Goal: Use online tool/utility: Utilize a website feature to perform a specific function

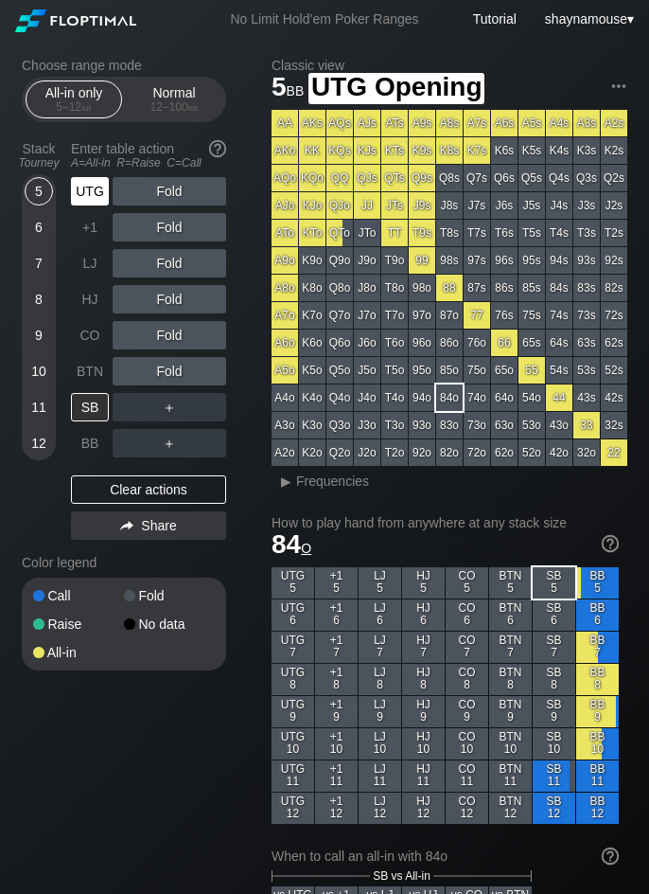
click at [86, 189] on div "UTG" at bounding box center [90, 191] width 38 height 28
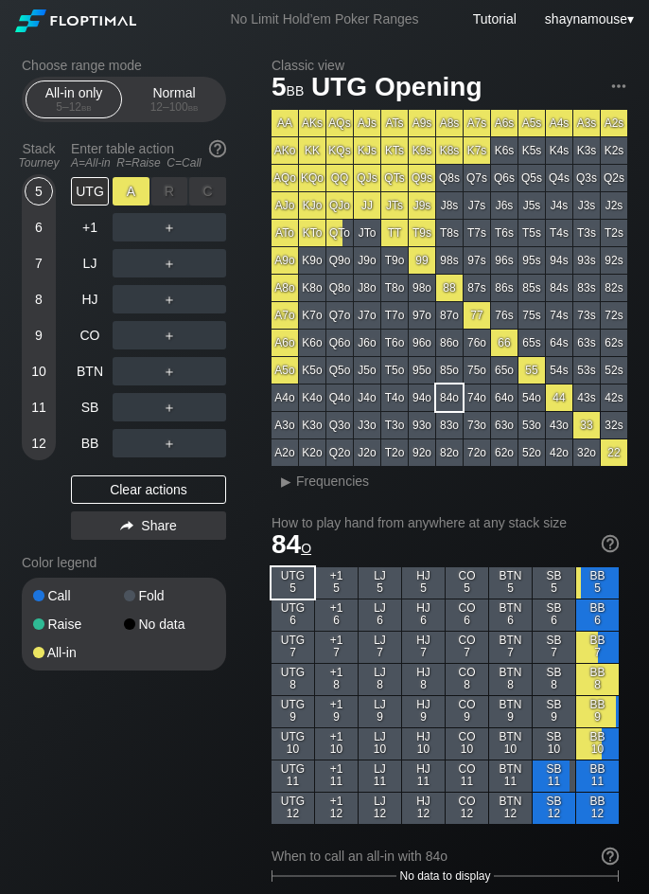
click at [129, 192] on div "A ✕" at bounding box center [131, 191] width 37 height 28
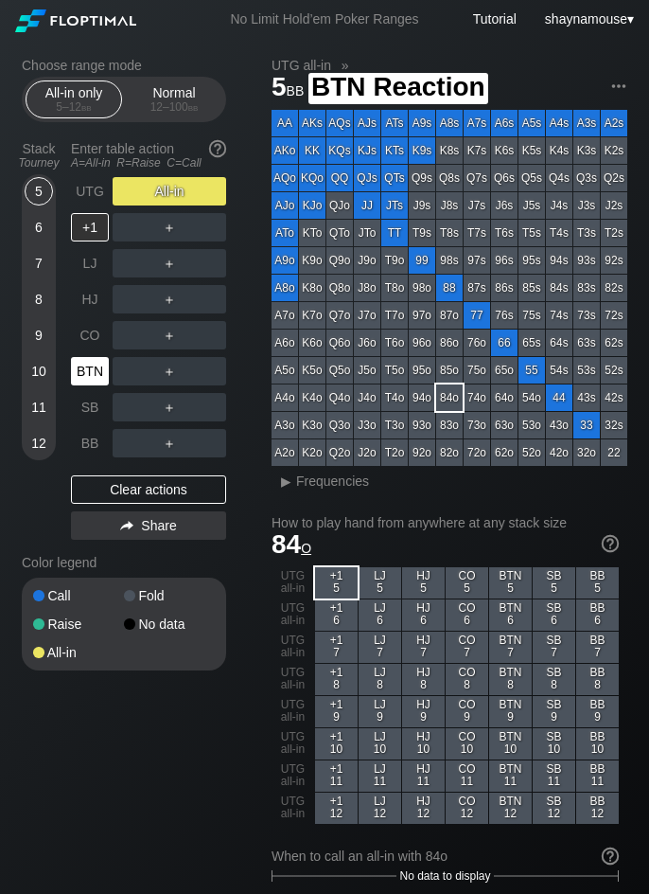
click at [88, 374] on div "BTN" at bounding box center [90, 371] width 38 height 28
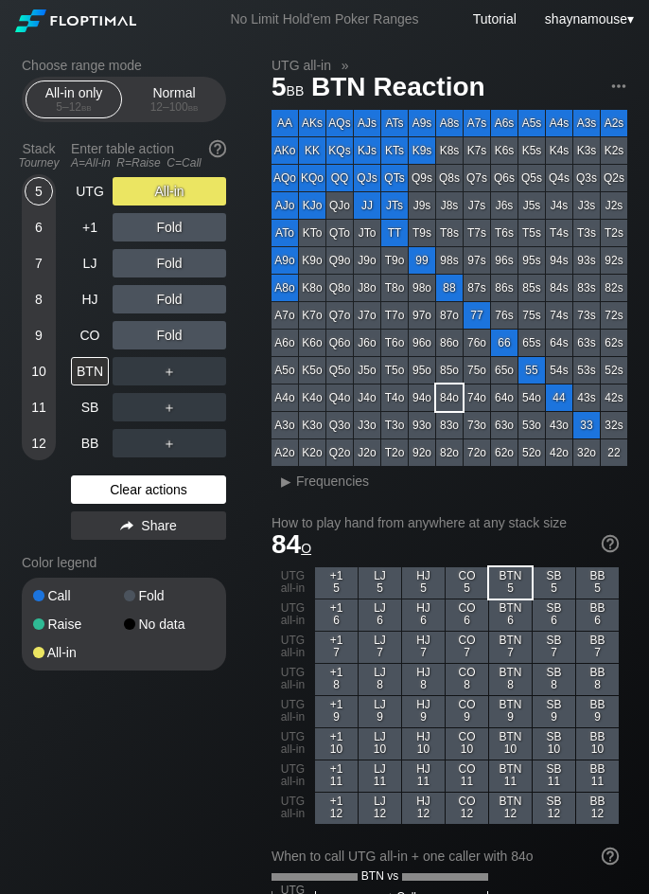
click at [163, 495] on div "Clear actions" at bounding box center [148, 489] width 155 height 28
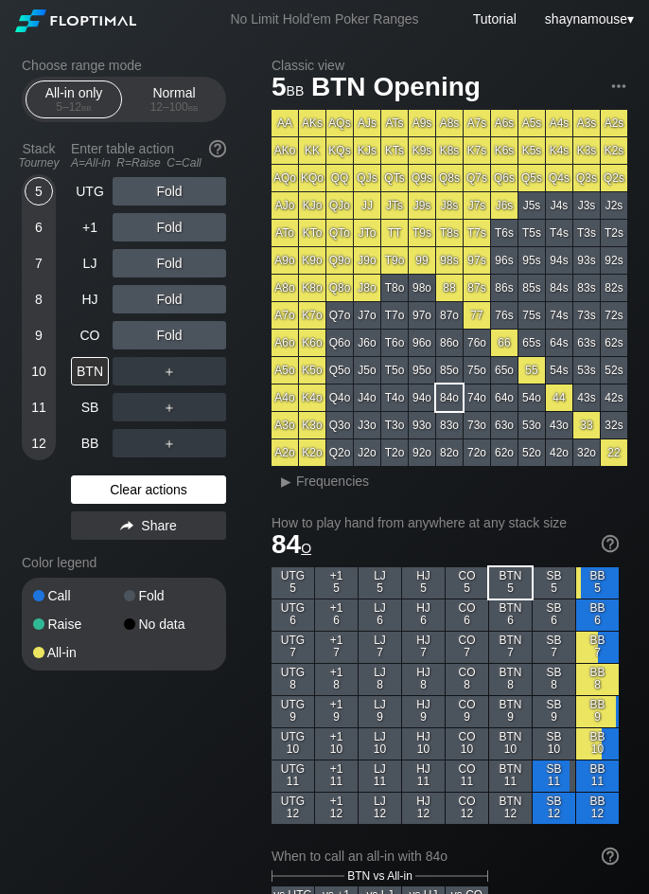
click at [163, 495] on div "Clear actions" at bounding box center [148, 489] width 155 height 28
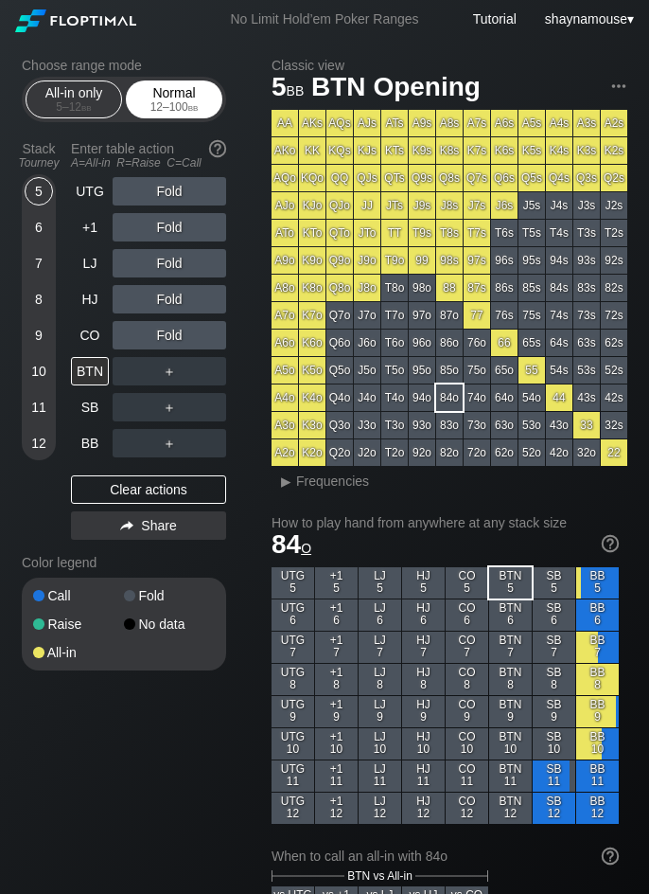
click at [191, 86] on div "Normal 12 – 100 bb" at bounding box center [174, 99] width 87 height 36
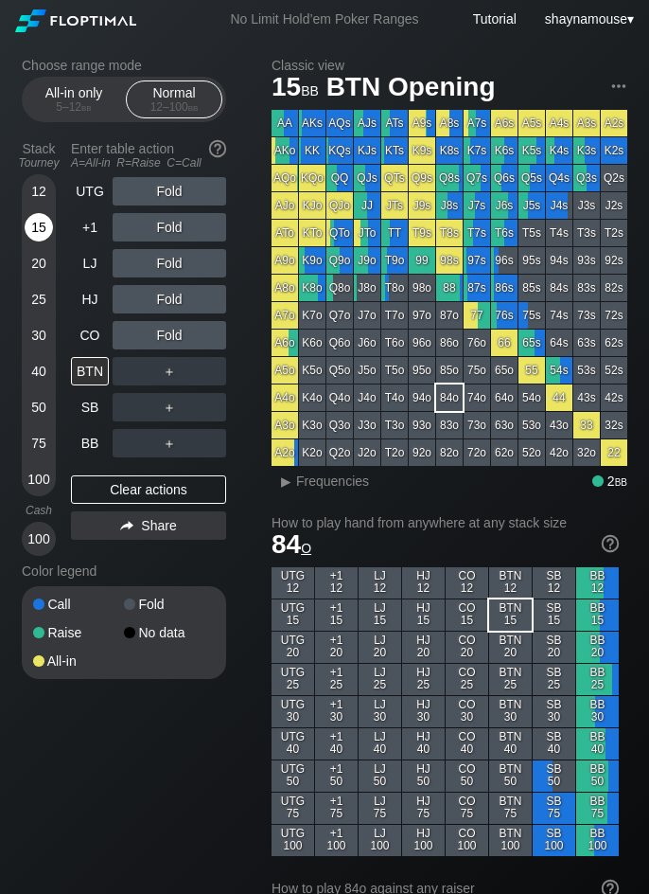
click at [44, 224] on div "15" at bounding box center [39, 227] width 28 height 28
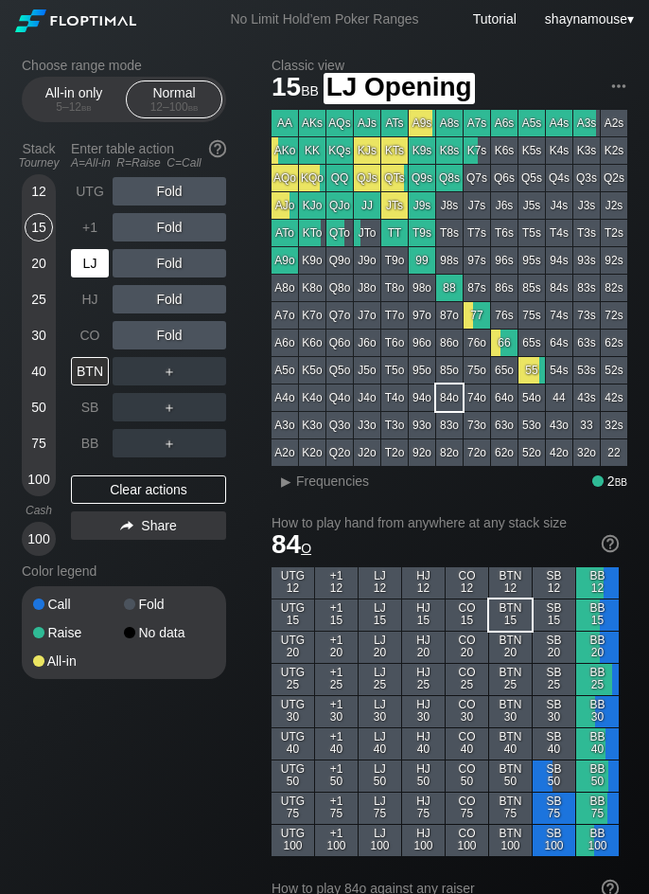
click at [78, 257] on div "LJ" at bounding box center [90, 263] width 38 height 28
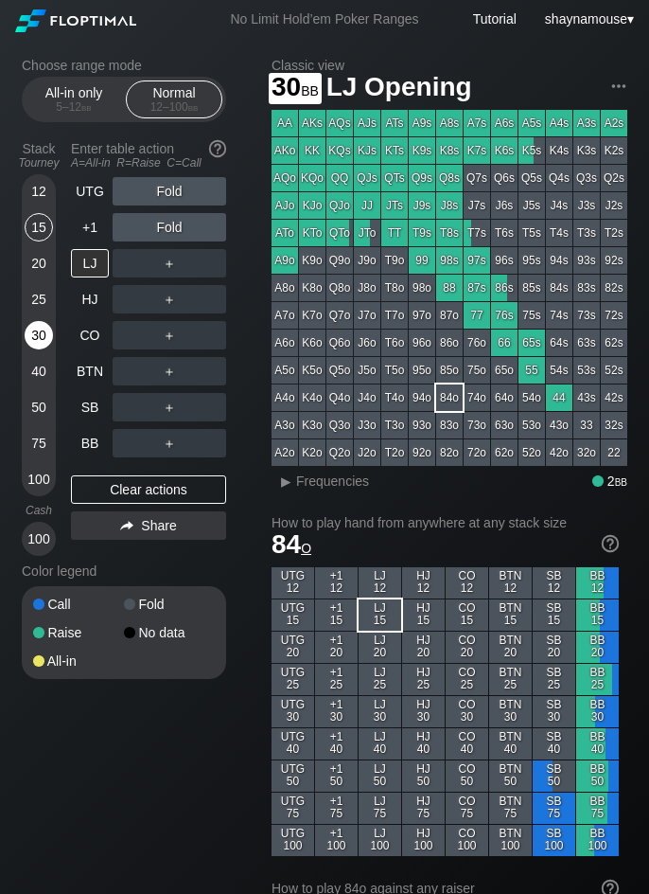
click at [41, 339] on div "30" at bounding box center [39, 335] width 28 height 28
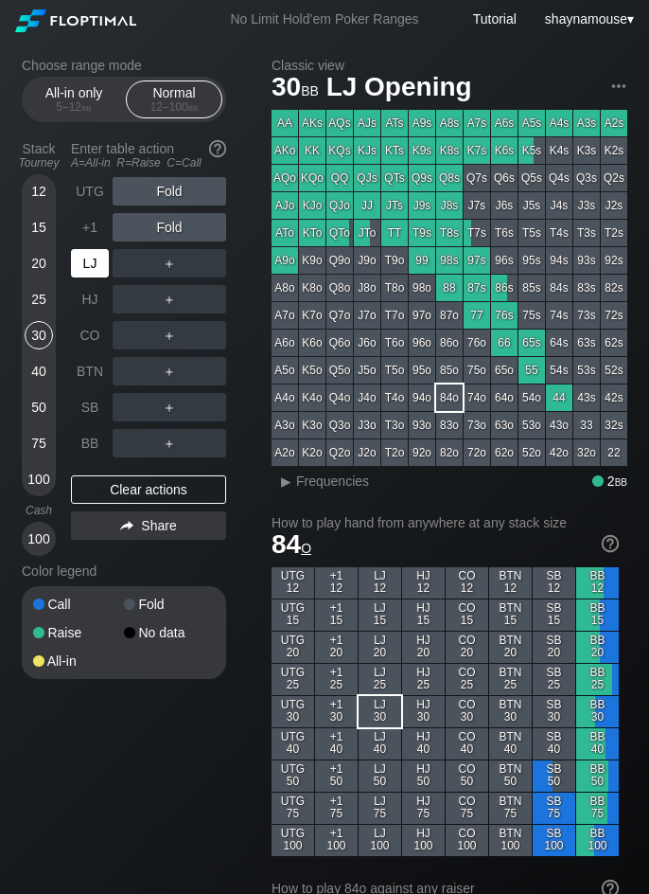
click at [91, 269] on div "LJ" at bounding box center [90, 263] width 38 height 28
click at [169, 266] on div "R ✕" at bounding box center [169, 263] width 37 height 28
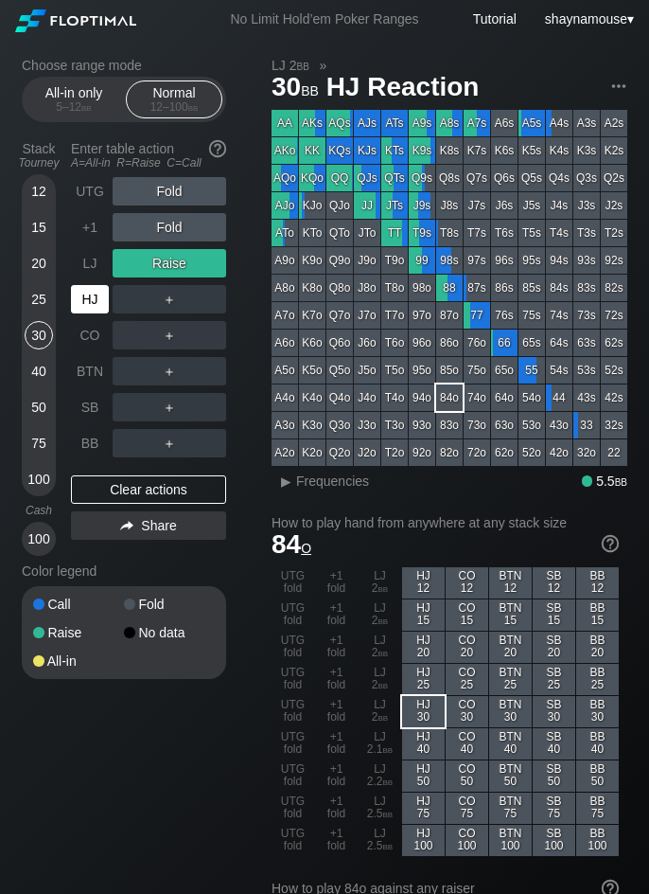
click at [98, 304] on div "HJ" at bounding box center [90, 299] width 38 height 28
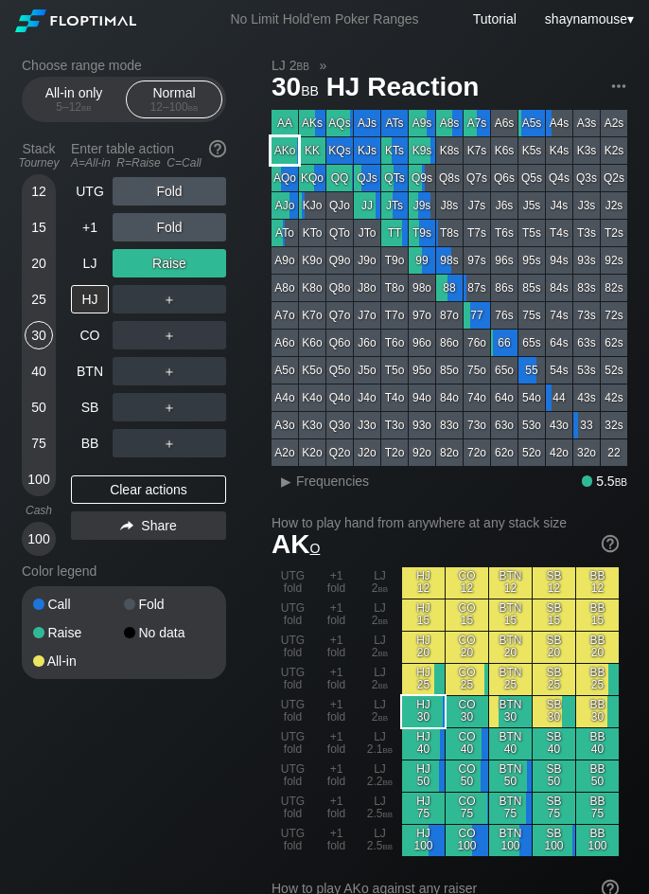
click at [286, 149] on div "AKo" at bounding box center [285, 150] width 27 height 27
click at [300, 488] on span "Frequencies" at bounding box center [332, 480] width 73 height 15
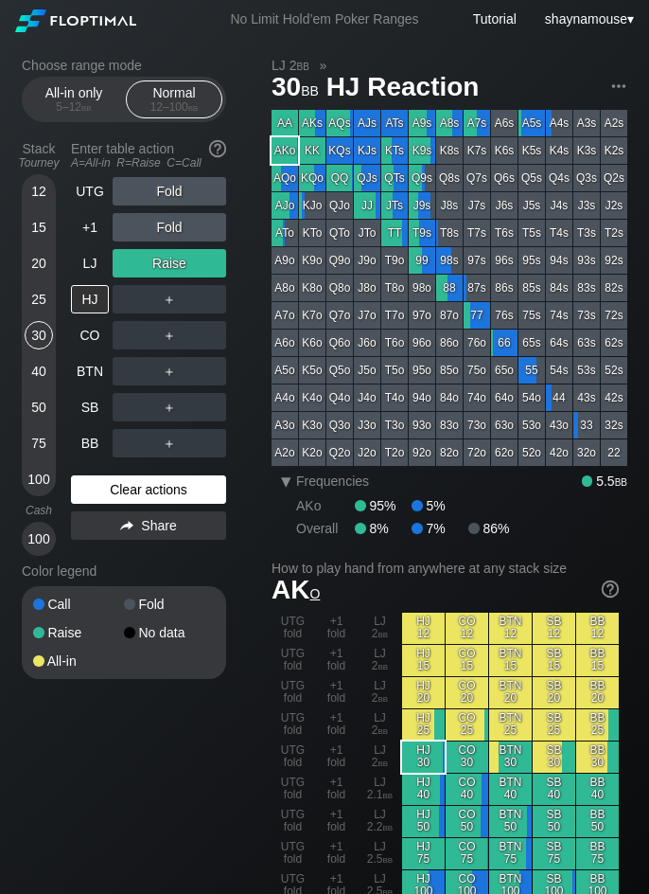
click at [191, 487] on div "Clear actions" at bounding box center [148, 489] width 155 height 28
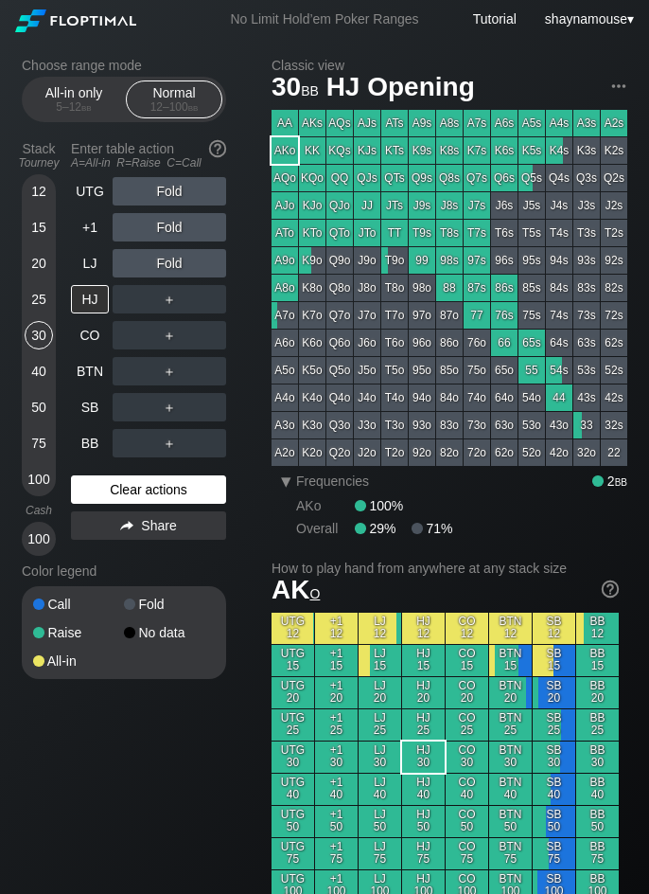
click at [191, 487] on div "Clear actions" at bounding box center [148, 489] width 155 height 28
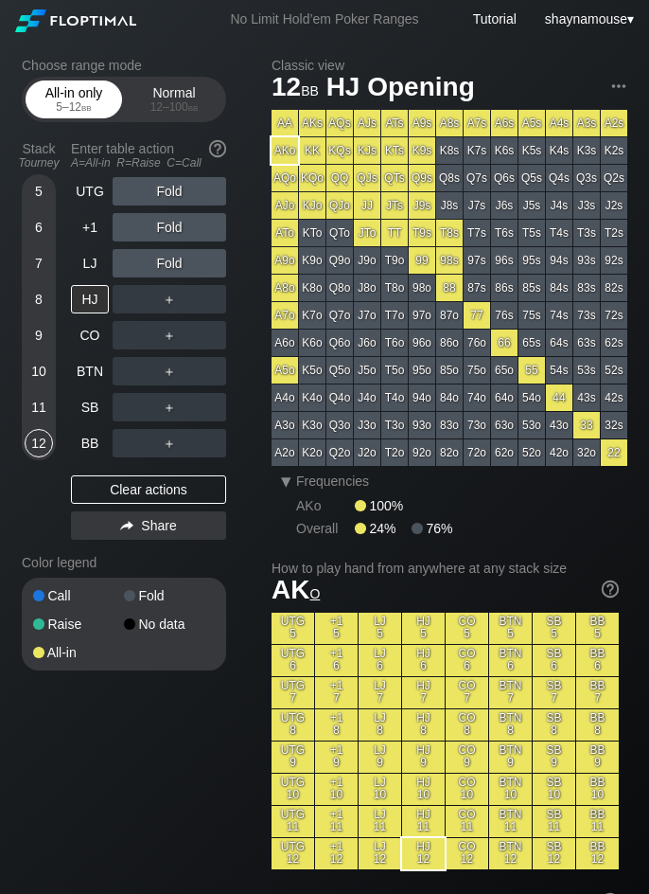
click at [87, 108] on span "bb" at bounding box center [86, 106] width 10 height 13
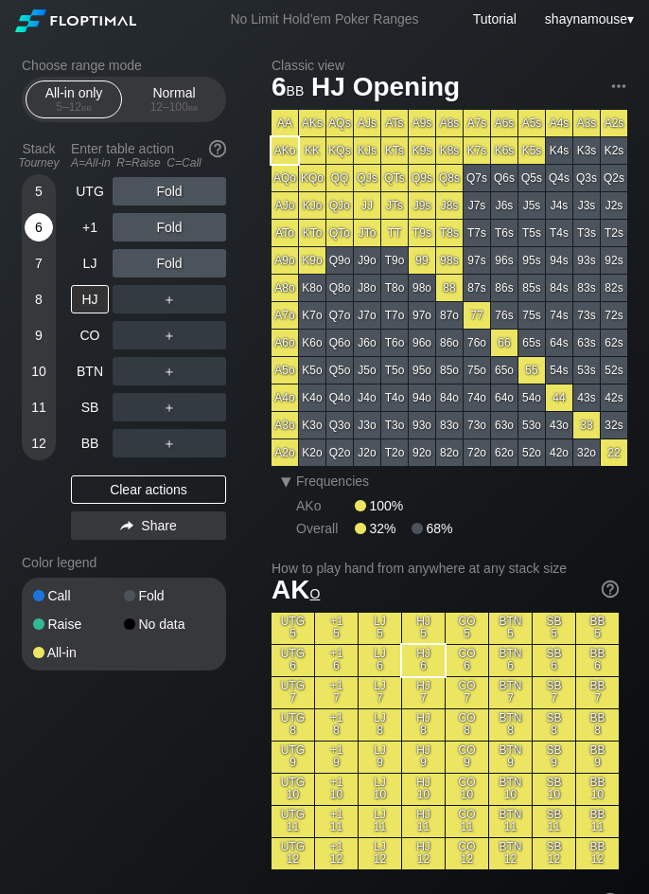
click at [42, 241] on div "6" at bounding box center [39, 231] width 28 height 36
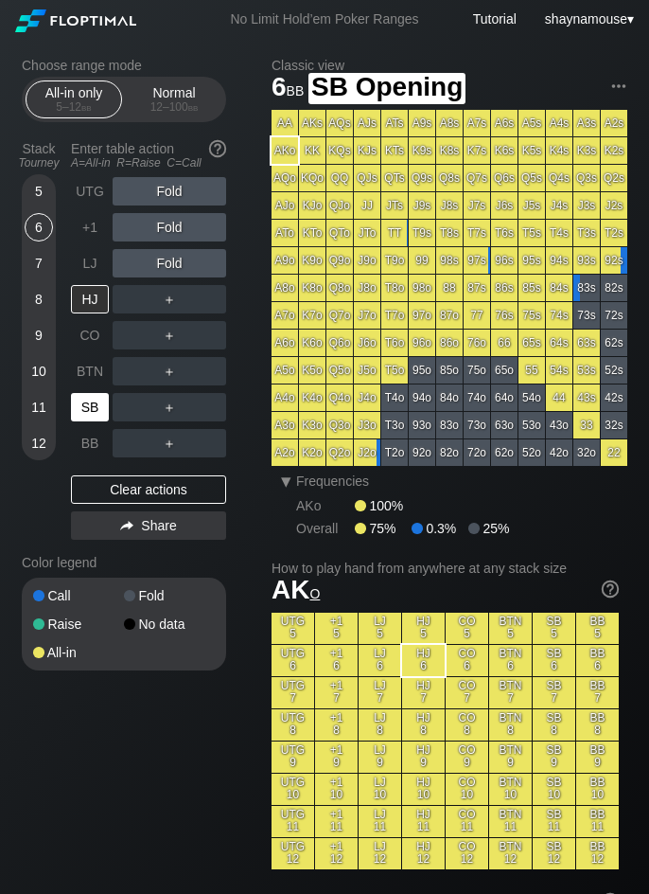
click at [96, 402] on div "SB" at bounding box center [90, 407] width 38 height 28
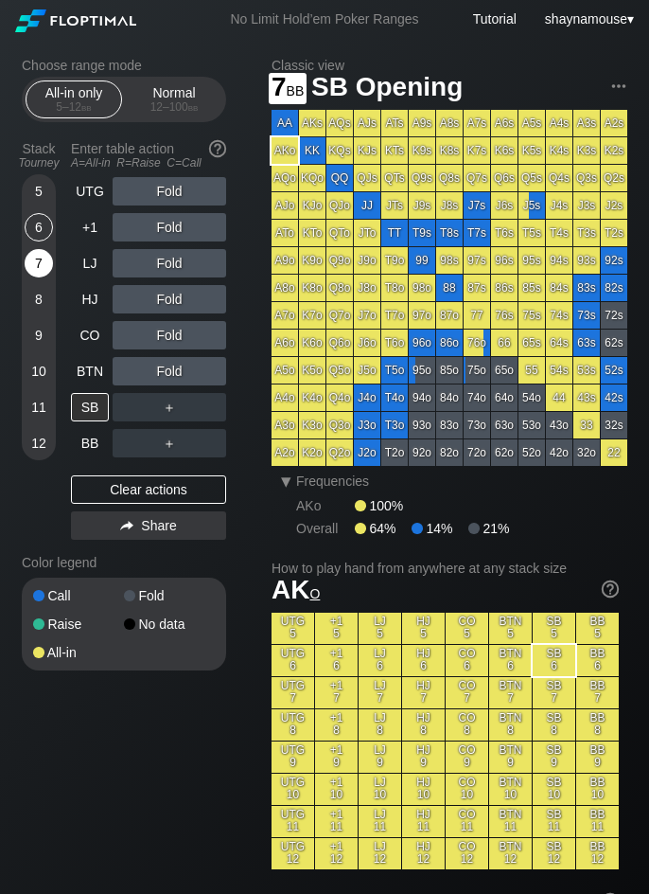
click at [46, 270] on div "7" at bounding box center [39, 263] width 28 height 28
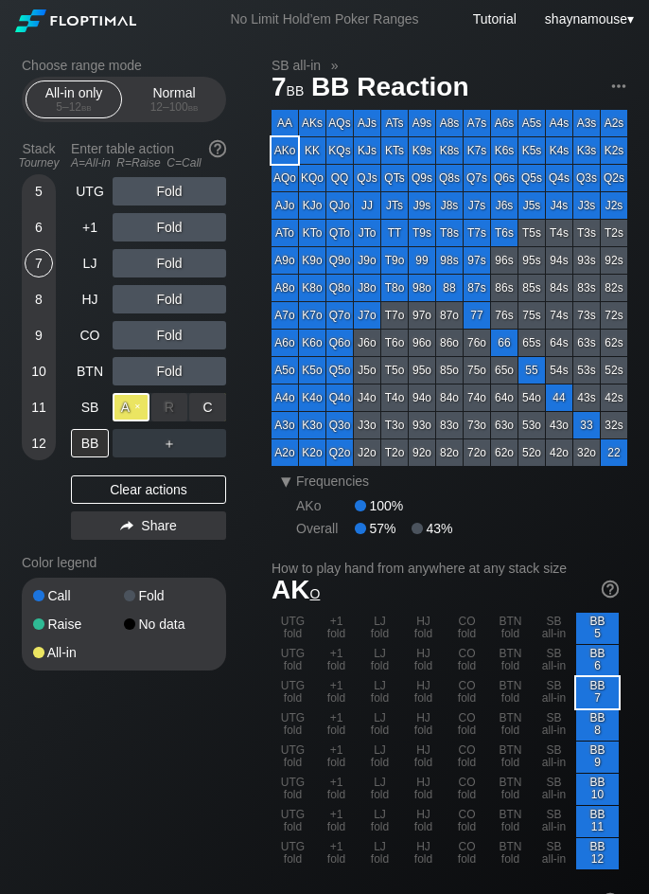
click at [131, 408] on div "A ✕" at bounding box center [131, 407] width 37 height 28
click at [89, 451] on div "BB" at bounding box center [90, 443] width 38 height 28
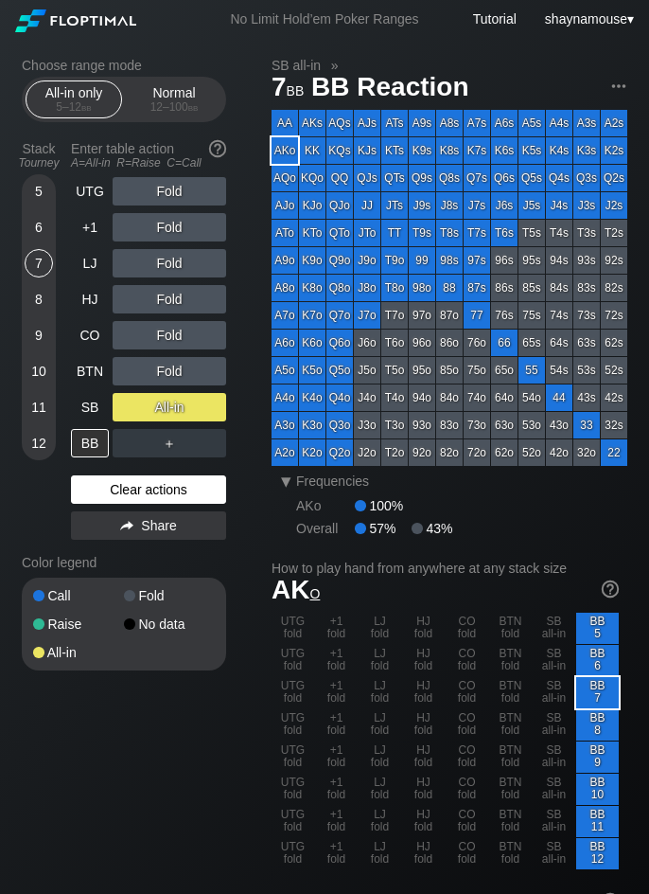
click at [150, 489] on div "Clear actions" at bounding box center [148, 489] width 155 height 28
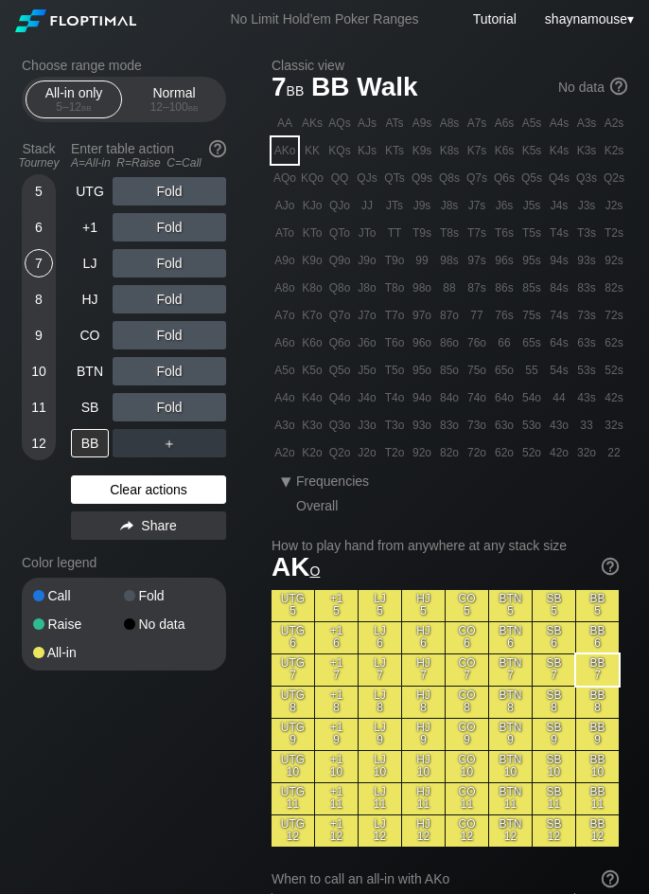
click at [150, 489] on div "Clear actions" at bounding box center [148, 489] width 155 height 28
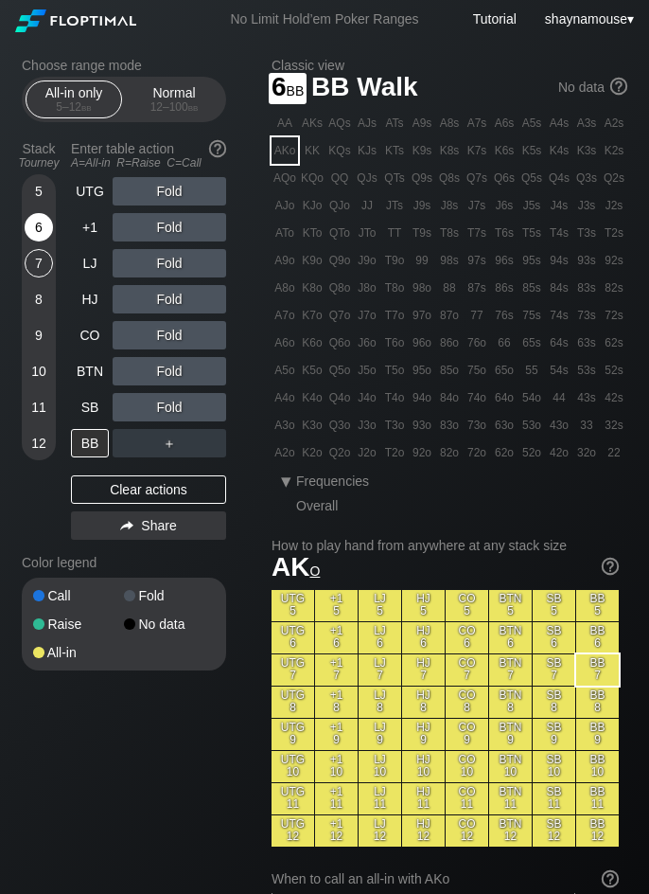
click at [31, 239] on div "6" at bounding box center [39, 227] width 28 height 28
click at [44, 197] on div "5" at bounding box center [39, 191] width 28 height 28
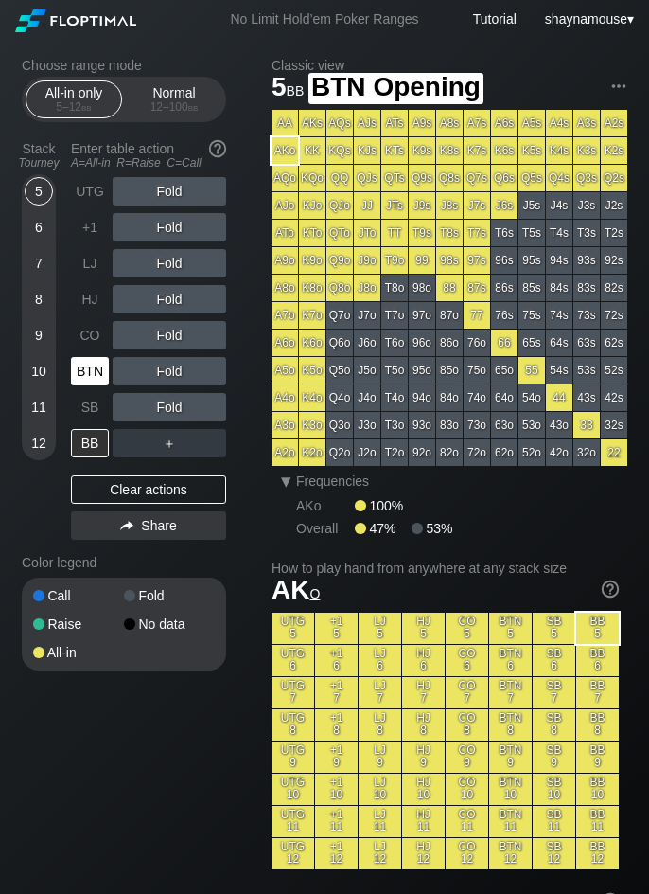
click at [88, 375] on div "BTN" at bounding box center [90, 371] width 38 height 28
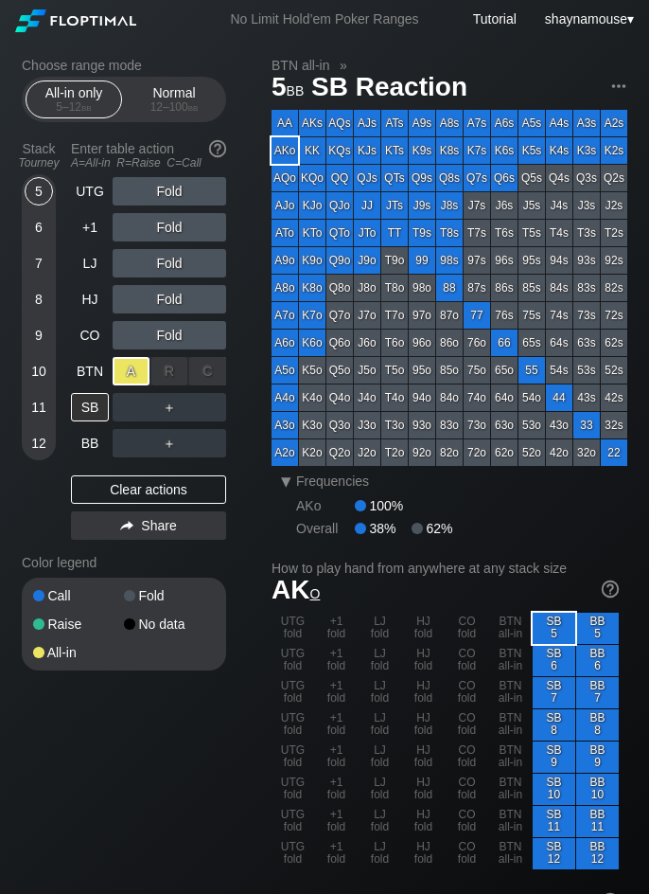
click at [127, 380] on div "A ✕" at bounding box center [131, 371] width 37 height 28
click at [95, 409] on div "SB" at bounding box center [90, 407] width 38 height 28
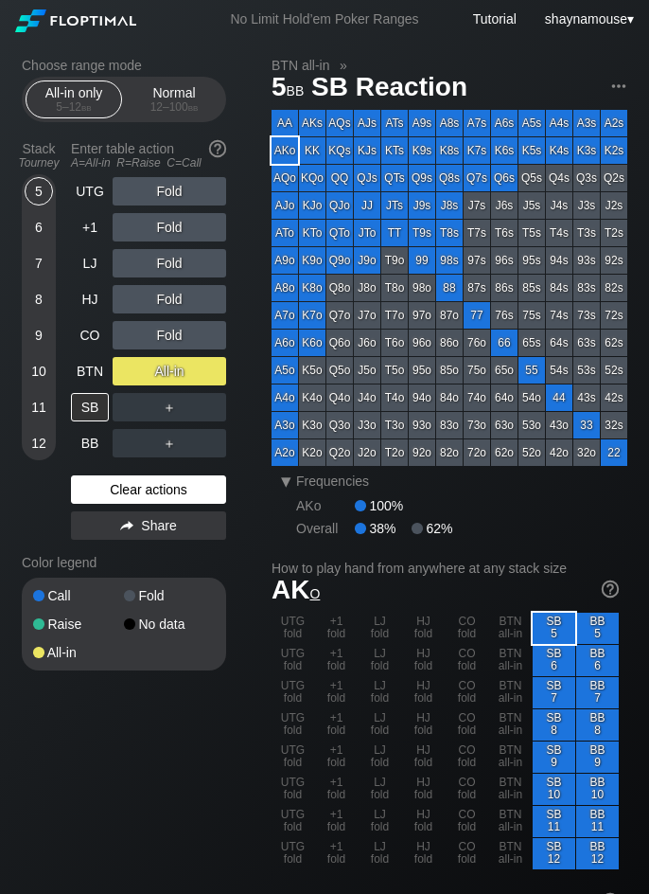
click at [161, 487] on div "Clear actions" at bounding box center [148, 489] width 155 height 28
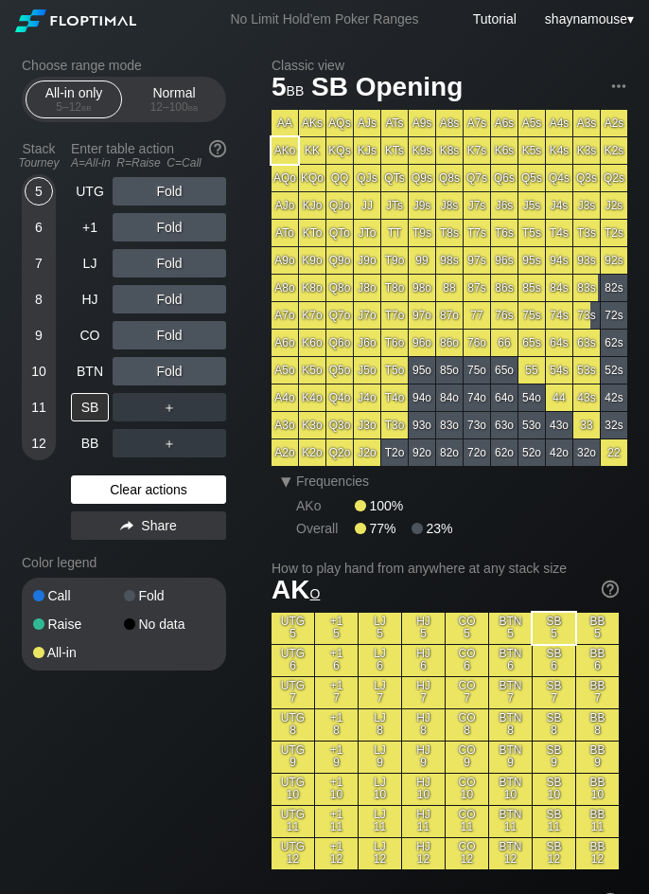
click at [161, 487] on div "Clear actions" at bounding box center [148, 489] width 155 height 28
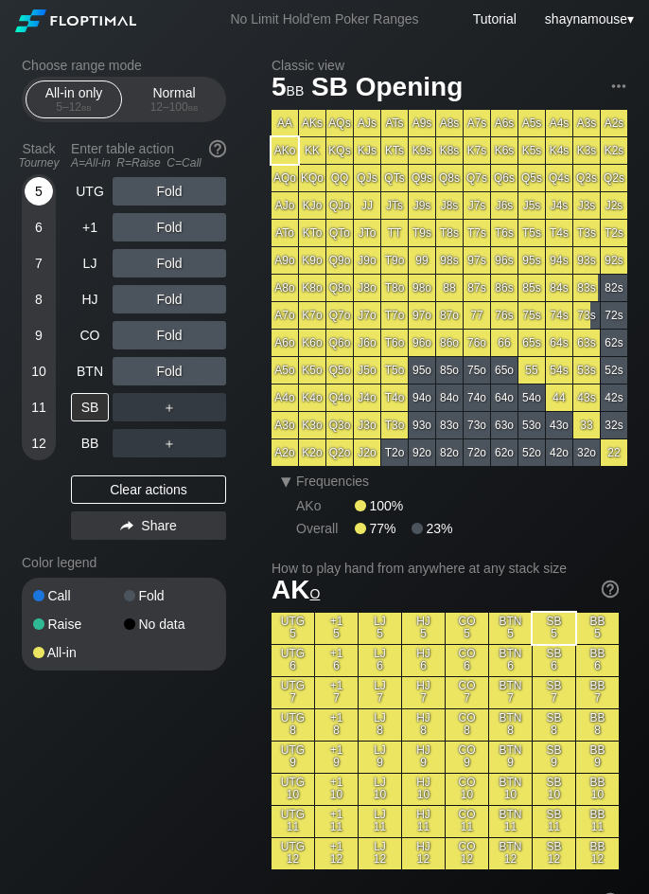
click at [39, 192] on div "5" at bounding box center [39, 191] width 28 height 28
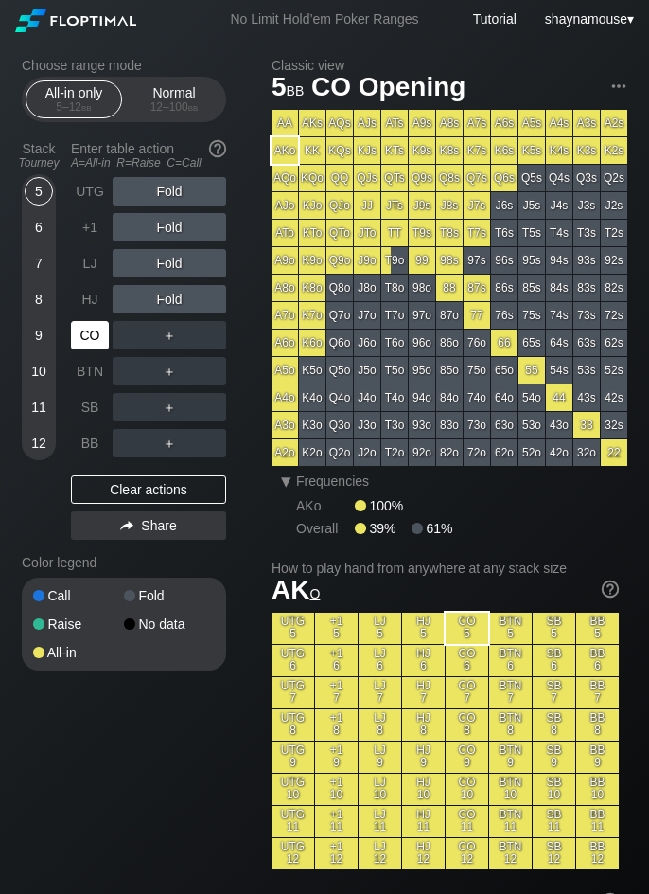
click at [89, 326] on div "CO" at bounding box center [90, 335] width 38 height 28
click at [170, 96] on div "Normal 12 – 100 bb" at bounding box center [174, 99] width 87 height 36
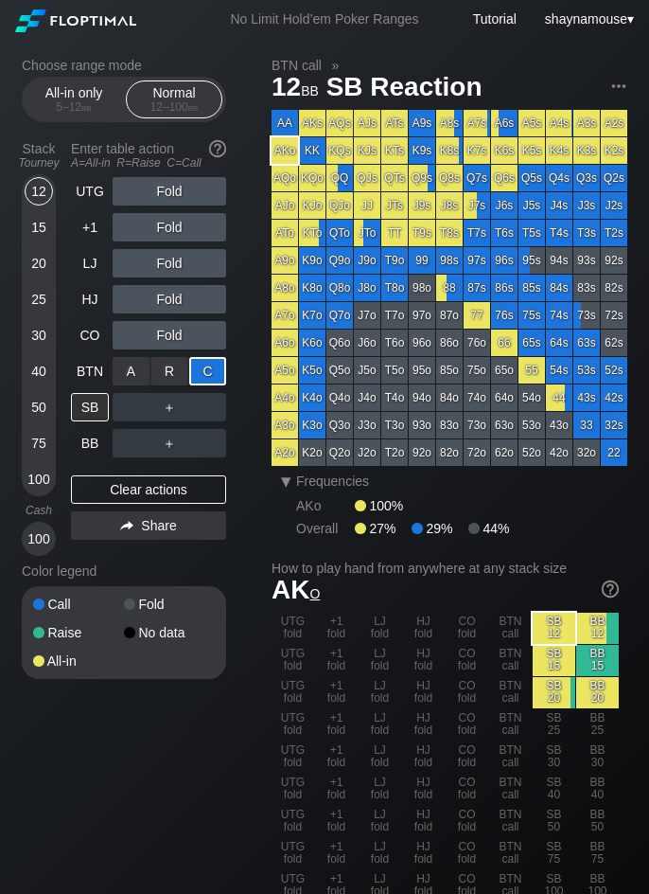
drag, startPoint x: 209, startPoint y: 371, endPoint x: 176, endPoint y: 391, distance: 38.6
click at [207, 371] on div "C ✕" at bounding box center [207, 371] width 37 height 28
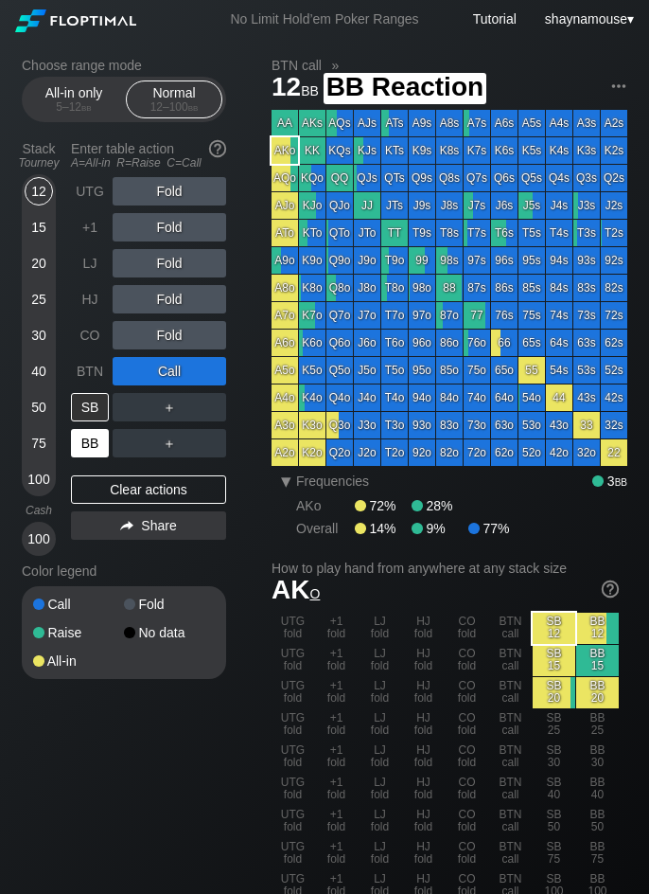
click at [74, 440] on div "BB" at bounding box center [90, 443] width 38 height 28
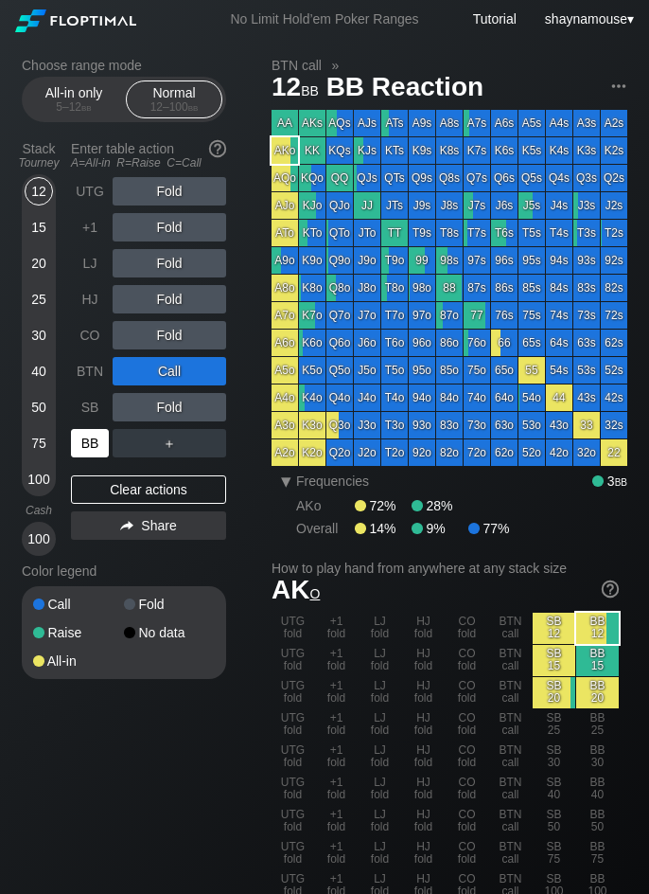
click at [74, 440] on div "BB" at bounding box center [90, 443] width 38 height 28
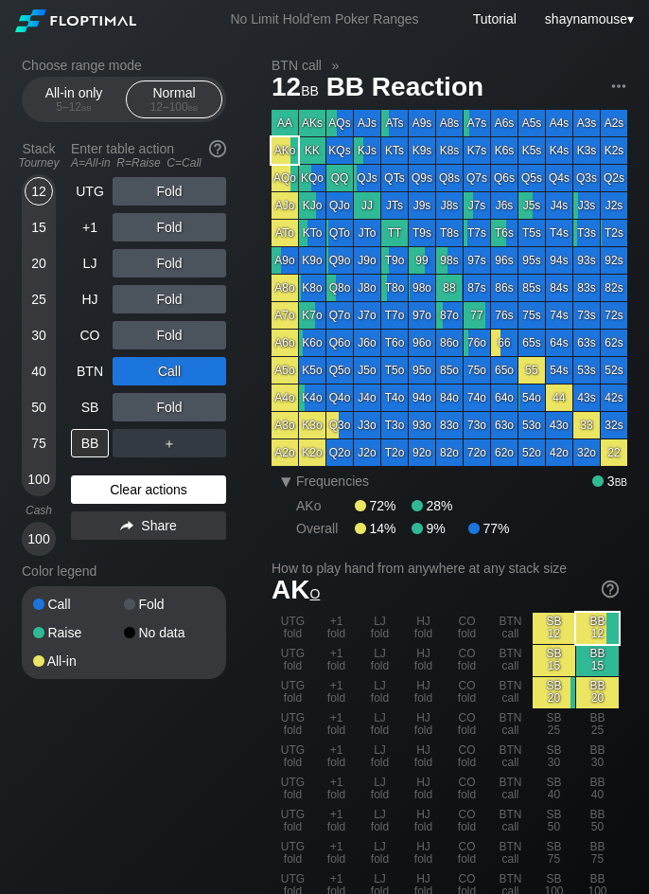
click at [122, 489] on div "Clear actions" at bounding box center [148, 489] width 155 height 28
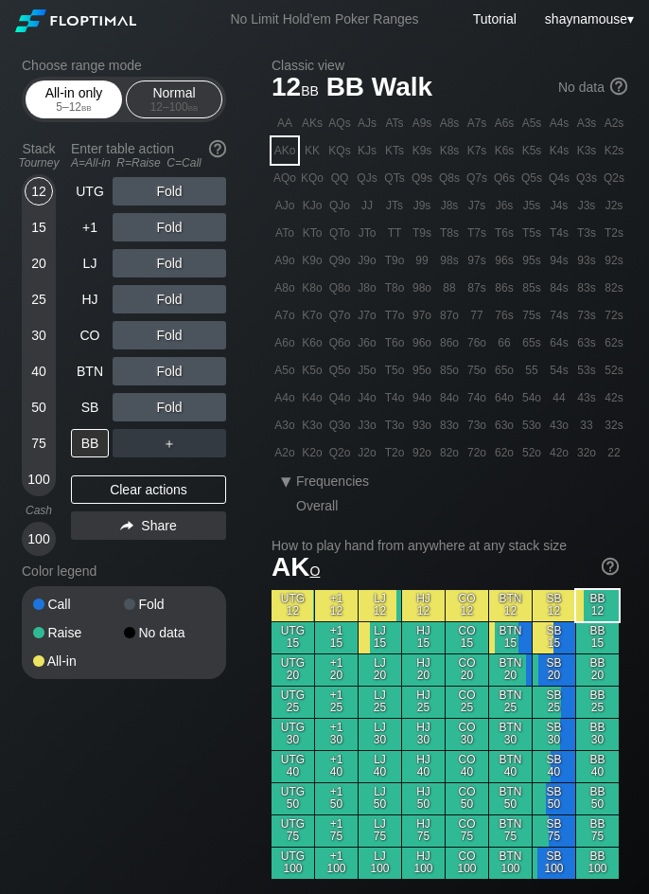
click at [89, 97] on div "All-in only 5 – 12 bb" at bounding box center [73, 99] width 87 height 36
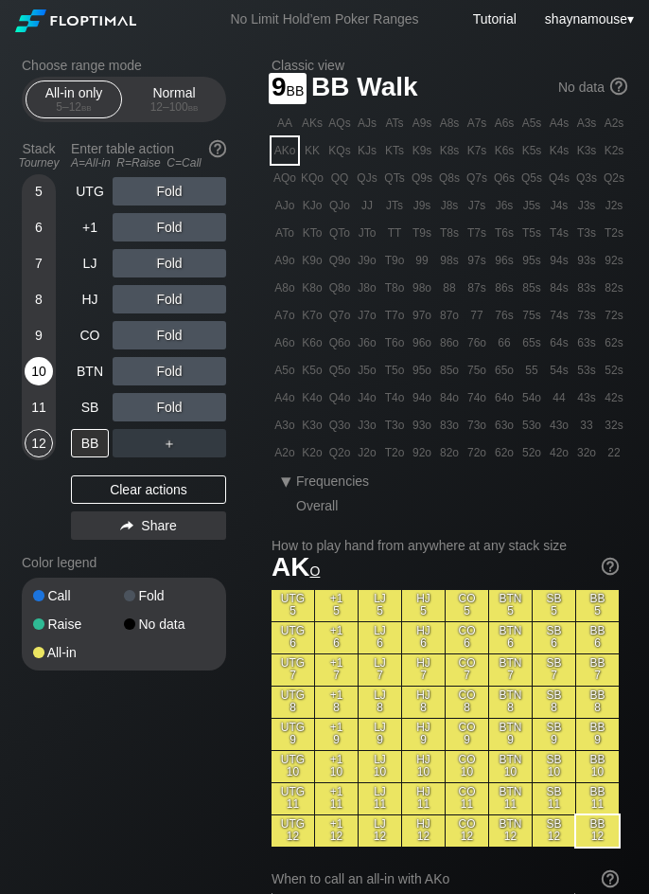
click at [41, 364] on div "10" at bounding box center [39, 371] width 28 height 28
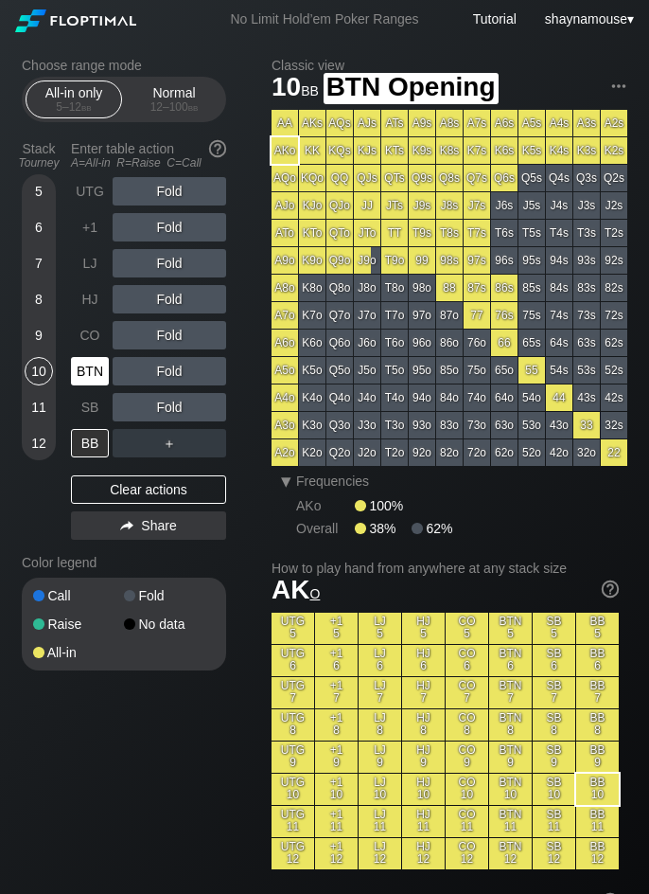
click at [93, 371] on div "BTN" at bounding box center [90, 371] width 38 height 28
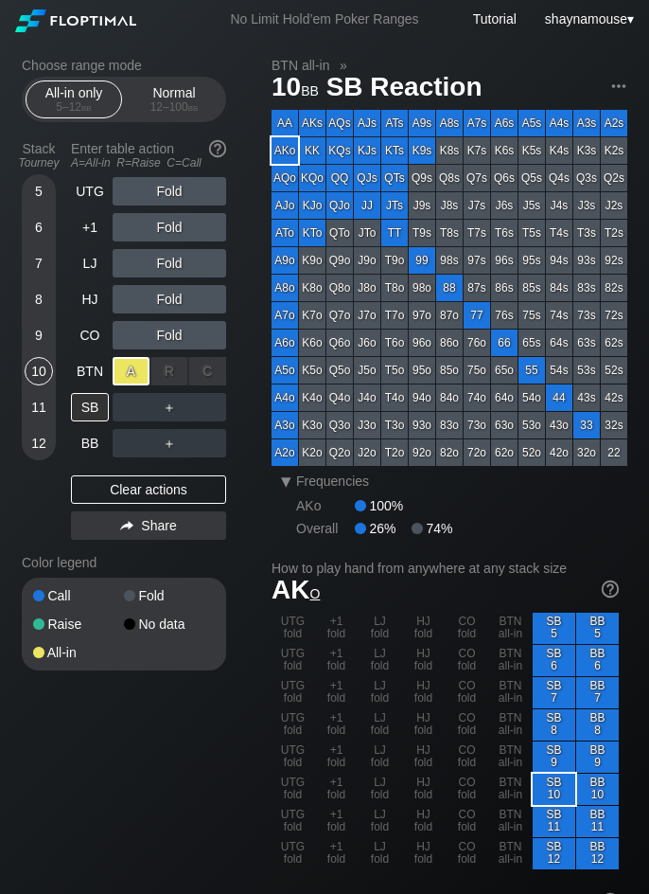
click at [138, 375] on div "A ✕" at bounding box center [131, 371] width 37 height 28
click at [83, 413] on div "SB" at bounding box center [90, 407] width 38 height 28
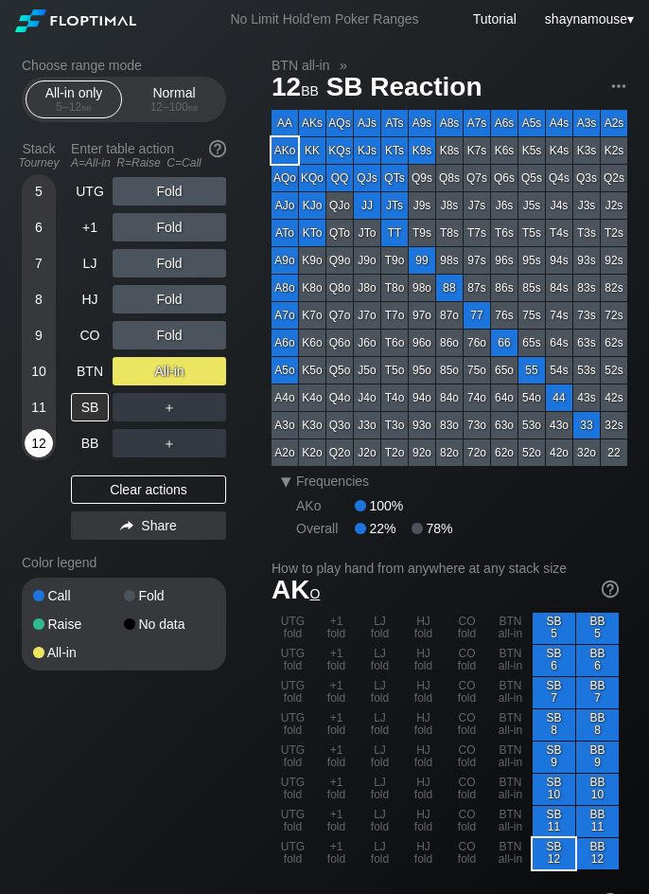
click at [46, 438] on div "12" at bounding box center [39, 443] width 28 height 28
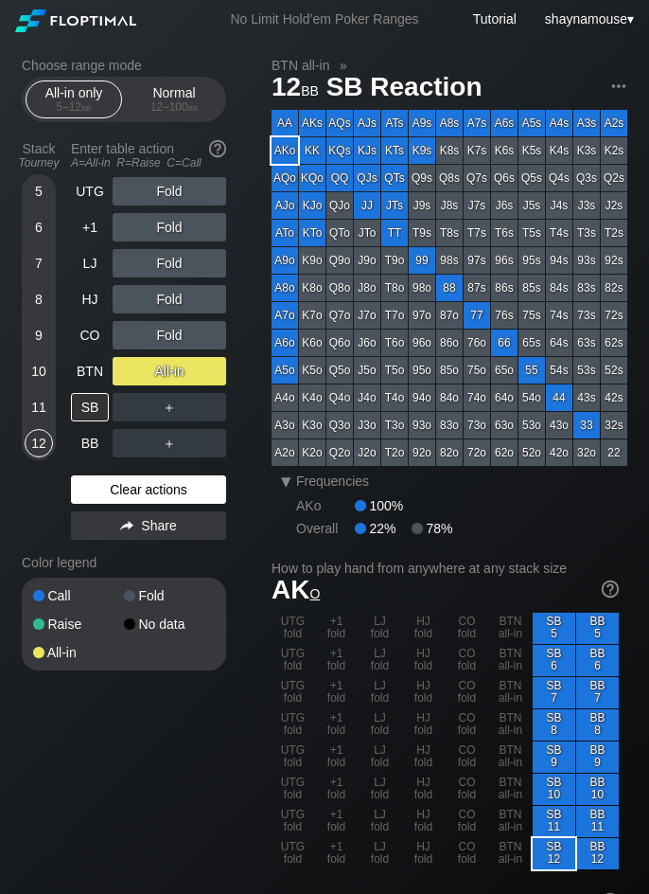
click at [102, 476] on div "Clear actions" at bounding box center [148, 489] width 155 height 28
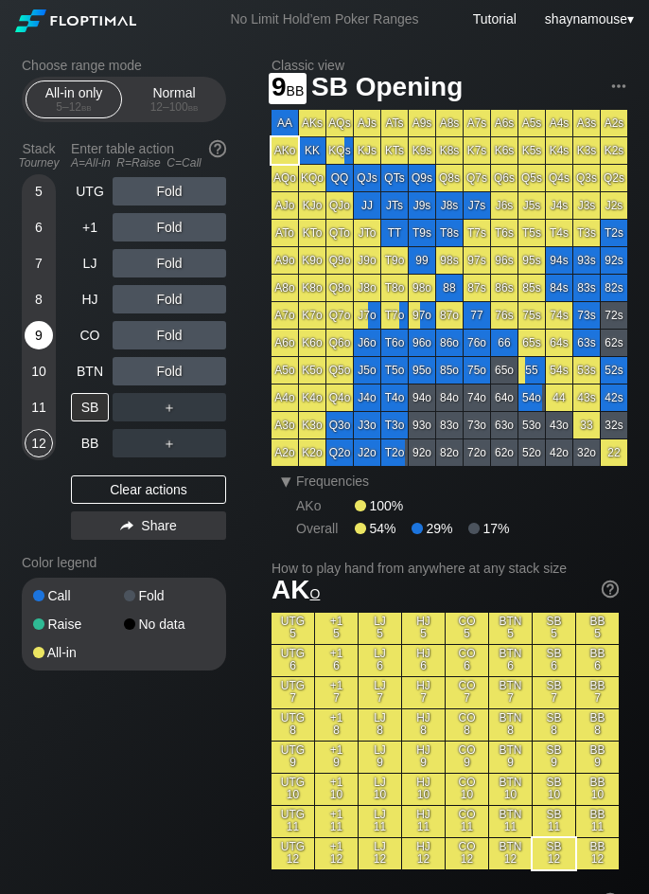
click at [44, 335] on div "9" at bounding box center [39, 335] width 28 height 28
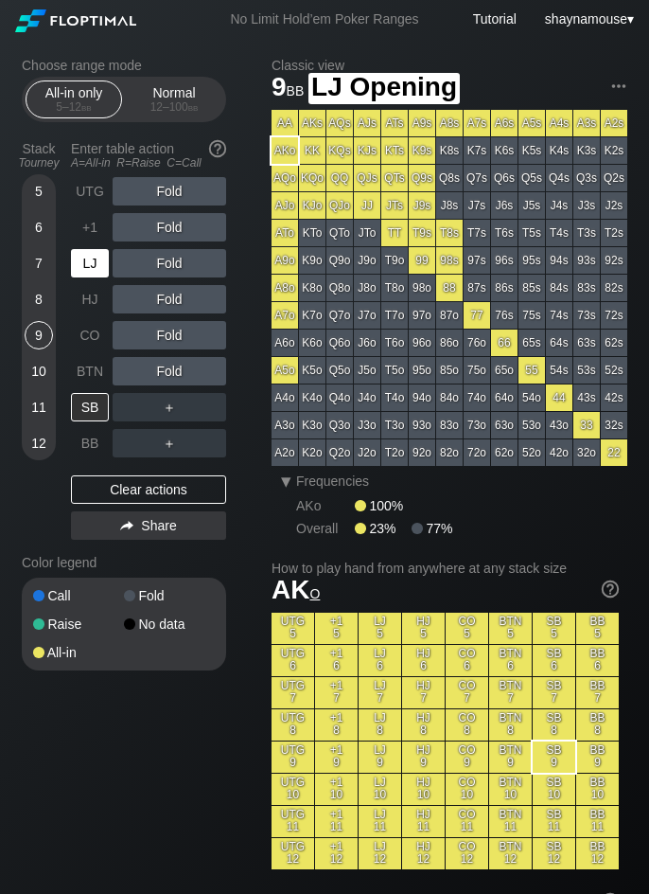
click at [96, 264] on div "LJ" at bounding box center [90, 263] width 38 height 28
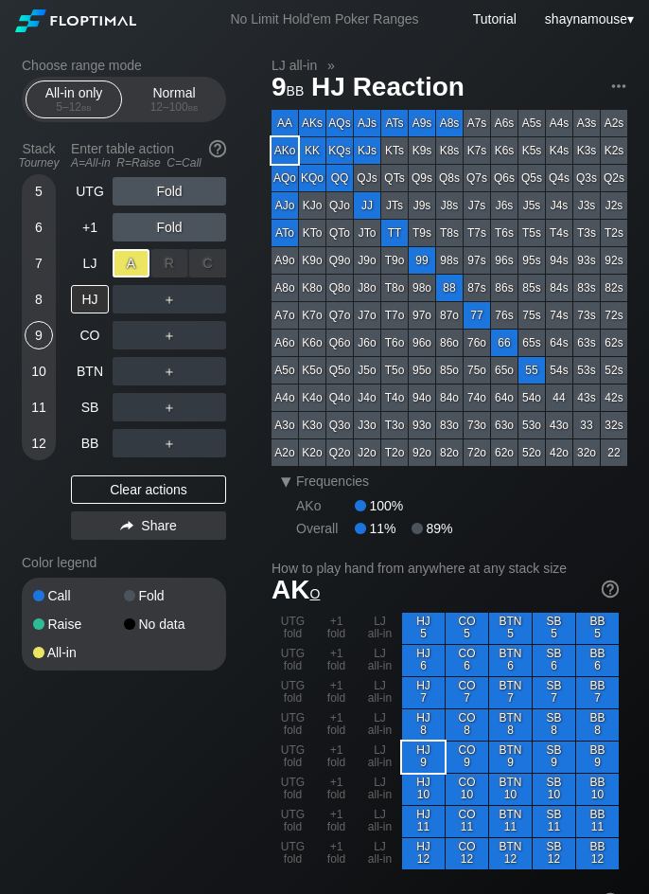
click at [135, 269] on div "A ✕" at bounding box center [131, 263] width 37 height 28
click at [88, 303] on div "HJ" at bounding box center [90, 299] width 38 height 28
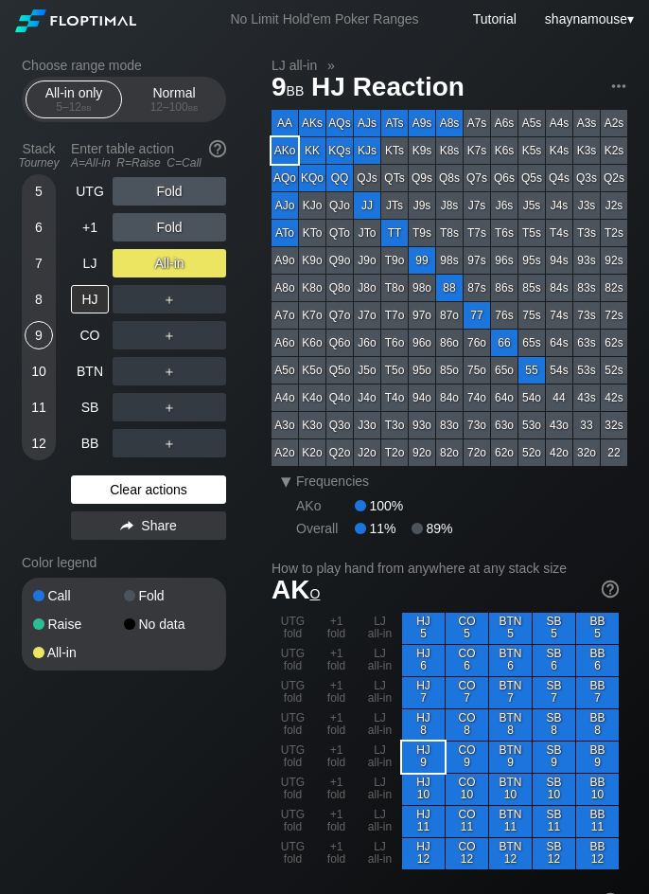
click at [142, 486] on div "Clear actions" at bounding box center [148, 489] width 155 height 28
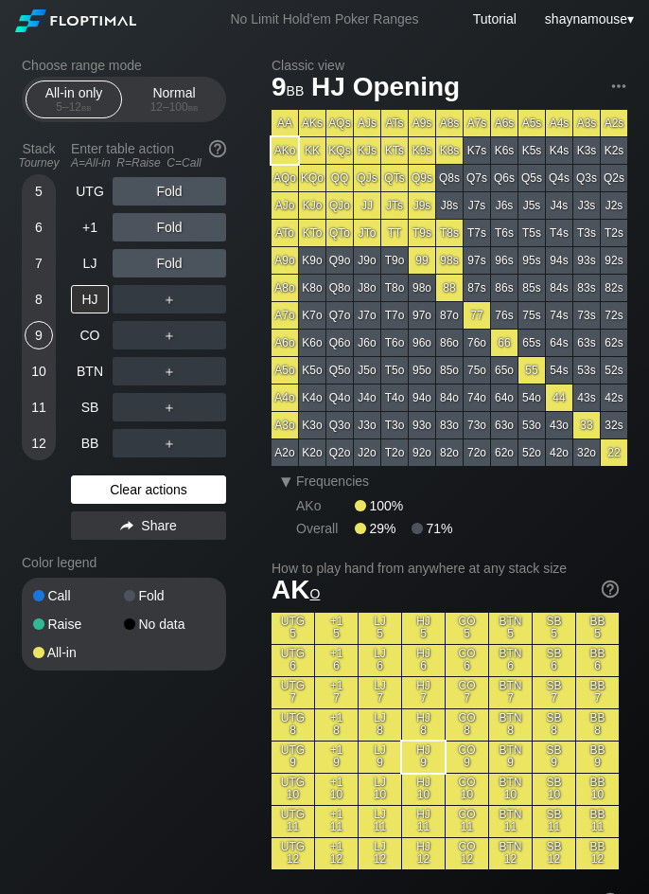
click at [142, 486] on div "Clear actions" at bounding box center [148, 489] width 155 height 28
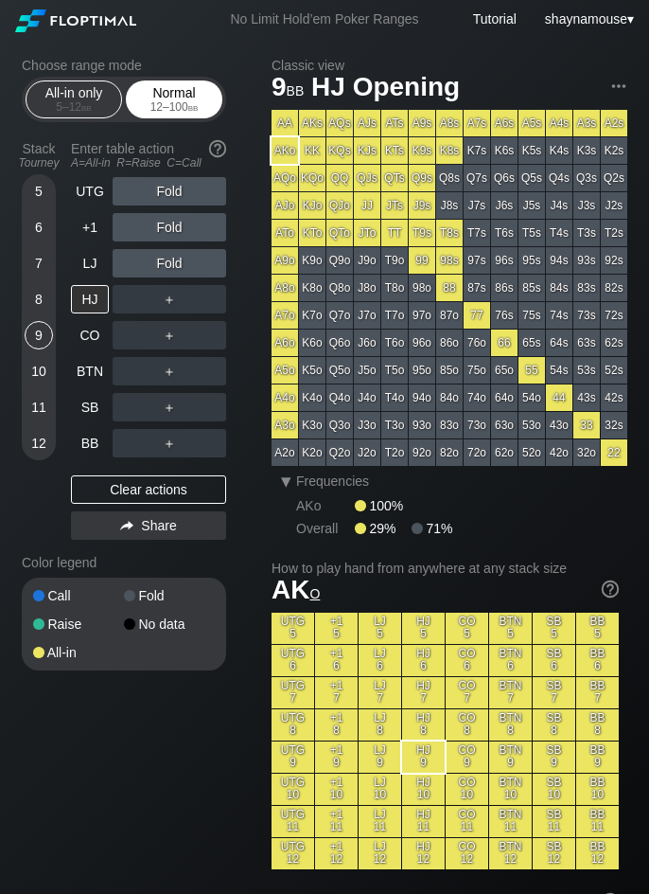
click at [176, 90] on div "Normal 12 – 100 bb" at bounding box center [174, 99] width 87 height 36
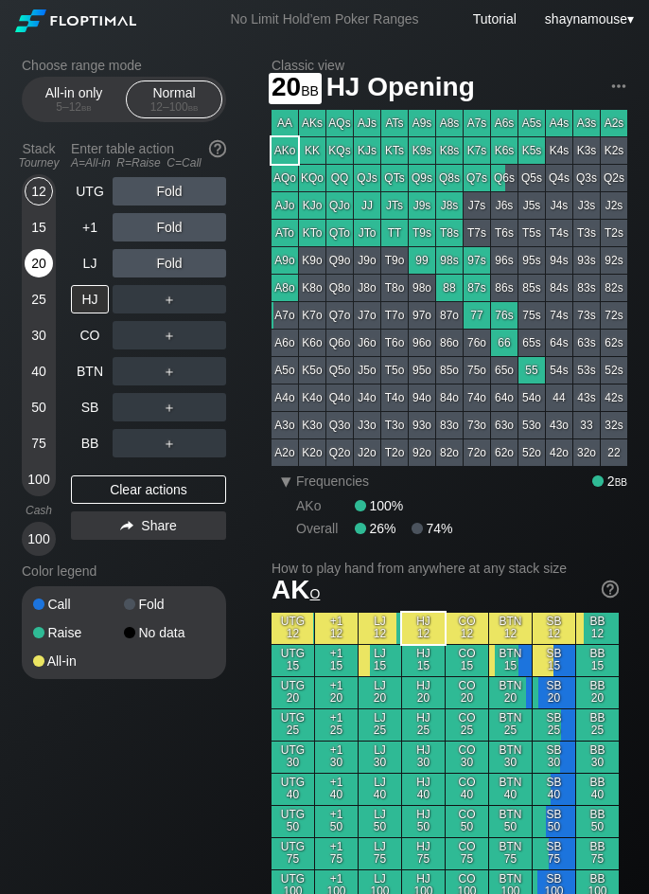
click at [43, 254] on div "20" at bounding box center [39, 263] width 28 height 28
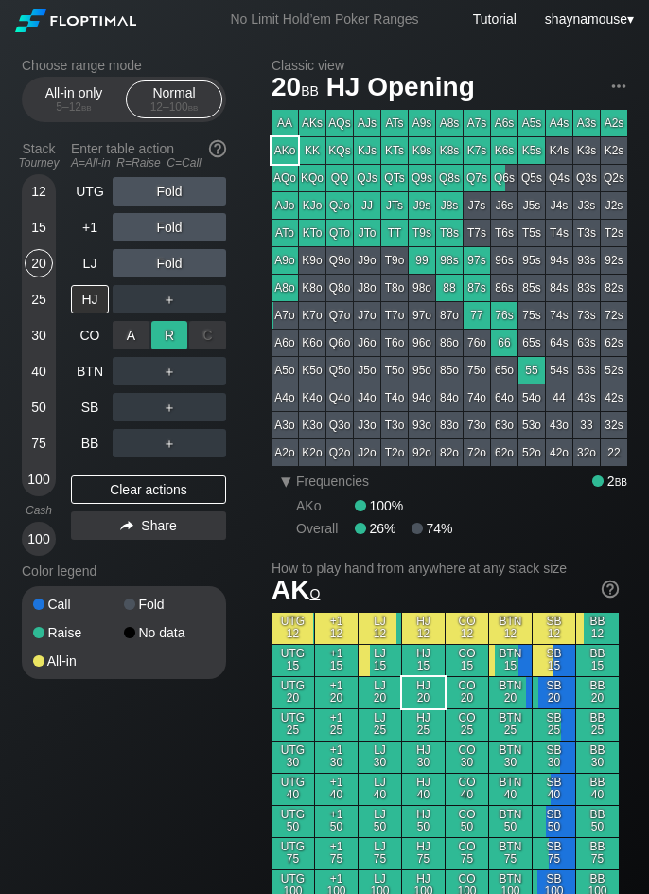
click at [177, 332] on div "R ✕" at bounding box center [169, 335] width 37 height 28
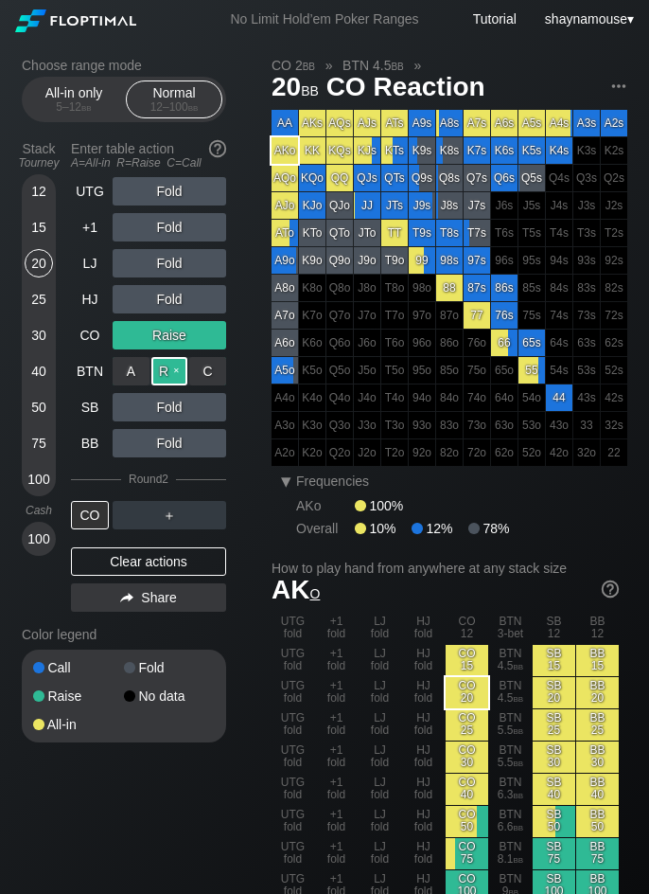
click at [157, 383] on div "R ✕" at bounding box center [169, 371] width 37 height 28
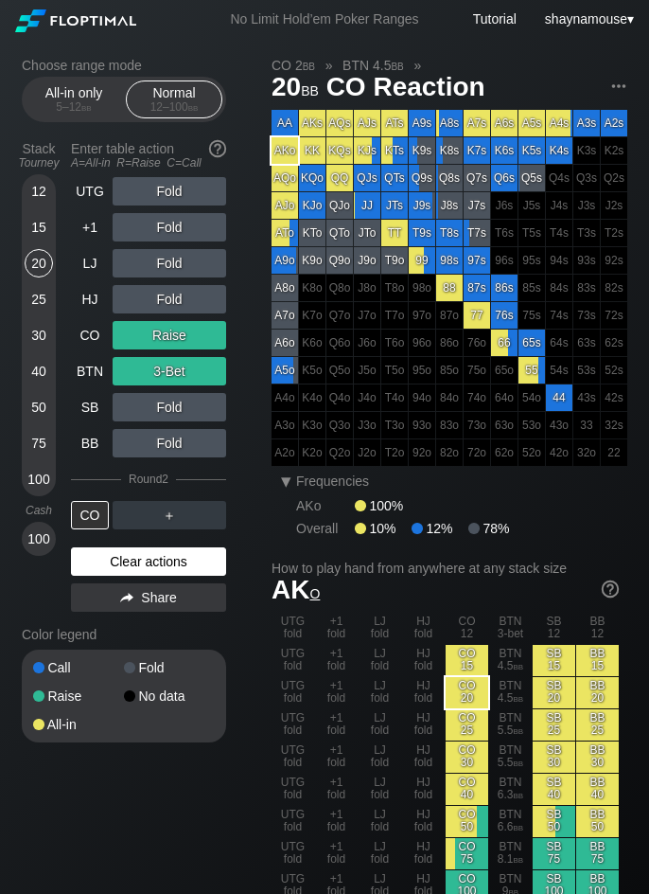
click at [168, 558] on div "Clear actions" at bounding box center [148, 561] width 155 height 28
click at [167, 619] on div "Color legend" at bounding box center [124, 634] width 205 height 30
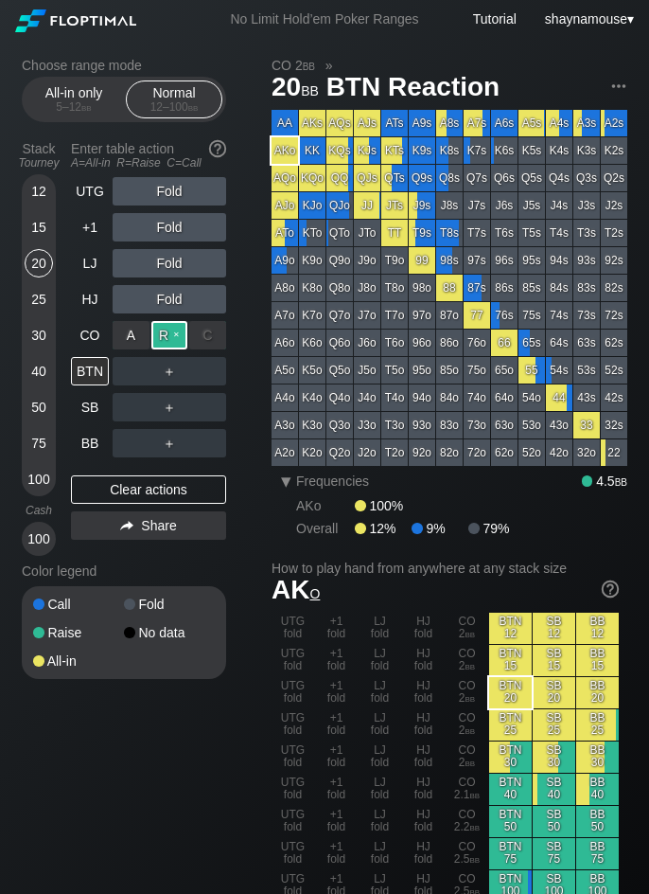
click at [169, 334] on div "R ✕" at bounding box center [169, 335] width 37 height 28
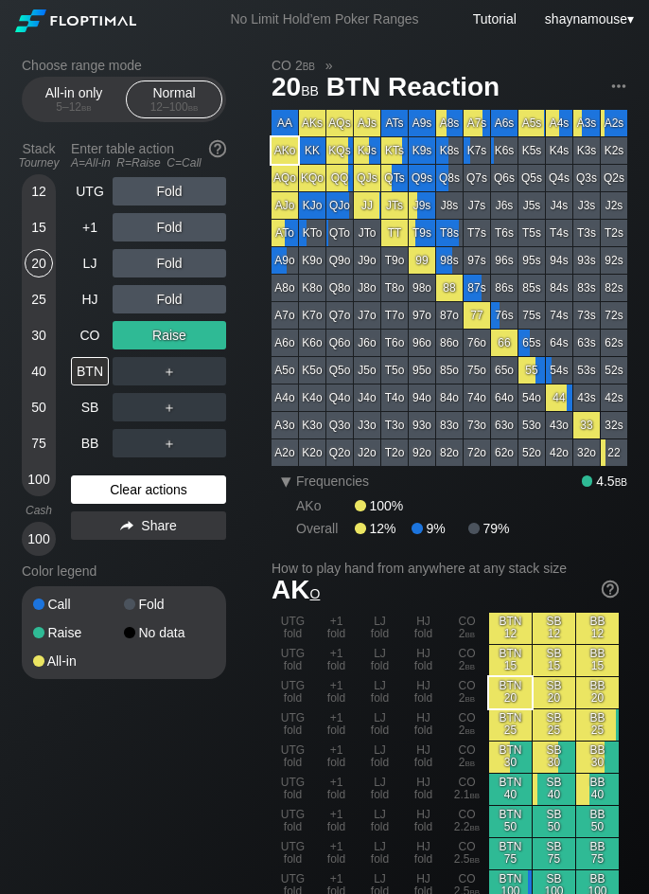
click at [148, 497] on div "Clear actions" at bounding box center [148, 489] width 155 height 28
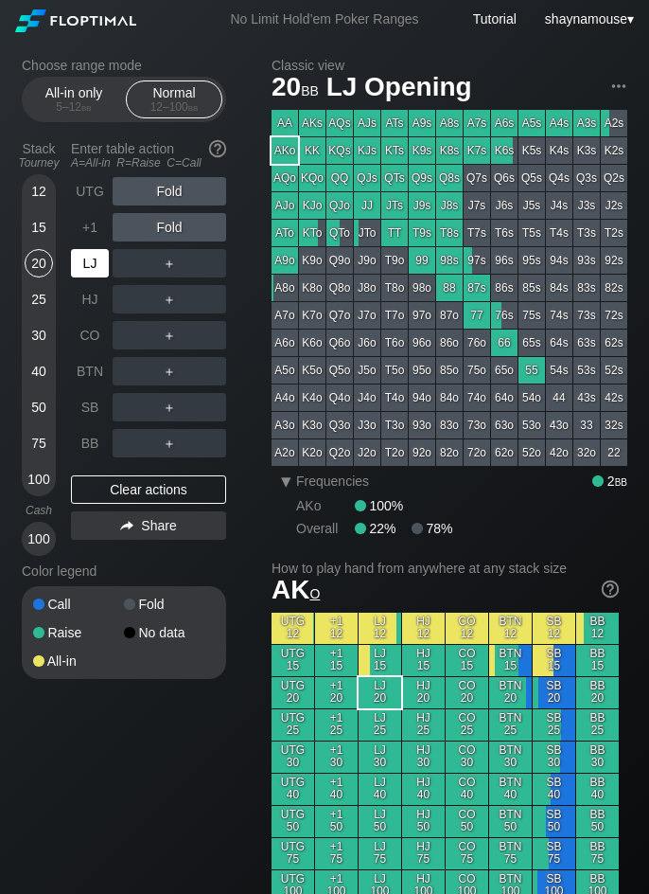
click at [88, 262] on div "LJ" at bounding box center [90, 263] width 38 height 28
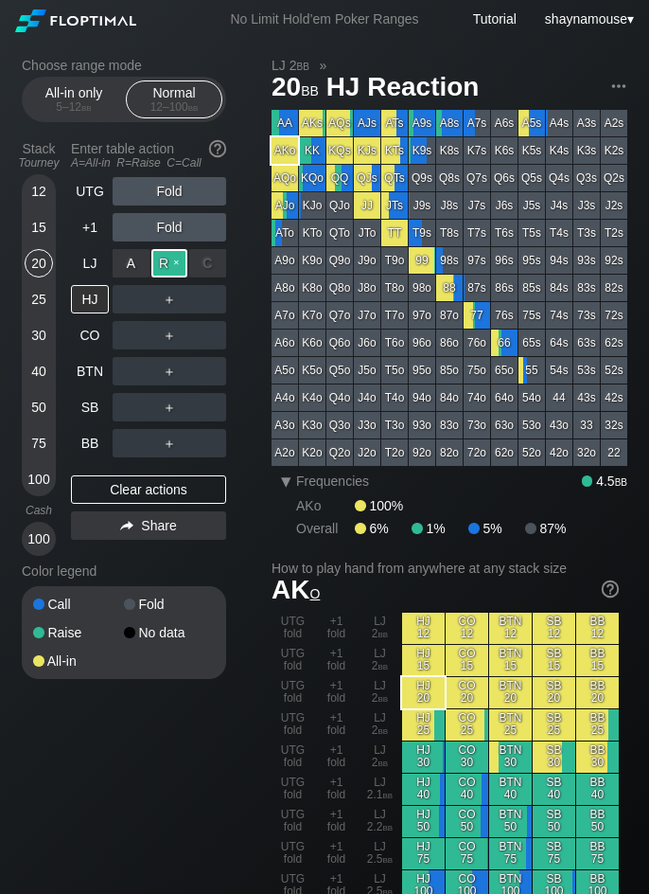
click at [161, 269] on div "R ✕" at bounding box center [169, 263] width 37 height 28
click at [102, 300] on div "HJ" at bounding box center [90, 299] width 38 height 28
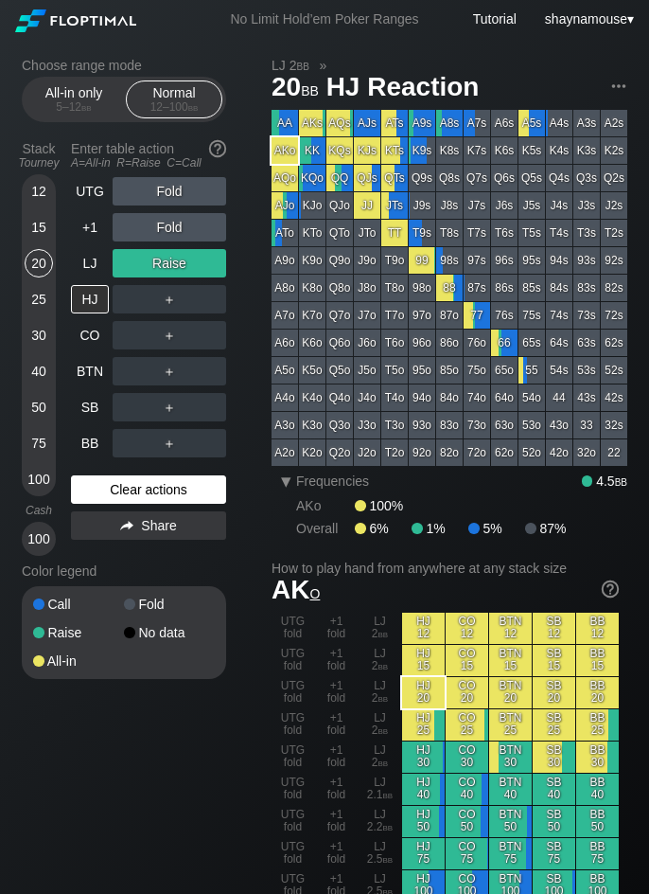
click at [160, 496] on div "Clear actions" at bounding box center [148, 489] width 155 height 28
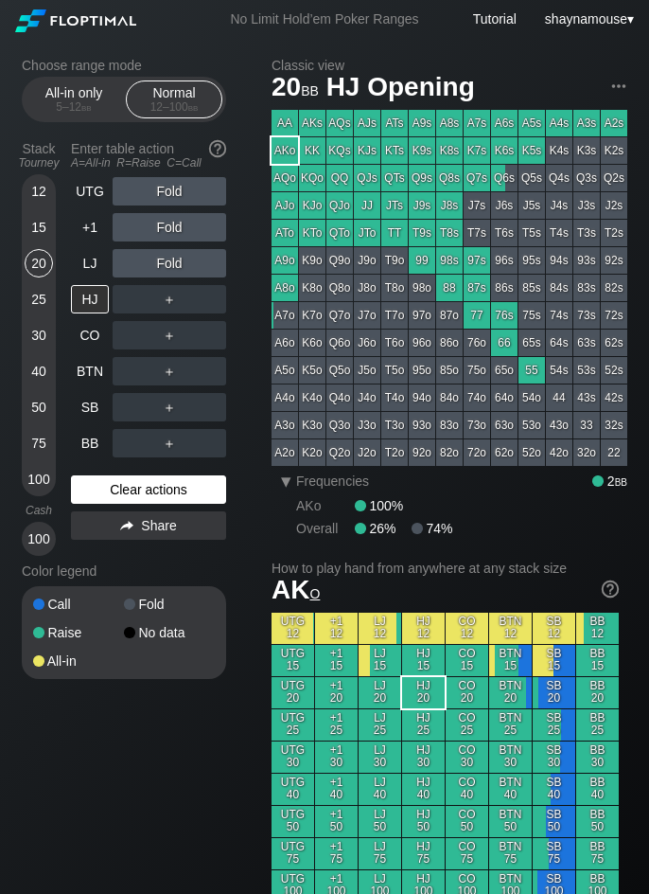
click at [160, 496] on div "Clear actions" at bounding box center [148, 489] width 155 height 28
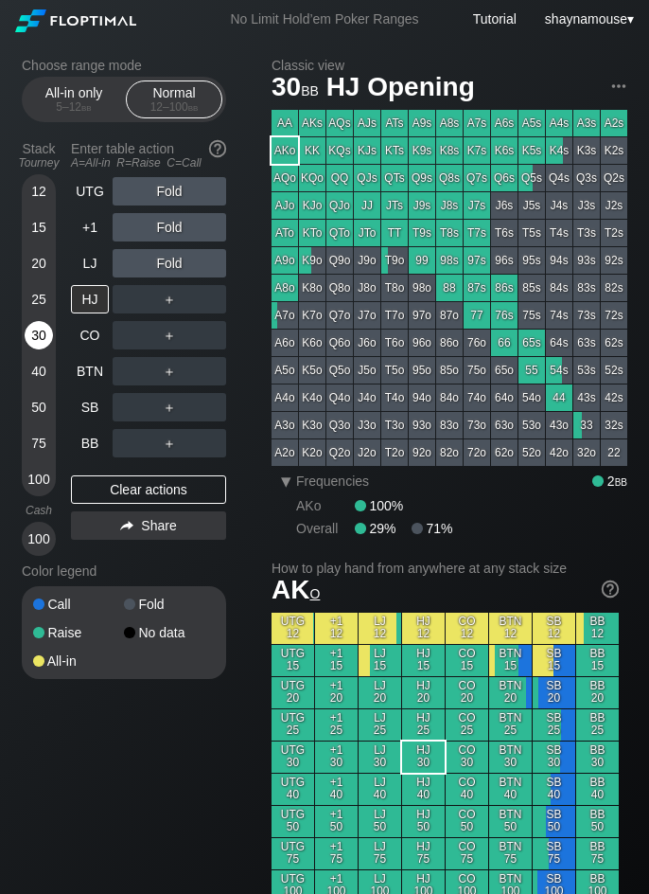
click at [37, 337] on div "30" at bounding box center [39, 335] width 28 height 28
click at [170, 371] on div "R ✕" at bounding box center [169, 371] width 37 height 28
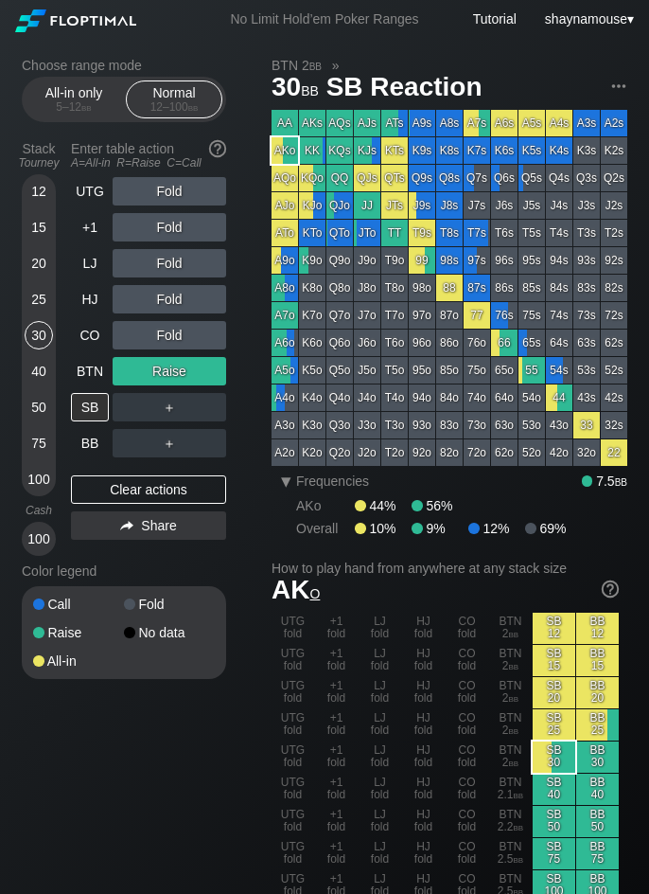
click at [98, 457] on div "UTG Fold +1 Fold LJ Fold HJ Fold CO Fold BTN Raise SB ＋ BB ＋ Clear actions Share" at bounding box center [148, 366] width 155 height 379
click at [153, 475] on div "Clear actions" at bounding box center [148, 489] width 155 height 28
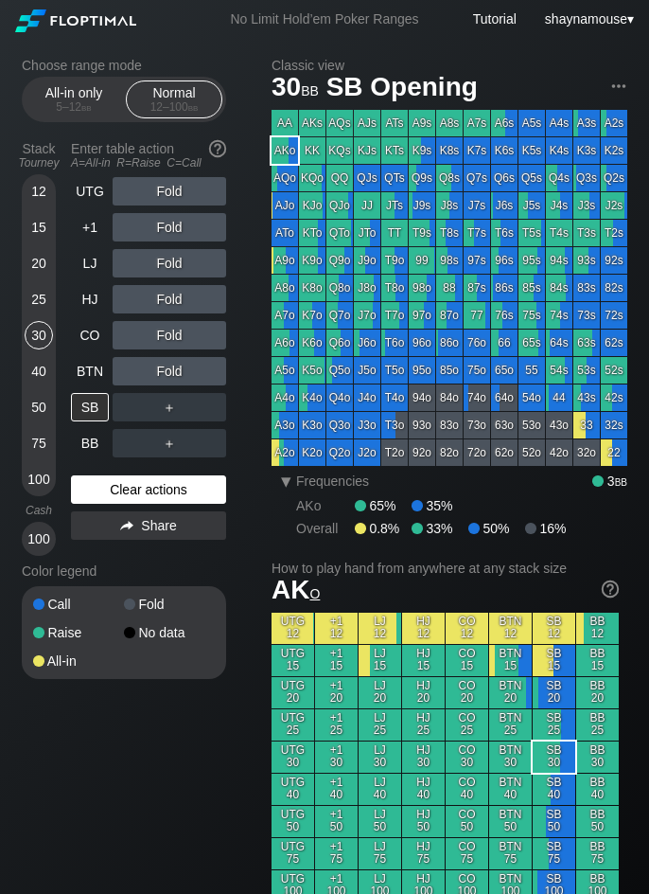
click at [153, 475] on div "Clear actions" at bounding box center [148, 489] width 155 height 28
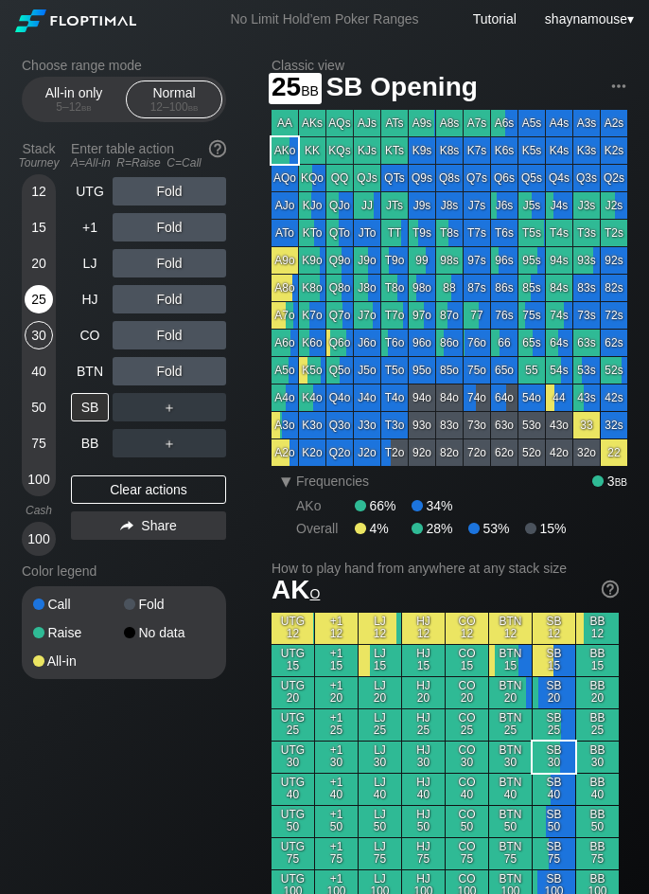
click at [33, 292] on div "25" at bounding box center [39, 299] width 28 height 28
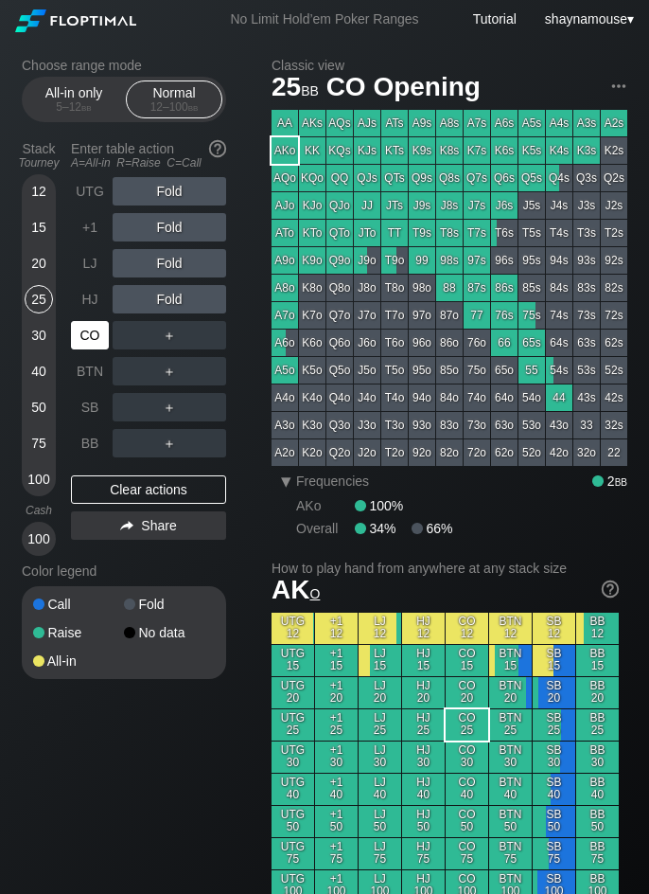
click at [106, 339] on div "CO" at bounding box center [90, 335] width 38 height 28
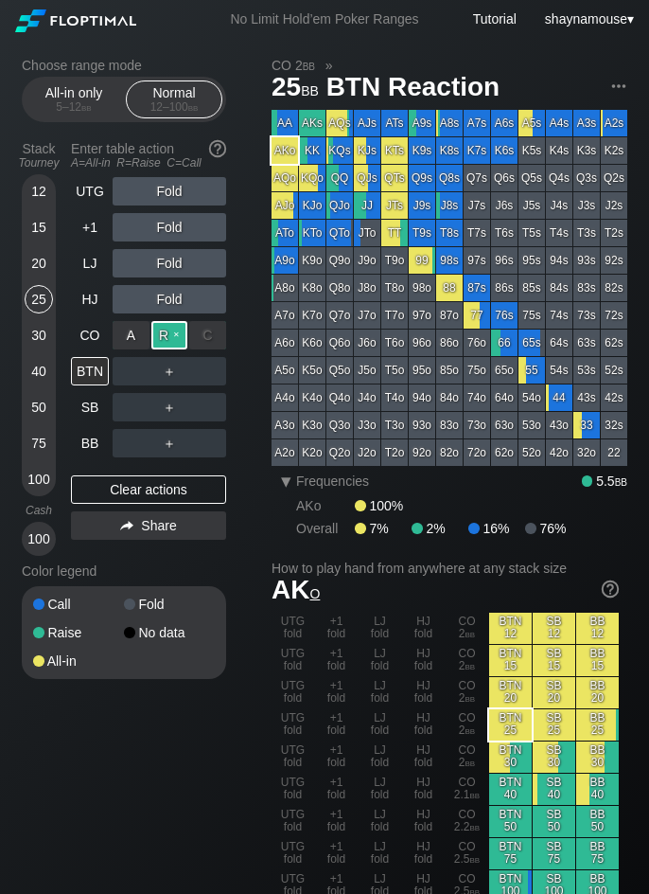
click at [158, 336] on div "R ✕" at bounding box center [169, 335] width 37 height 28
click at [98, 363] on div "BTN" at bounding box center [90, 371] width 38 height 28
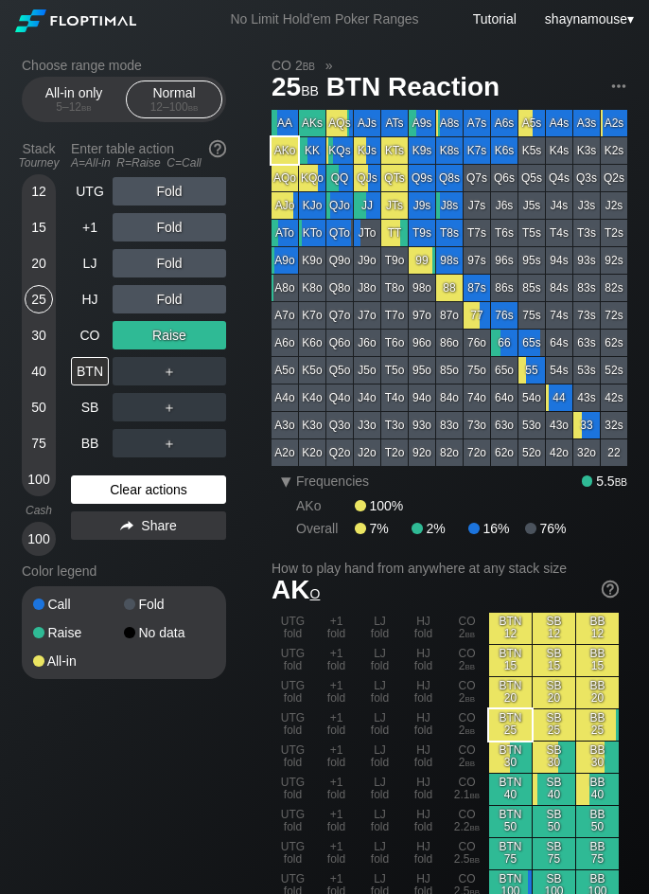
click at [151, 483] on div "Clear actions" at bounding box center [148, 489] width 155 height 28
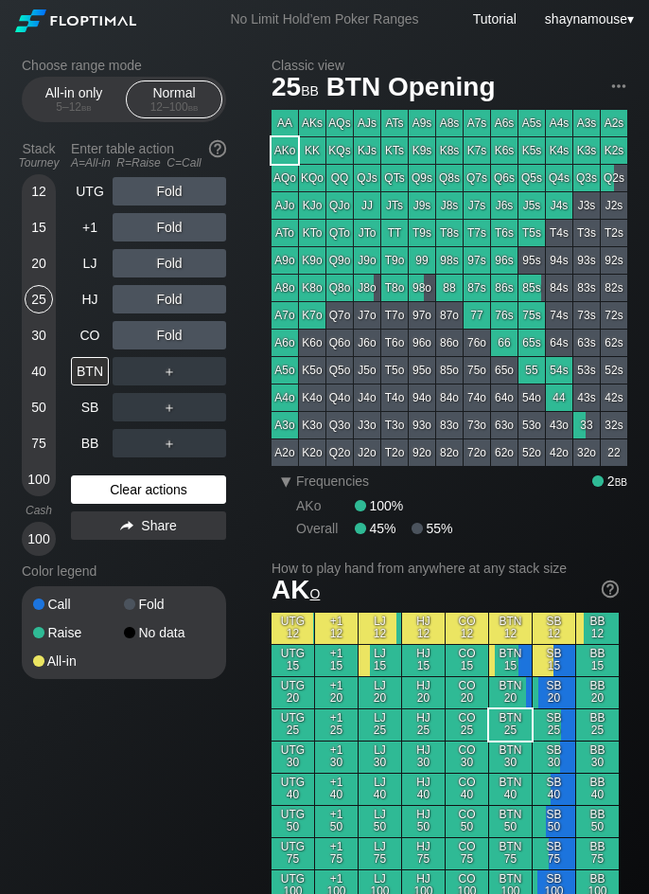
click at [151, 483] on div "Clear actions" at bounding box center [148, 489] width 155 height 28
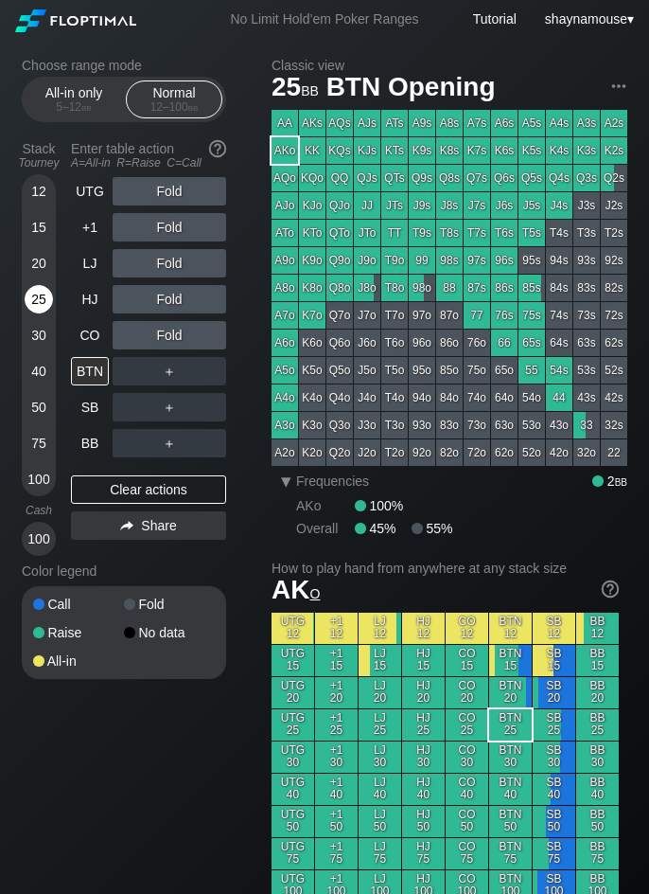
click at [40, 300] on div "25" at bounding box center [39, 299] width 28 height 28
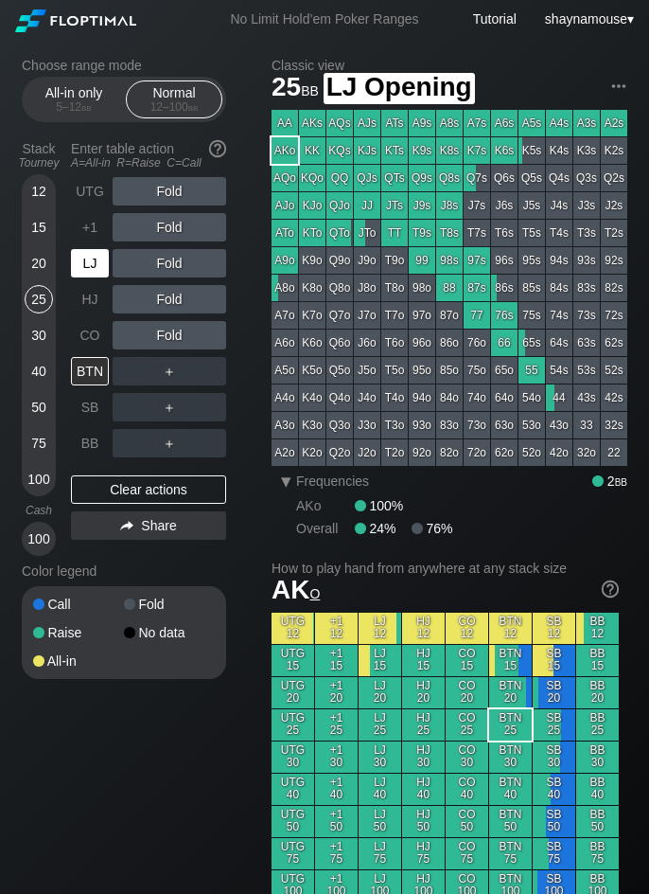
click at [75, 259] on div "LJ" at bounding box center [90, 263] width 38 height 28
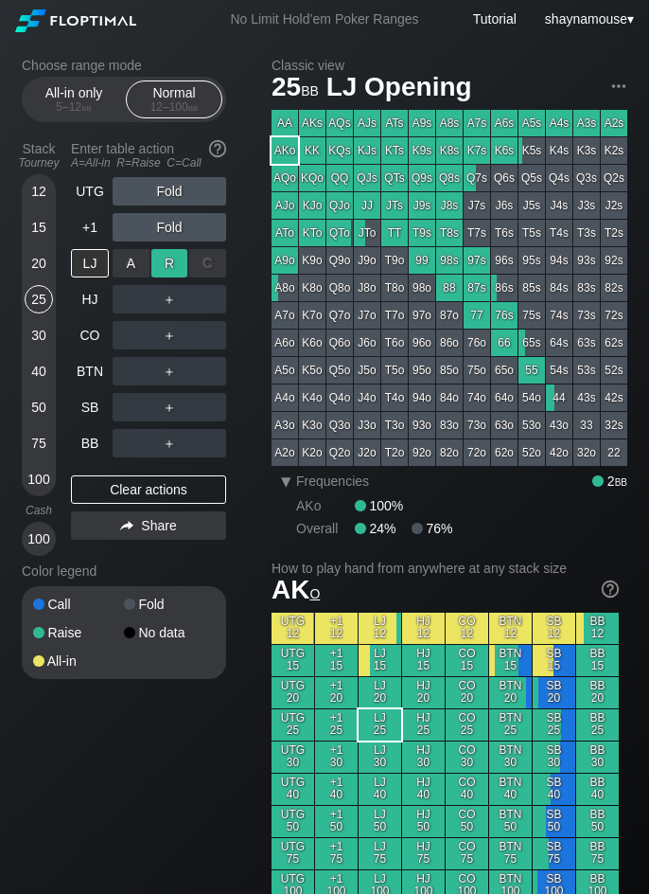
click at [166, 262] on div "R ✕" at bounding box center [169, 263] width 37 height 28
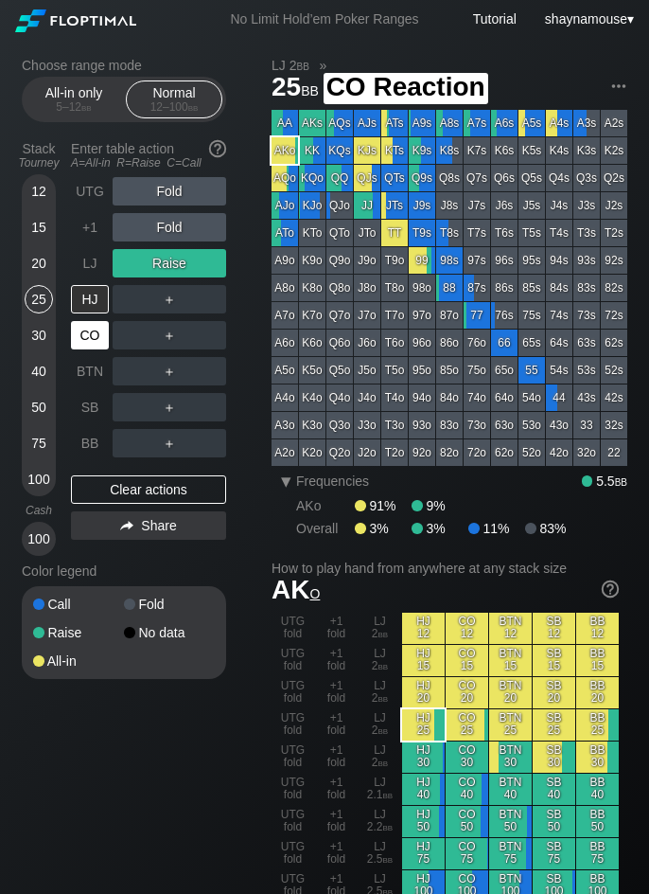
click at [96, 343] on div "CO" at bounding box center [90, 335] width 38 height 28
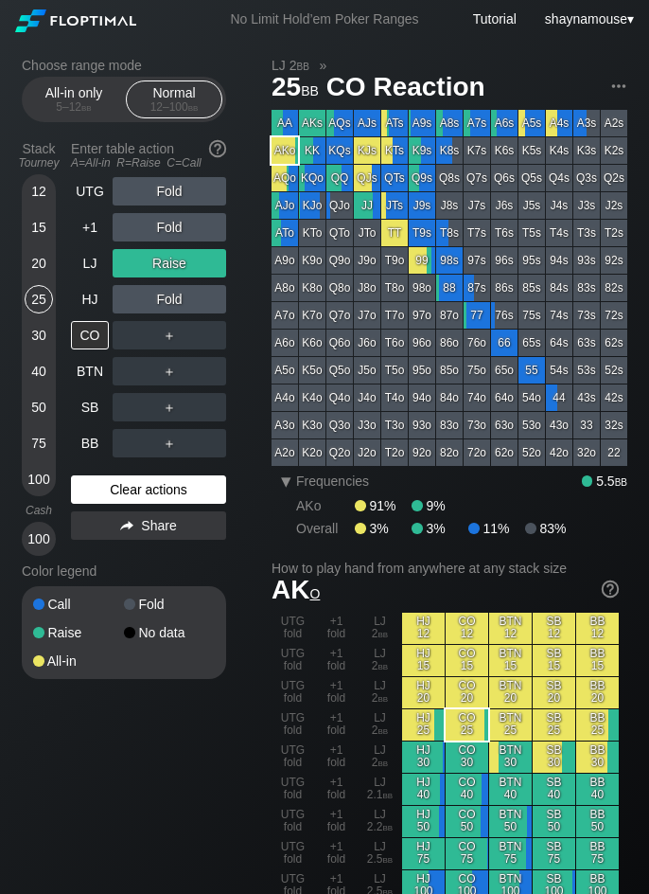
click at [165, 495] on div "Clear actions" at bounding box center [148, 489] width 155 height 28
click at [162, 494] on div "Clear actions" at bounding box center [148, 489] width 155 height 28
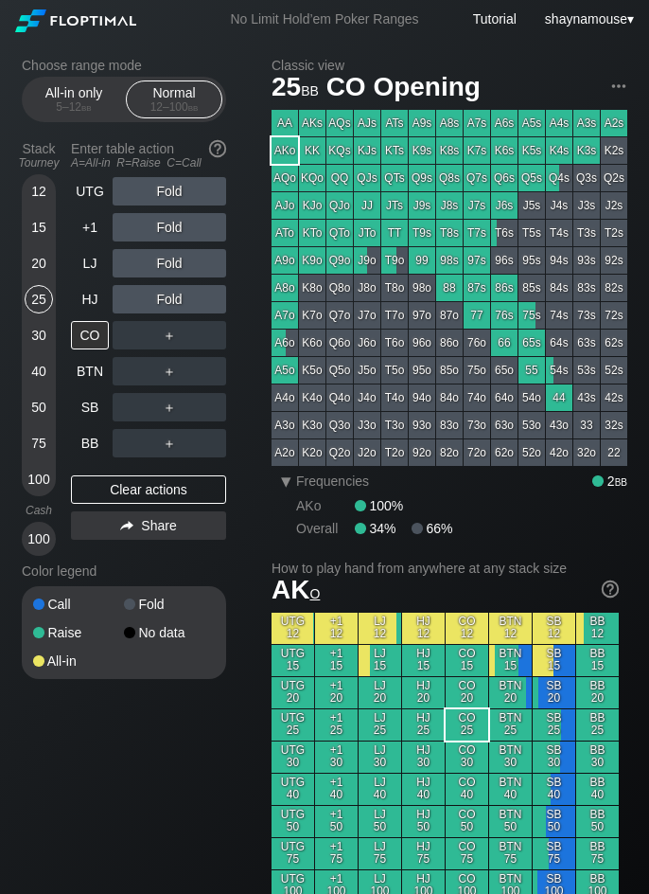
drag, startPoint x: 60, startPoint y: 113, endPoint x: 52, endPoint y: 146, distance: 34.0
click at [61, 113] on div "5 – 12 bb" at bounding box center [74, 106] width 80 height 13
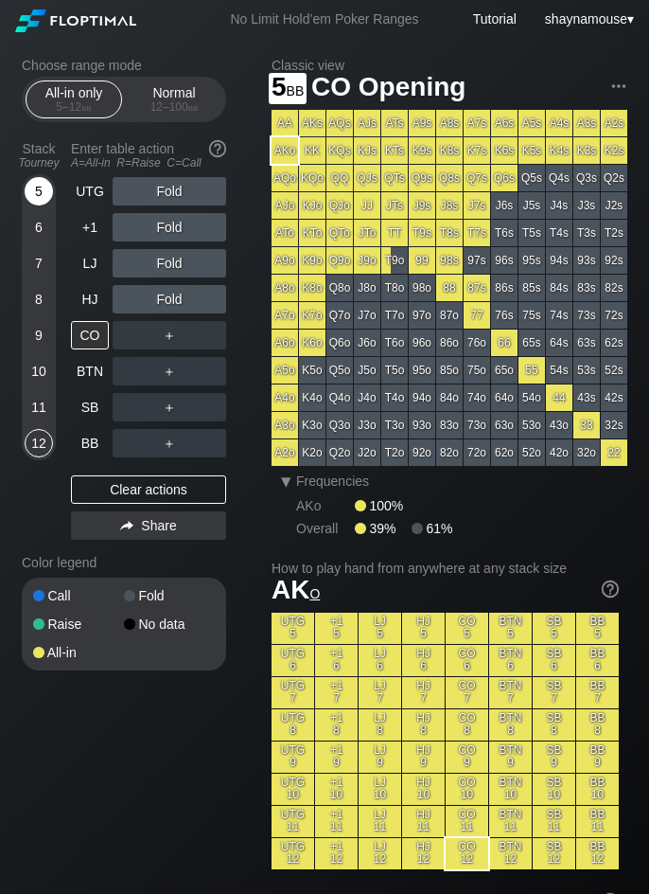
click at [44, 205] on div "5" at bounding box center [39, 195] width 28 height 36
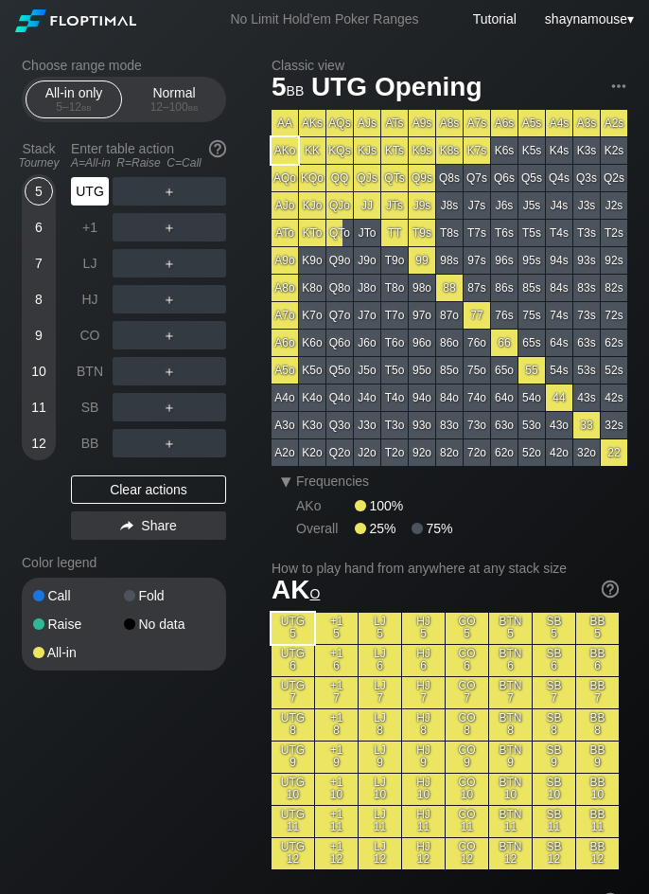
click at [106, 194] on div "UTG" at bounding box center [90, 191] width 38 height 28
click at [129, 198] on div "A ✕" at bounding box center [131, 191] width 37 height 28
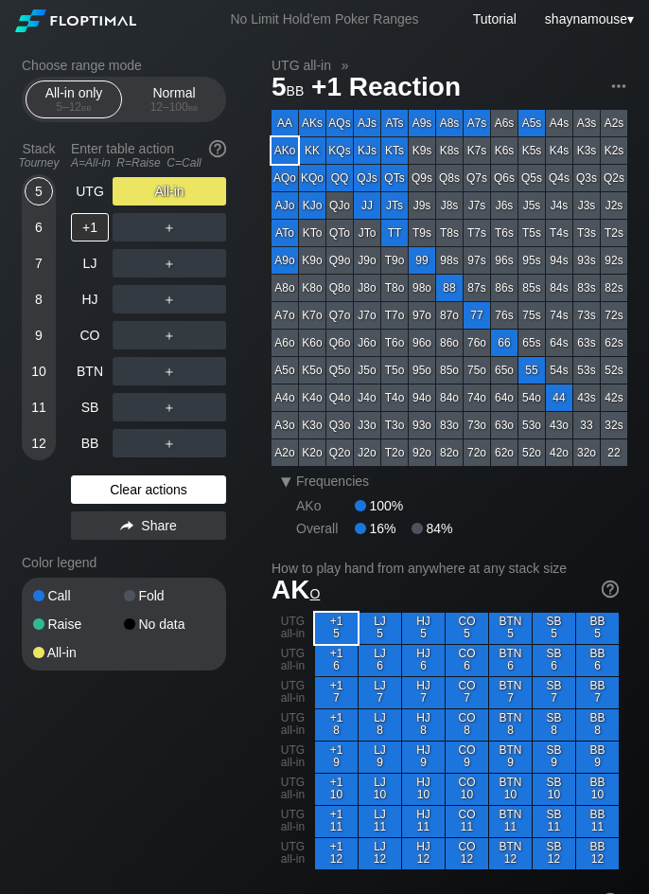
click at [148, 489] on div "Clear actions" at bounding box center [148, 489] width 155 height 28
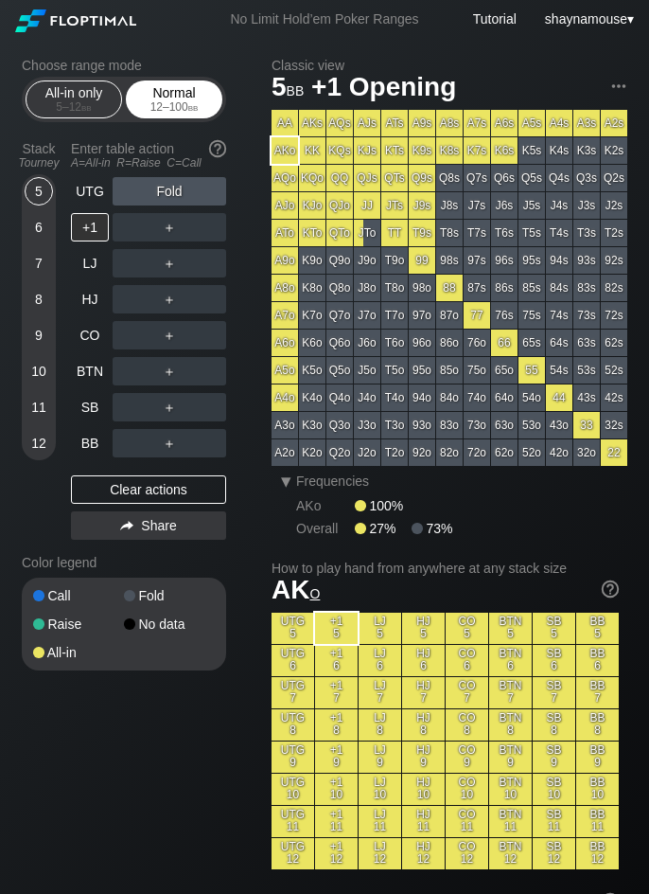
click at [173, 111] on div "12 – 100 bb" at bounding box center [174, 106] width 80 height 13
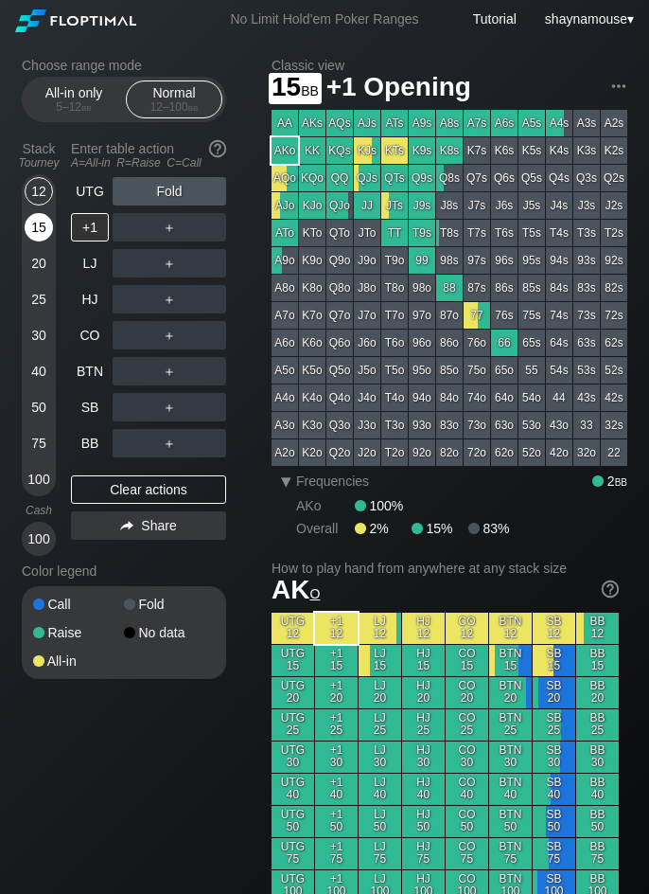
click at [46, 235] on div "15" at bounding box center [39, 227] width 28 height 28
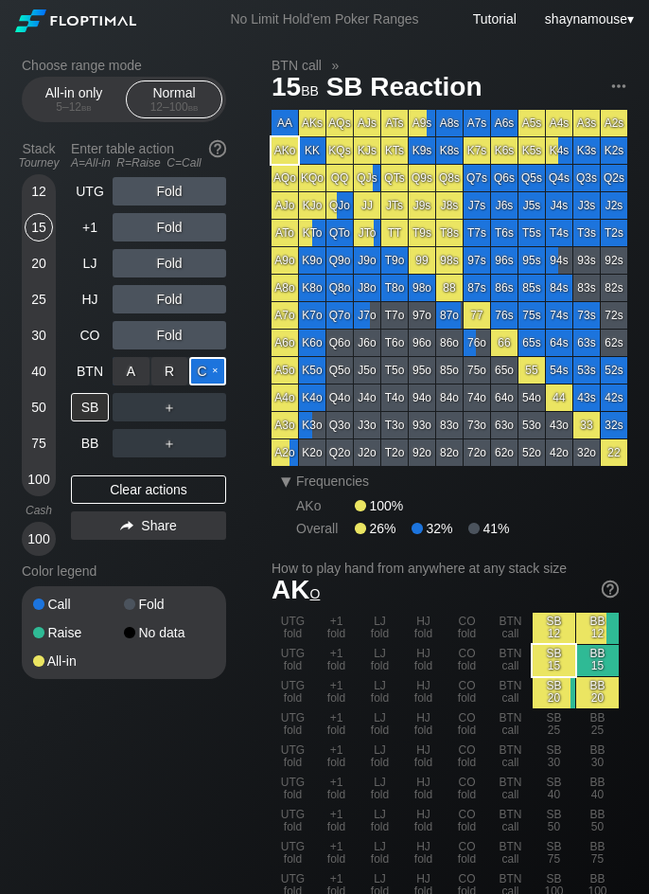
click at [193, 368] on div "C ✕" at bounding box center [207, 371] width 37 height 28
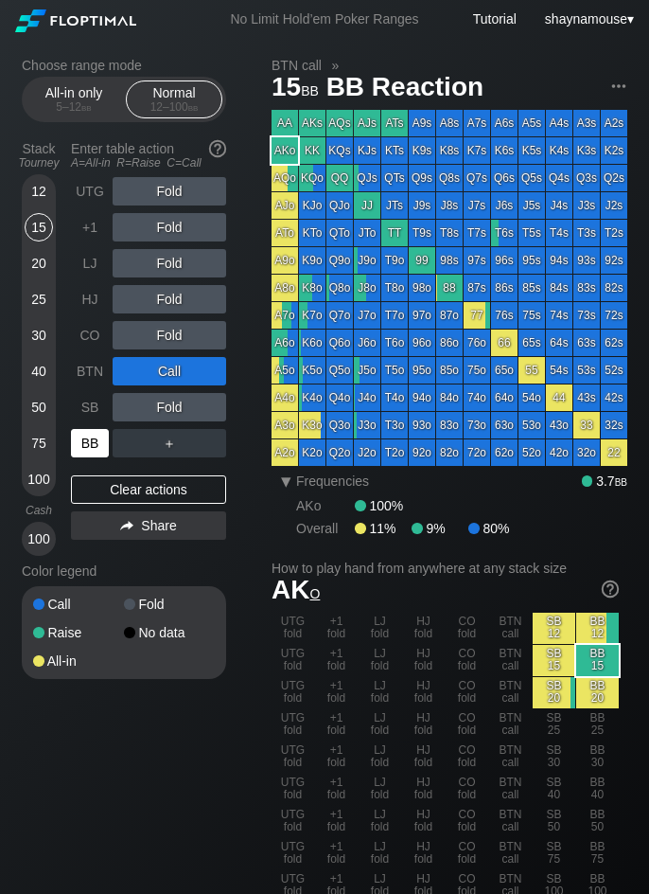
click at [82, 445] on div "BB" at bounding box center [90, 443] width 38 height 28
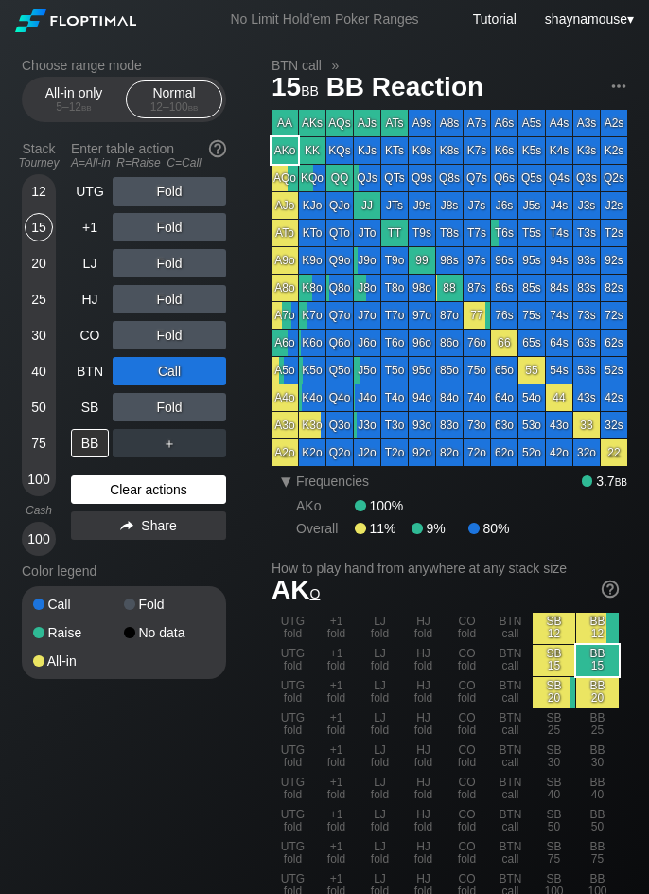
click at [106, 502] on div "Clear actions" at bounding box center [148, 489] width 155 height 28
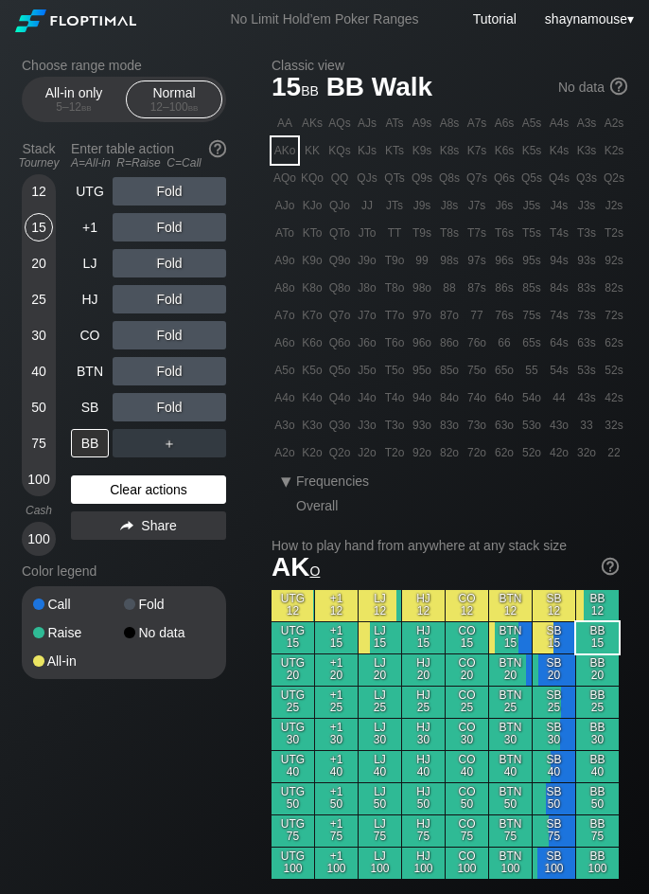
click at [106, 499] on div "Clear actions" at bounding box center [148, 489] width 155 height 28
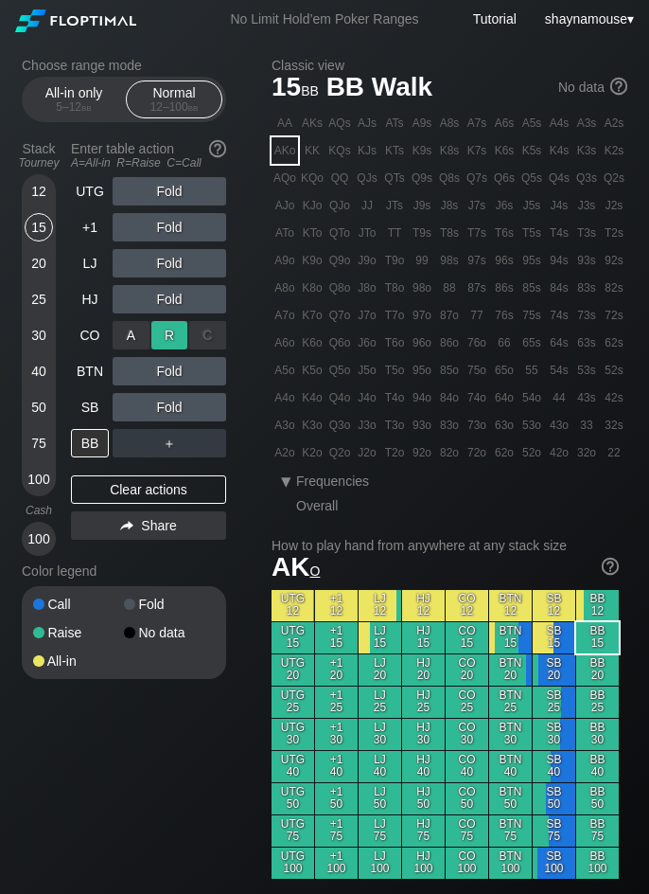
click at [172, 337] on div "R ✕" at bounding box center [169, 335] width 37 height 28
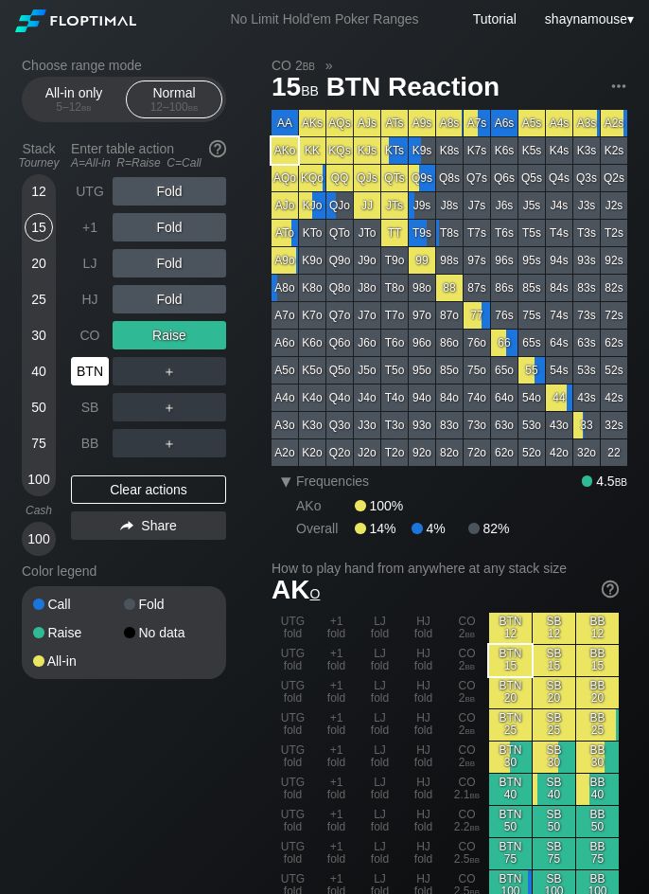
click at [98, 369] on div "BTN" at bounding box center [90, 371] width 38 height 28
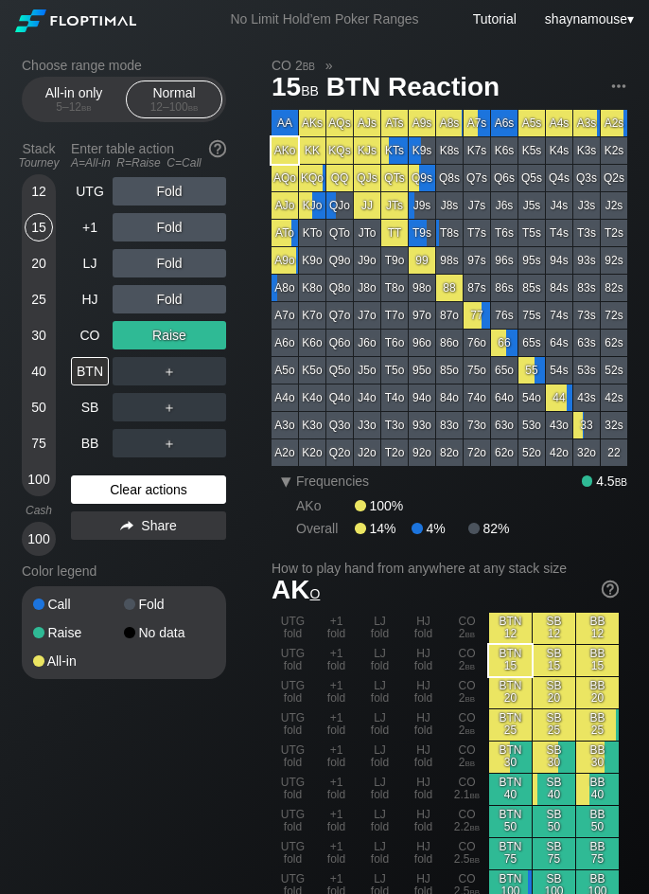
click at [154, 493] on div "Clear actions" at bounding box center [148, 489] width 155 height 28
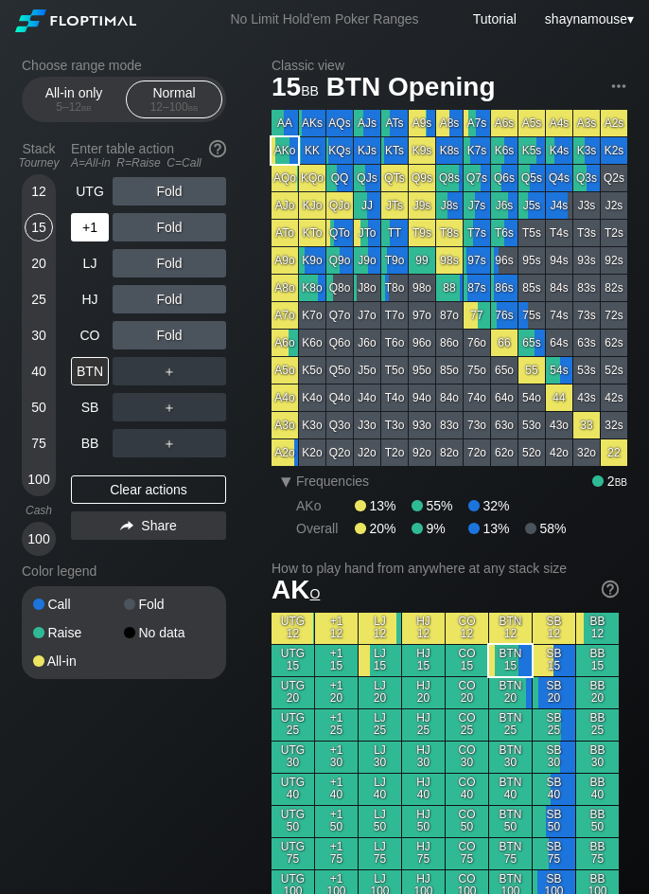
drag, startPoint x: 154, startPoint y: 493, endPoint x: 88, endPoint y: 227, distance: 274.2
click at [151, 490] on div "Clear actions" at bounding box center [148, 489] width 155 height 28
click at [76, 98] on div "All-in only 5 – 12 bb" at bounding box center [73, 99] width 87 height 36
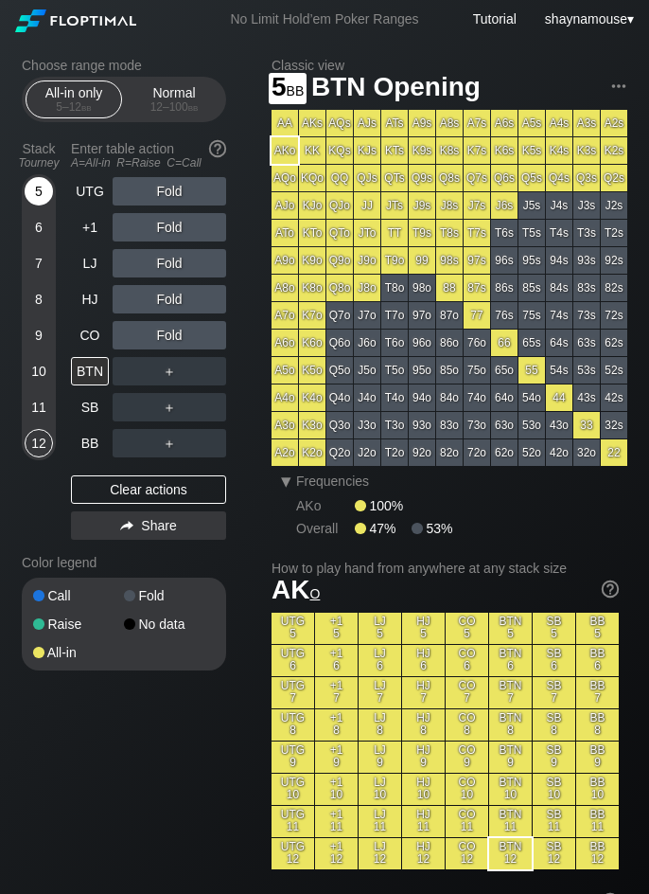
click at [35, 185] on div "5" at bounding box center [39, 191] width 28 height 28
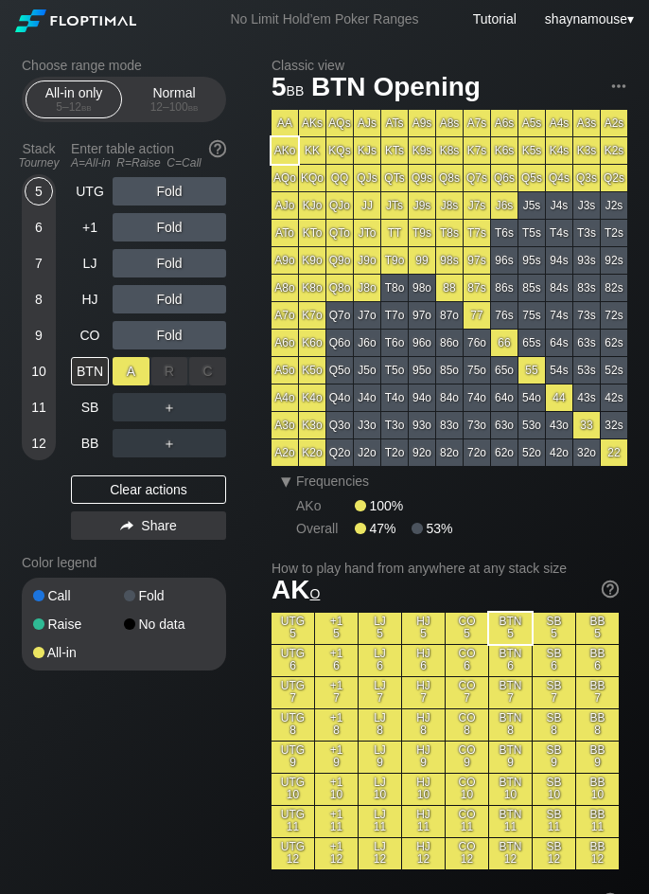
click at [131, 374] on div "A ✕" at bounding box center [131, 371] width 37 height 28
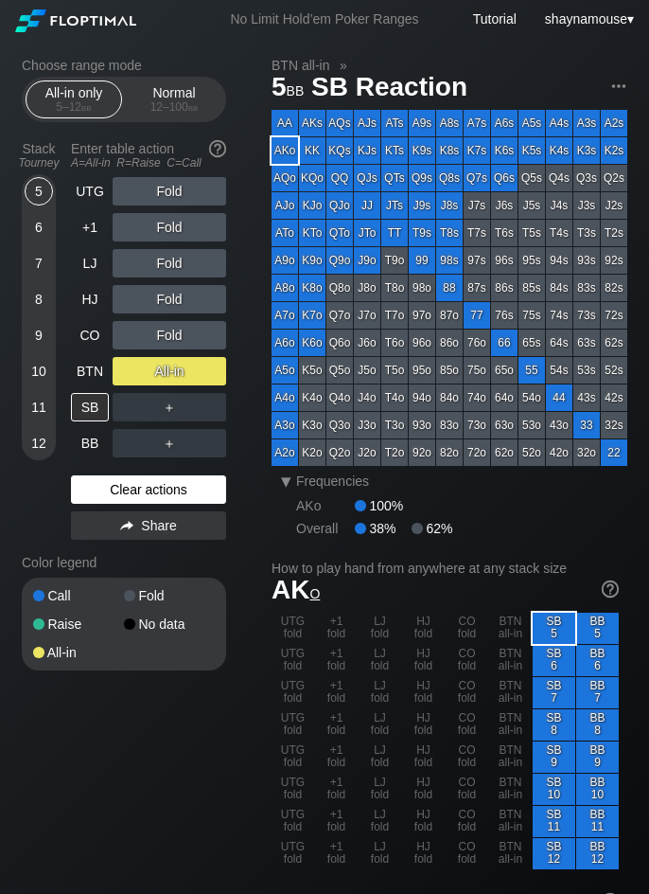
click at [121, 493] on div "Clear actions" at bounding box center [148, 489] width 155 height 28
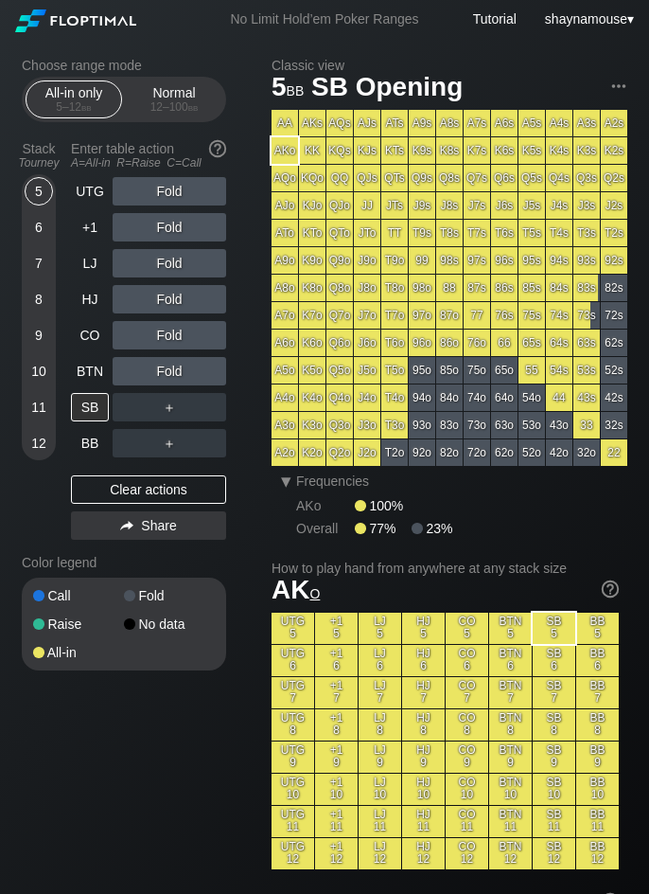
click at [193, 71] on h2 "Choose range mode" at bounding box center [124, 65] width 205 height 15
click at [177, 93] on div "Normal 12 – 100 bb" at bounding box center [174, 99] width 87 height 36
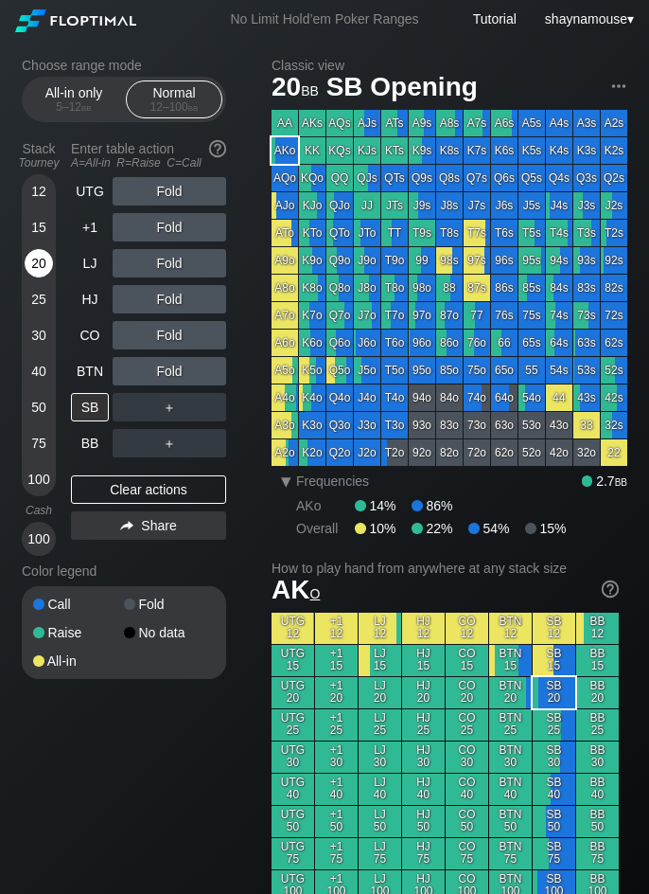
click at [43, 253] on div "20" at bounding box center [39, 263] width 28 height 28
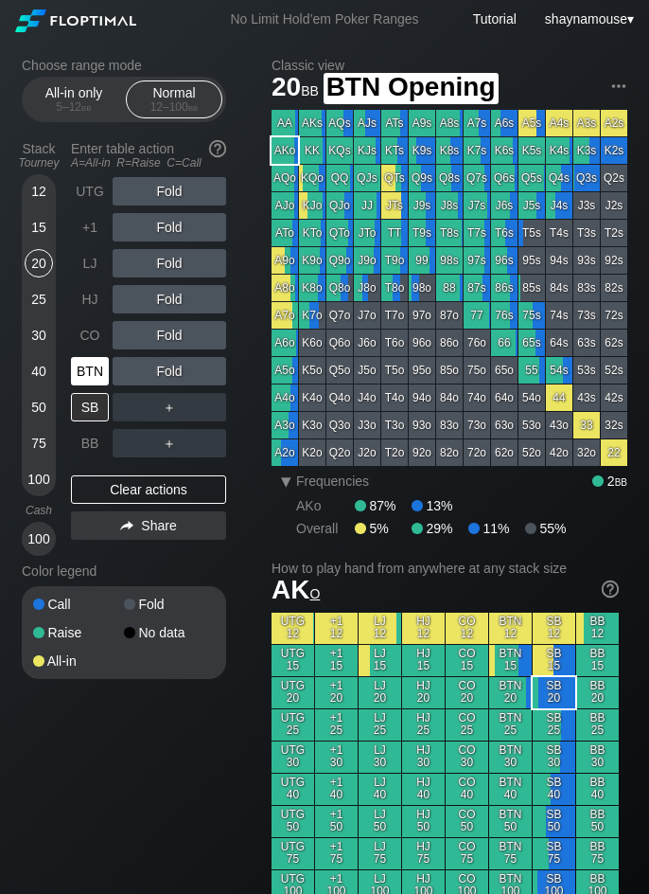
click at [95, 360] on div "BTN" at bounding box center [90, 371] width 38 height 28
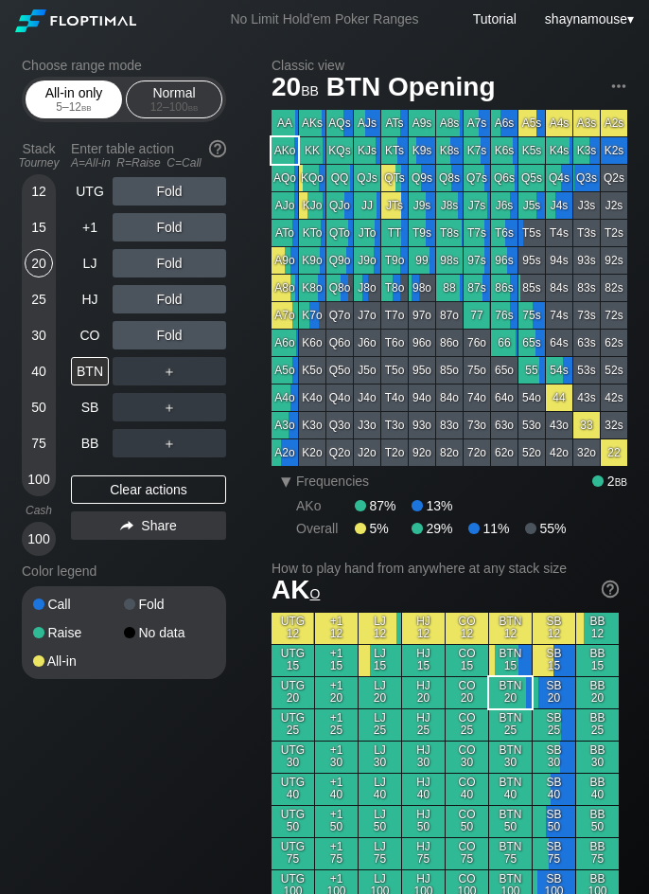
click at [72, 99] on div "All-in only 5 – 12 bb" at bounding box center [73, 99] width 87 height 36
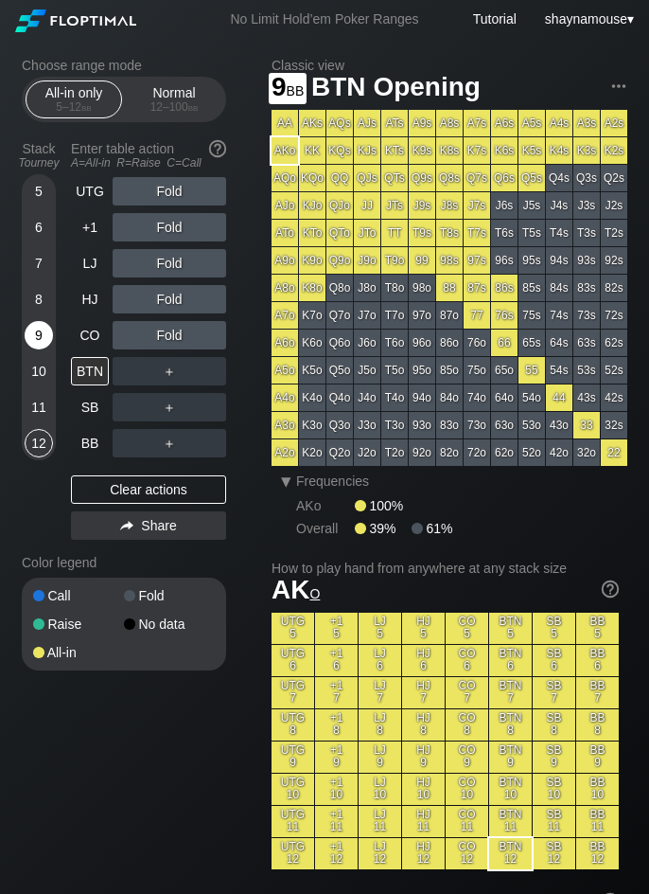
click at [32, 348] on div "9" at bounding box center [39, 339] width 28 height 36
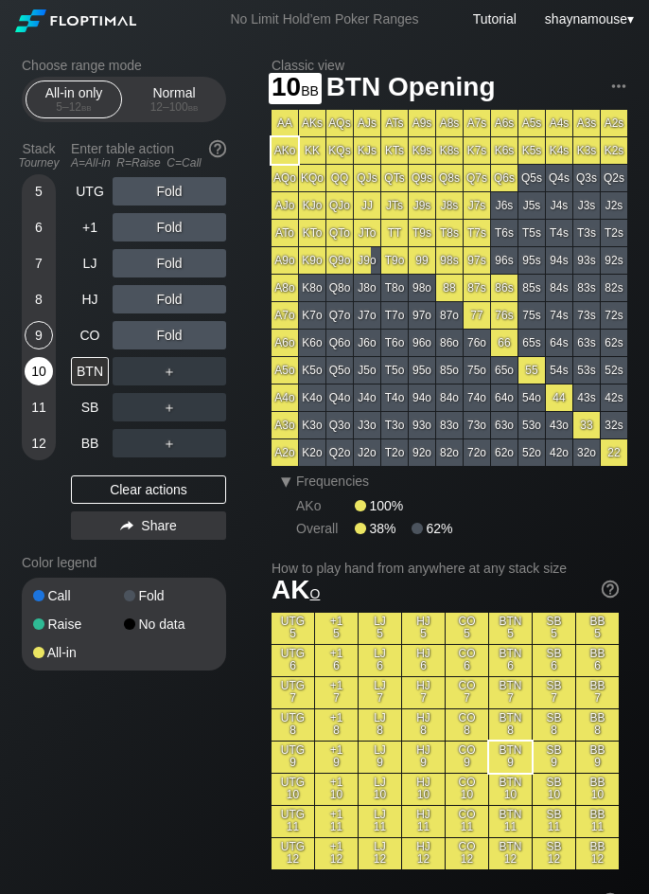
click at [42, 373] on div "10" at bounding box center [39, 371] width 28 height 28
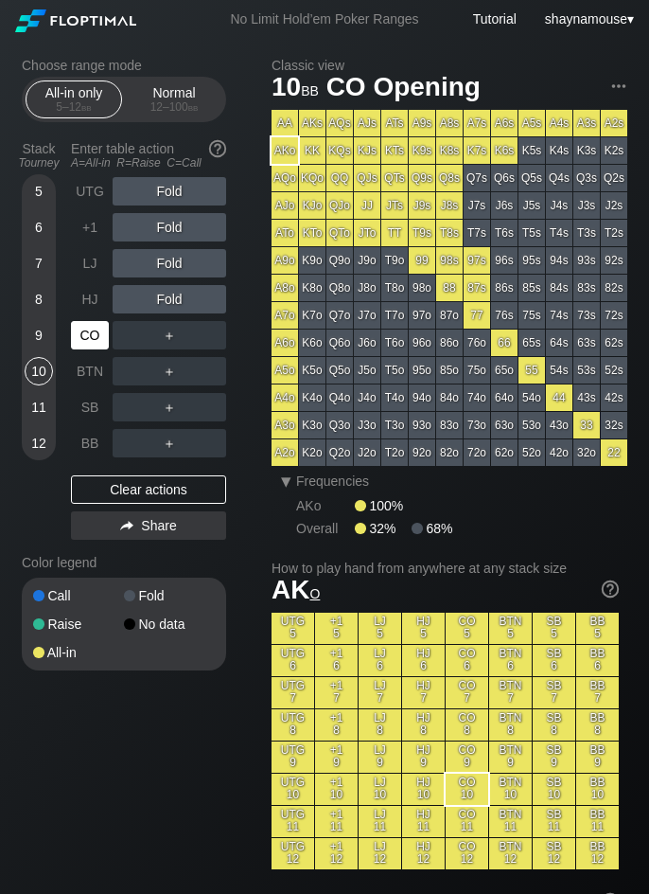
click at [98, 332] on div "CO" at bounding box center [90, 335] width 38 height 28
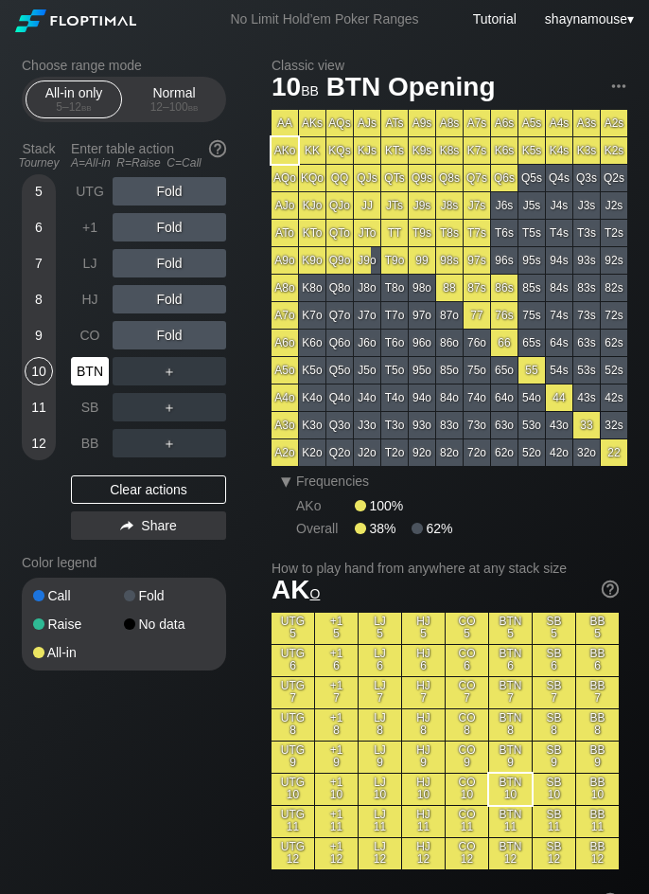
click at [97, 363] on div "BTN" at bounding box center [90, 371] width 38 height 28
click at [129, 368] on div "A ✕" at bounding box center [131, 371] width 37 height 28
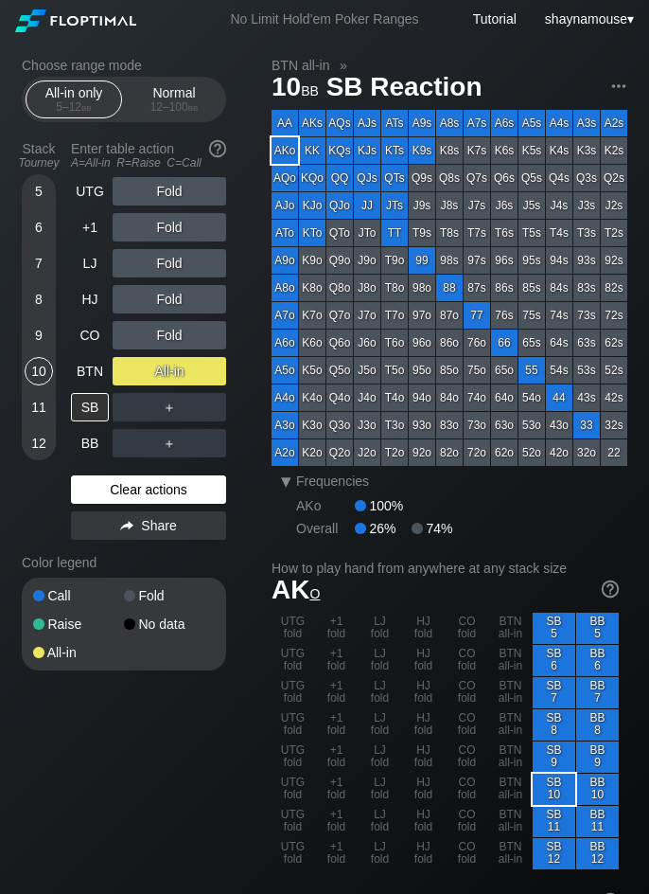
click at [193, 485] on div "Clear actions" at bounding box center [148, 489] width 155 height 28
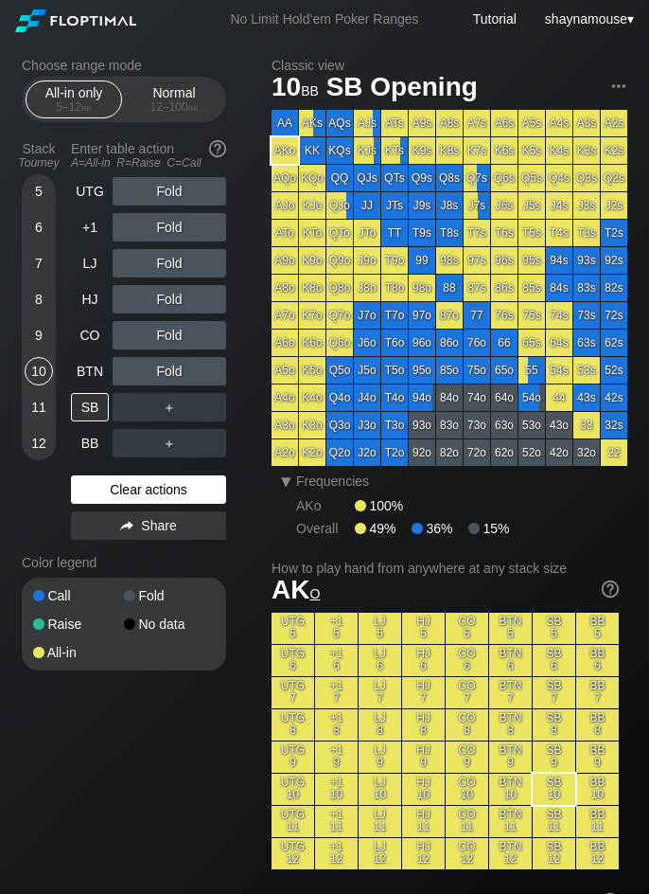
click at [195, 491] on div "Clear actions" at bounding box center [148, 489] width 155 height 28
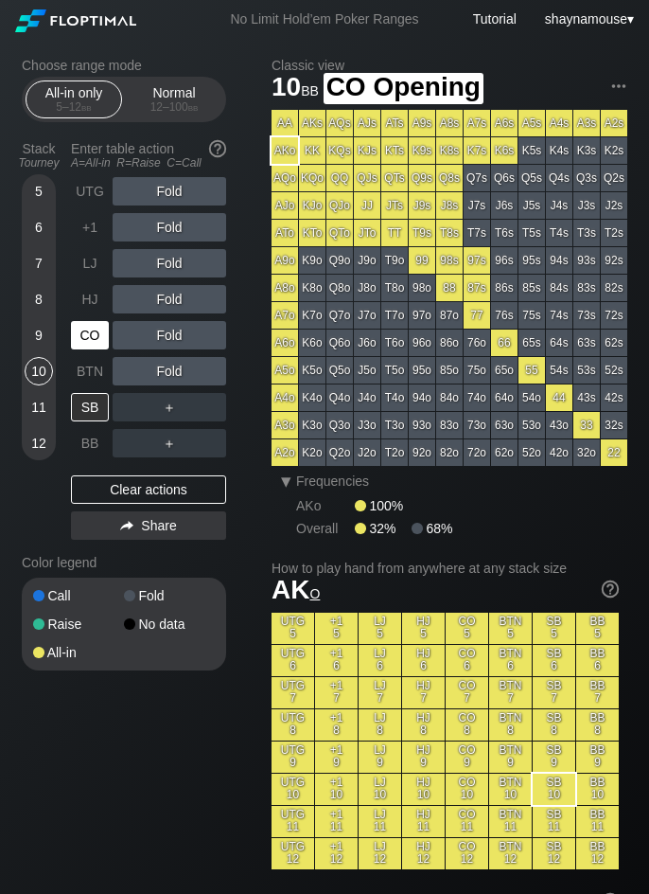
click at [91, 328] on div "CO" at bounding box center [90, 335] width 38 height 28
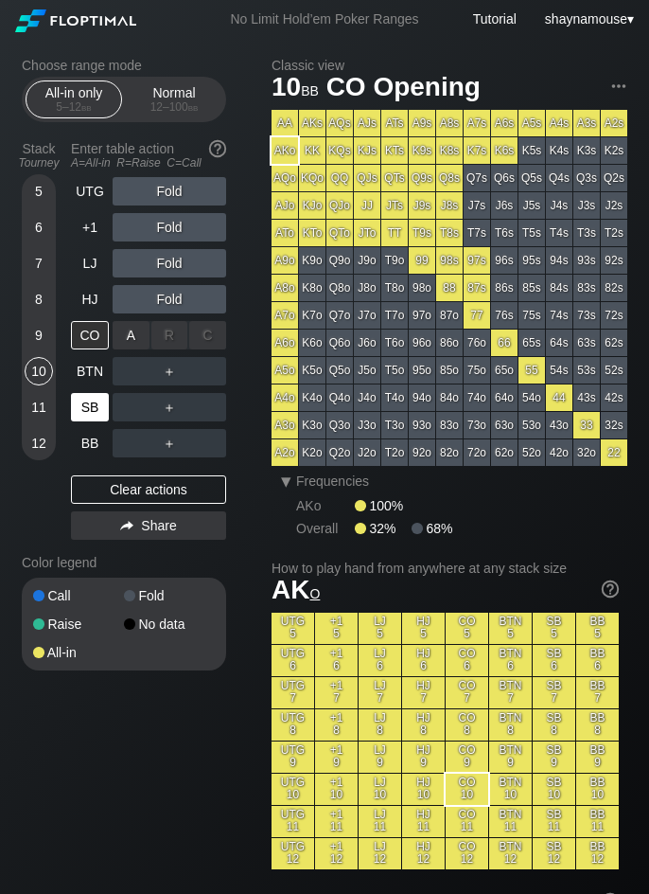
drag, startPoint x: 113, startPoint y: 332, endPoint x: 107, endPoint y: 394, distance: 61.8
click at [122, 339] on div "A ✕" at bounding box center [131, 335] width 37 height 28
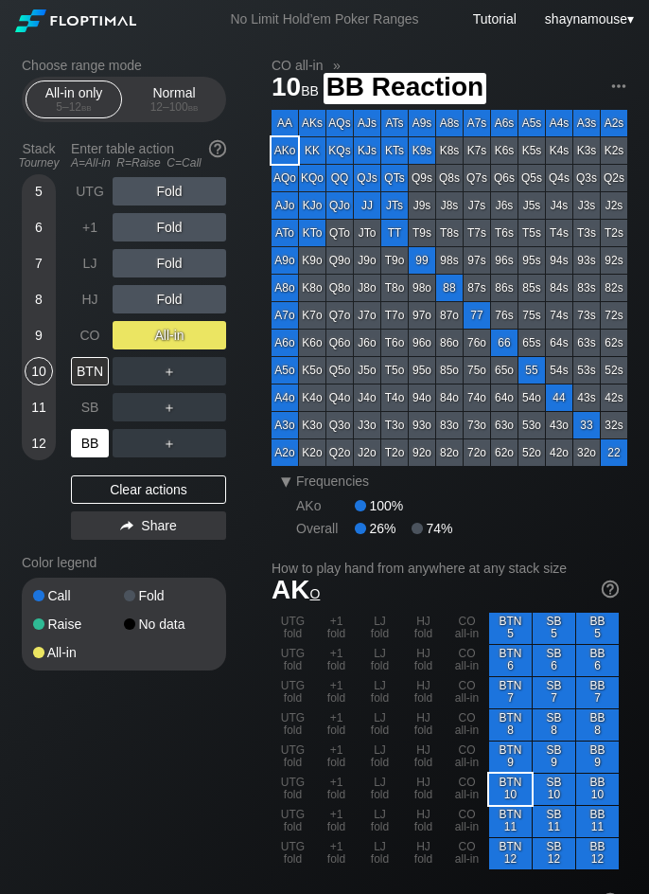
click at [98, 442] on div "BB" at bounding box center [90, 443] width 38 height 28
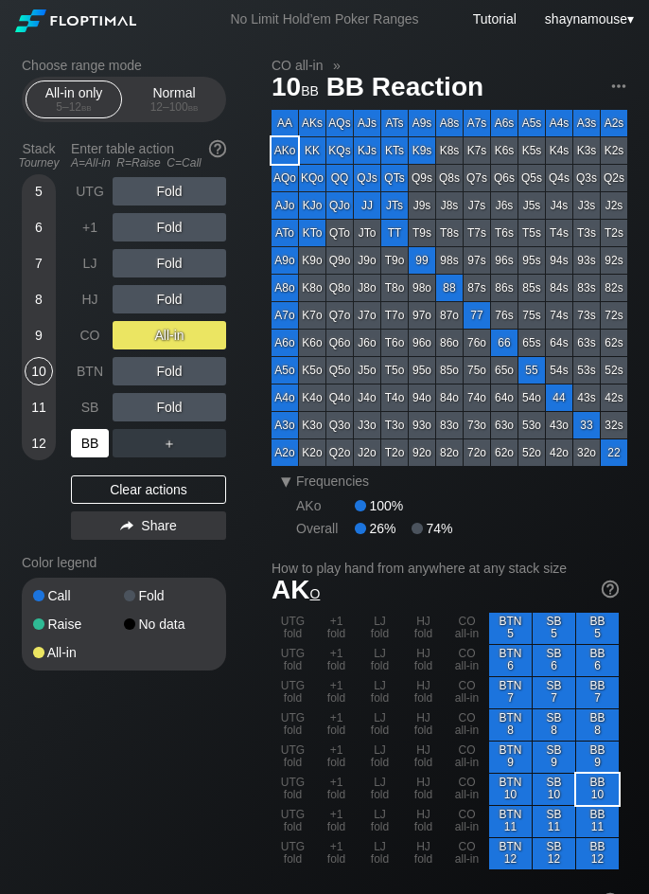
click at [98, 442] on div "BB" at bounding box center [90, 443] width 38 height 28
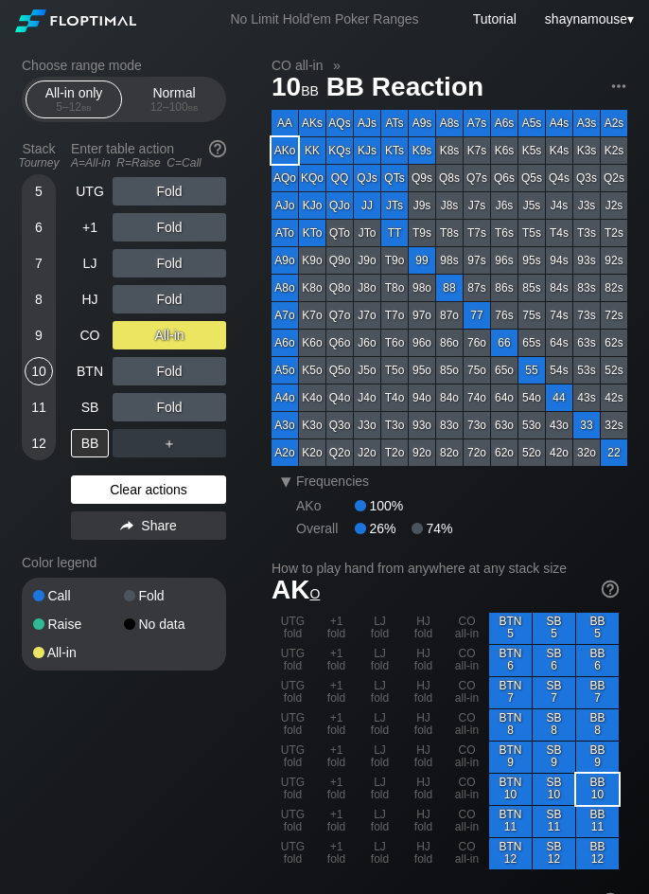
click at [179, 495] on div "Clear actions" at bounding box center [148, 489] width 155 height 28
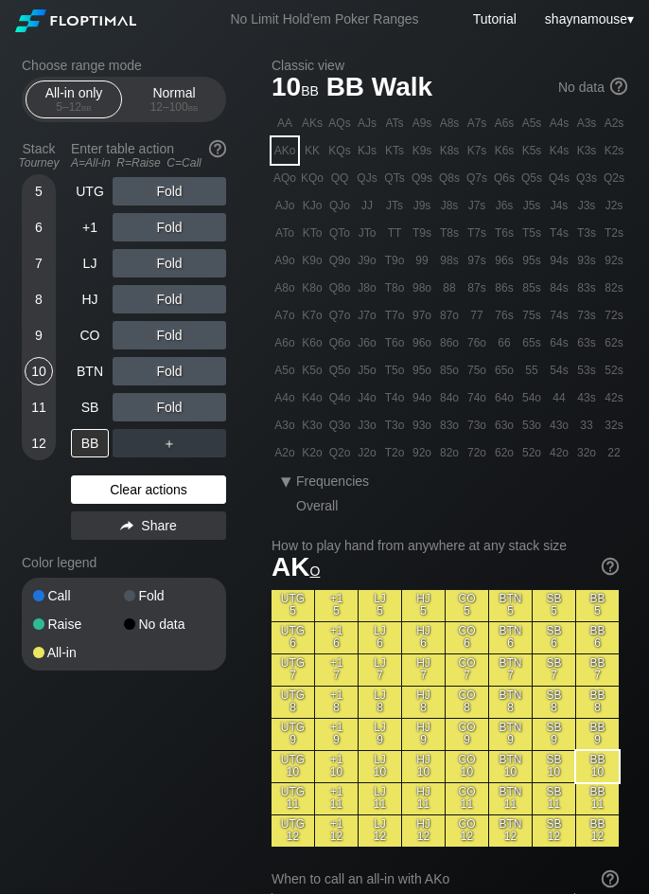
click at [179, 495] on div "Clear actions" at bounding box center [148, 489] width 155 height 28
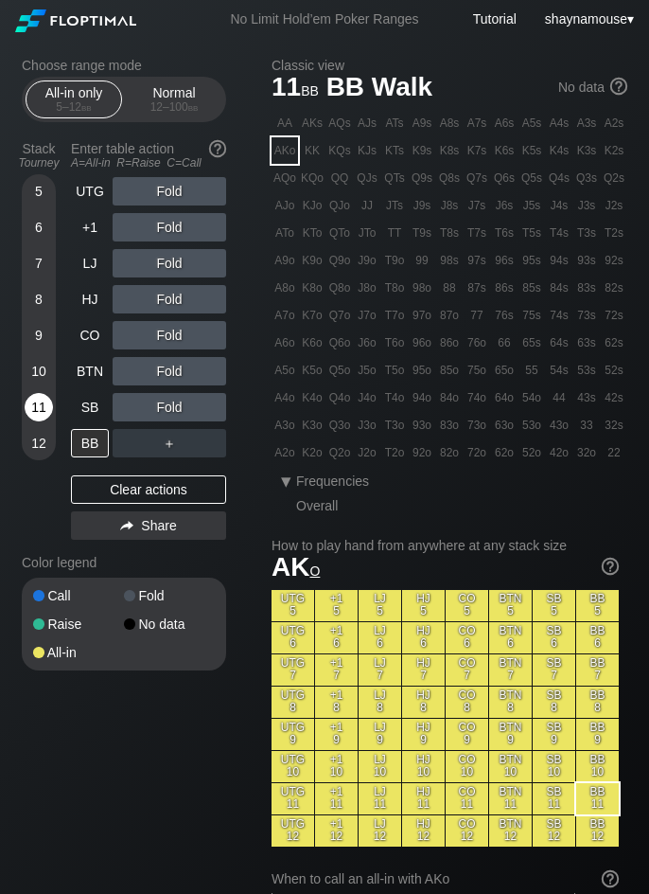
click at [43, 413] on div "11" at bounding box center [39, 407] width 28 height 28
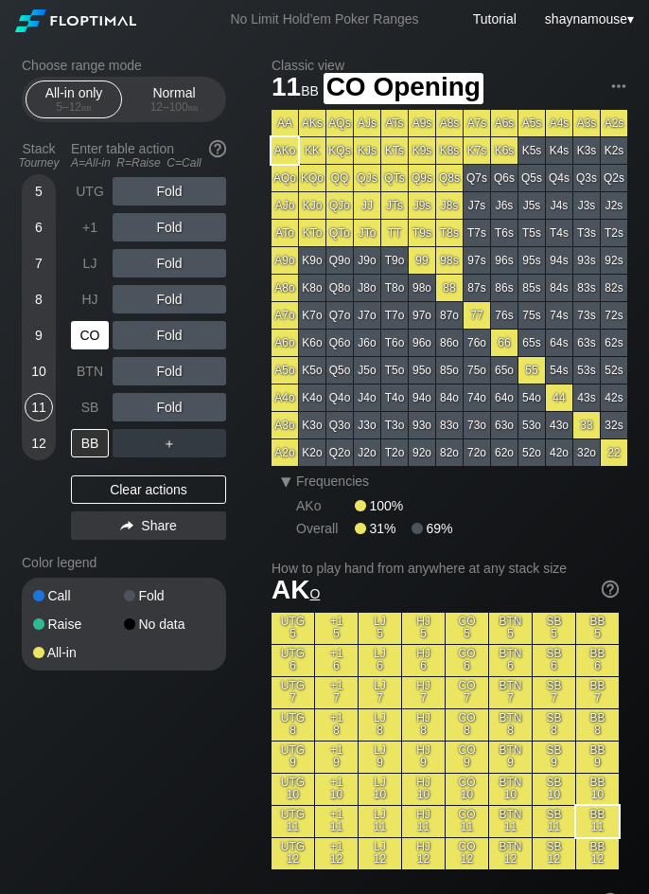
click at [86, 344] on div "CO" at bounding box center [90, 335] width 38 height 28
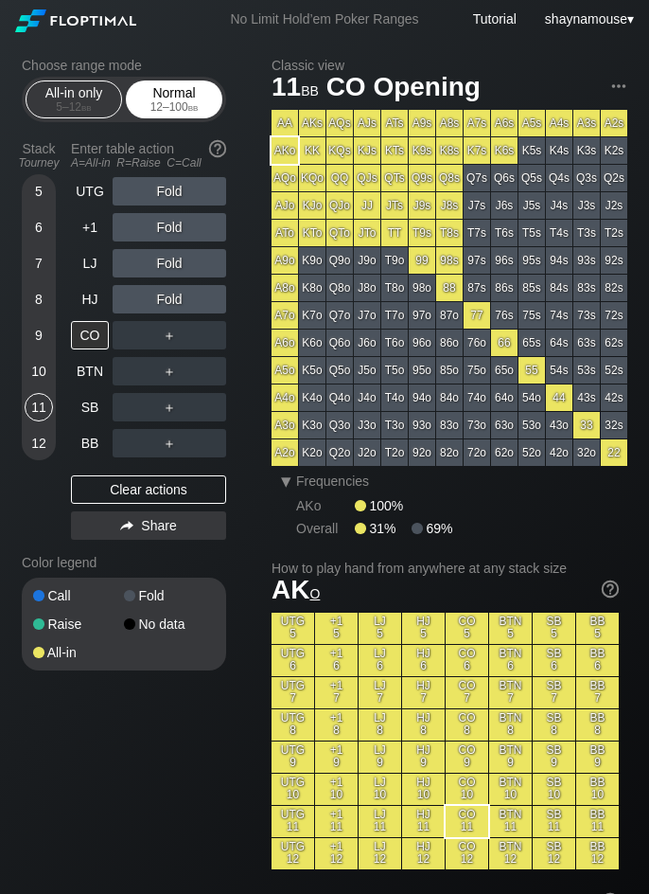
click at [152, 90] on div "Normal 12 – 100 bb" at bounding box center [174, 99] width 87 height 36
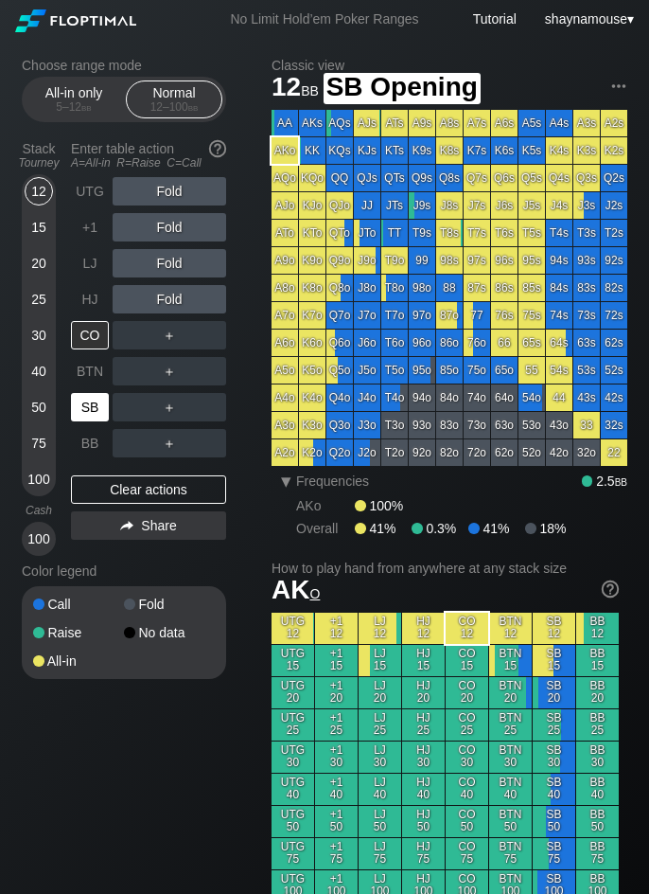
click at [108, 404] on div "SB" at bounding box center [90, 407] width 38 height 28
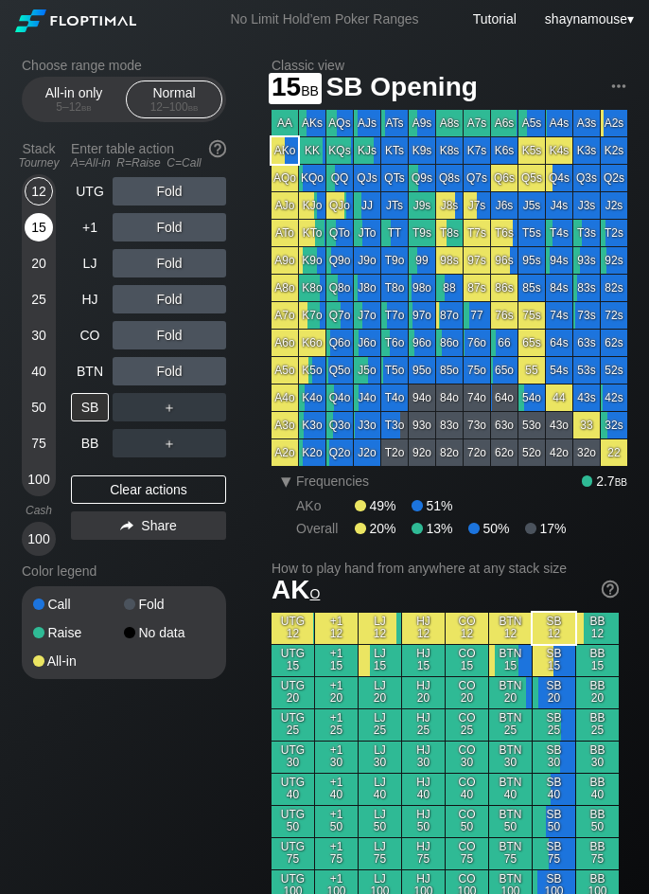
click at [40, 224] on div "15" at bounding box center [39, 227] width 28 height 28
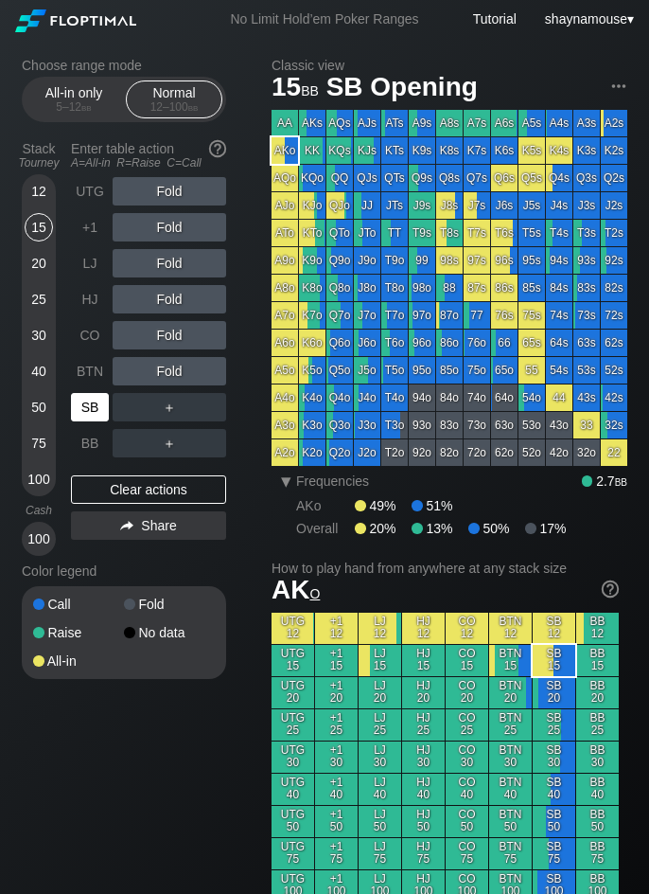
click at [106, 408] on div "SB" at bounding box center [90, 407] width 38 height 28
click at [102, 405] on div "SB" at bounding box center [90, 407] width 38 height 28
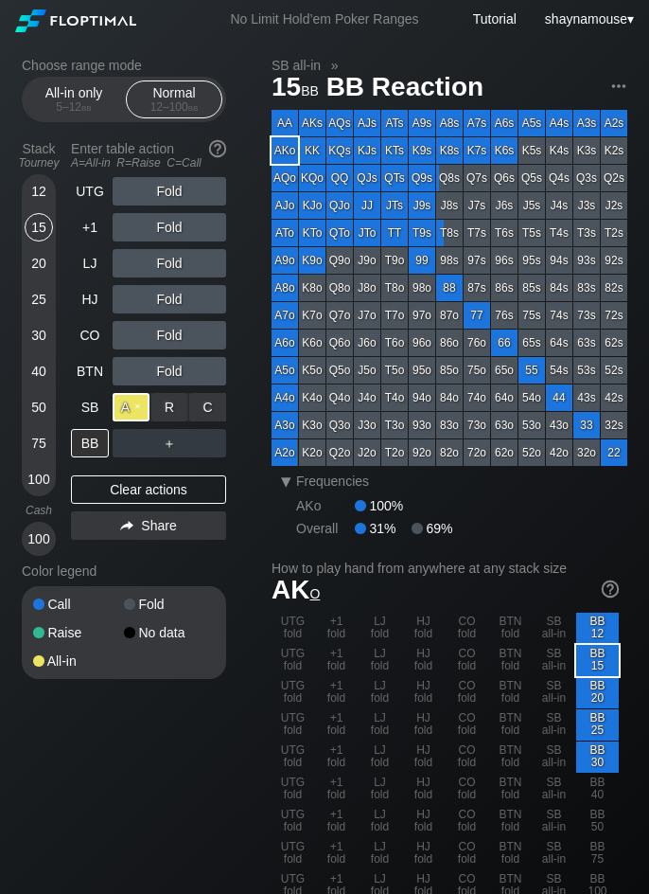
click at [130, 401] on div "A ✕" at bounding box center [131, 407] width 37 height 28
click at [98, 440] on div "BB" at bounding box center [90, 443] width 38 height 28
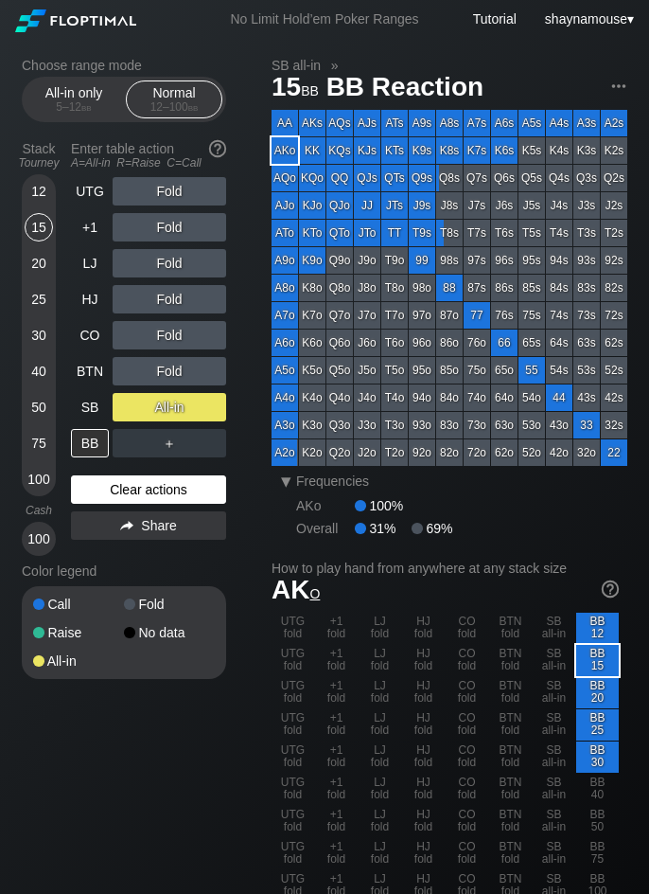
click at [107, 495] on div "Clear actions" at bounding box center [148, 489] width 155 height 28
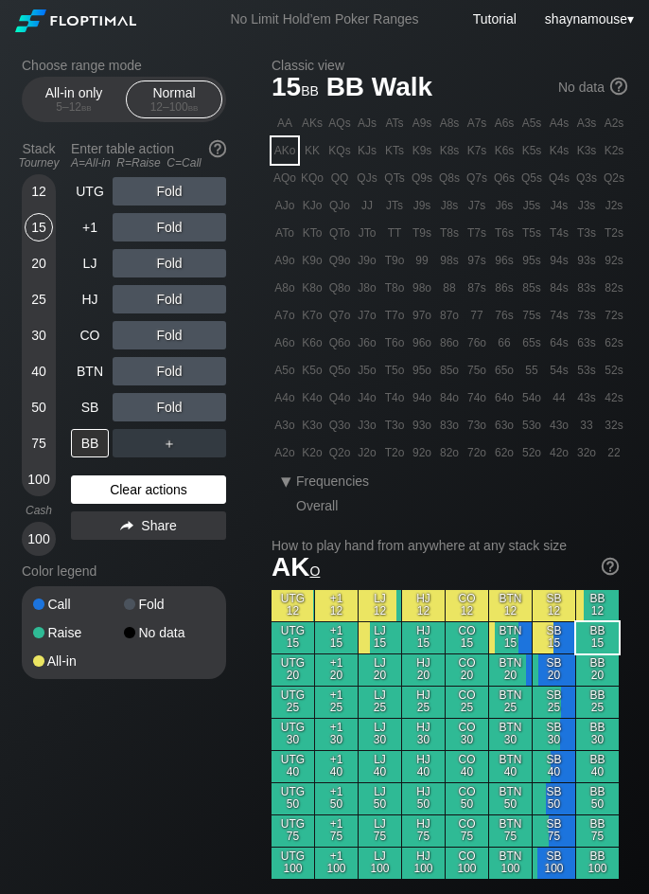
drag, startPoint x: 107, startPoint y: 494, endPoint x: 101, endPoint y: 485, distance: 11.0
click at [106, 494] on div "Clear actions" at bounding box center [148, 489] width 155 height 28
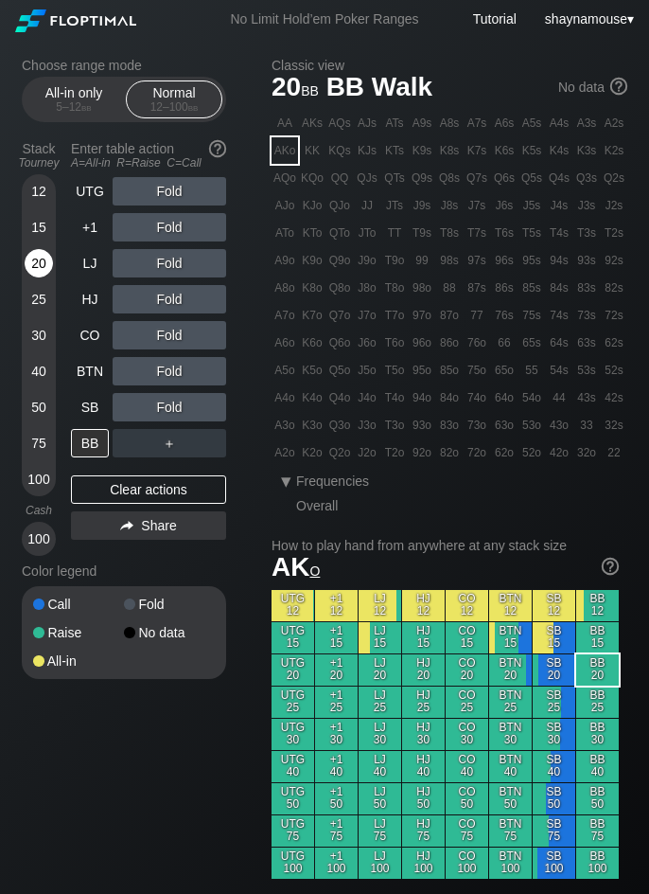
click at [32, 262] on div "20" at bounding box center [39, 263] width 28 height 28
click at [175, 190] on div "R ✕" at bounding box center [169, 191] width 37 height 28
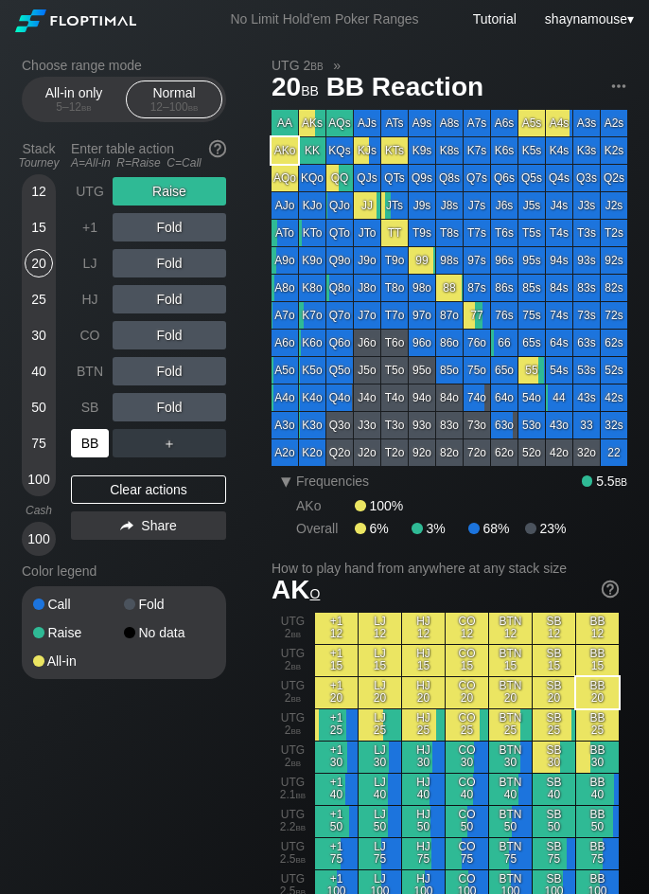
click at [92, 445] on div "BB" at bounding box center [90, 443] width 38 height 28
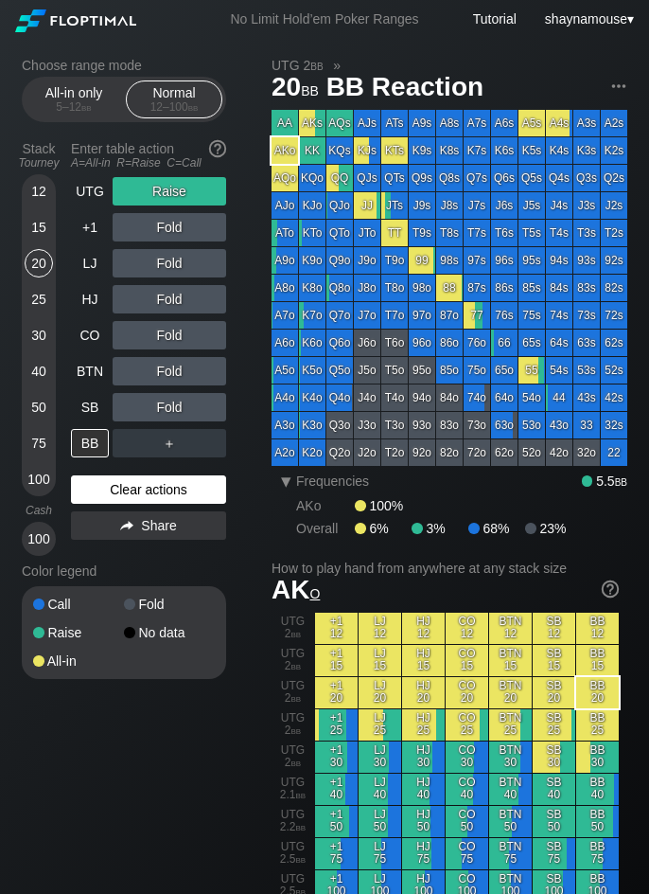
click at [201, 489] on div "Clear actions" at bounding box center [148, 489] width 155 height 28
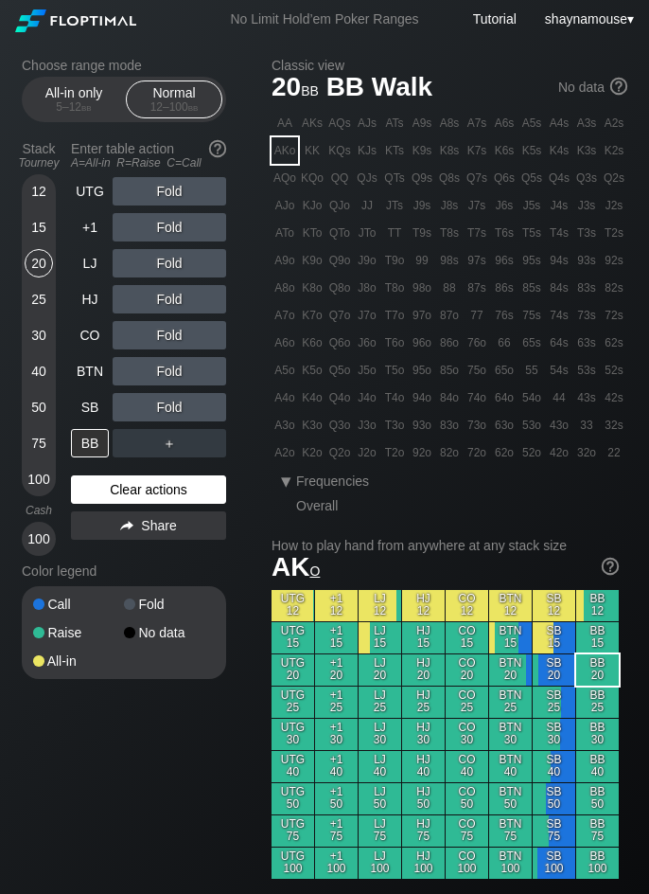
click at [201, 489] on div "Clear actions" at bounding box center [148, 489] width 155 height 28
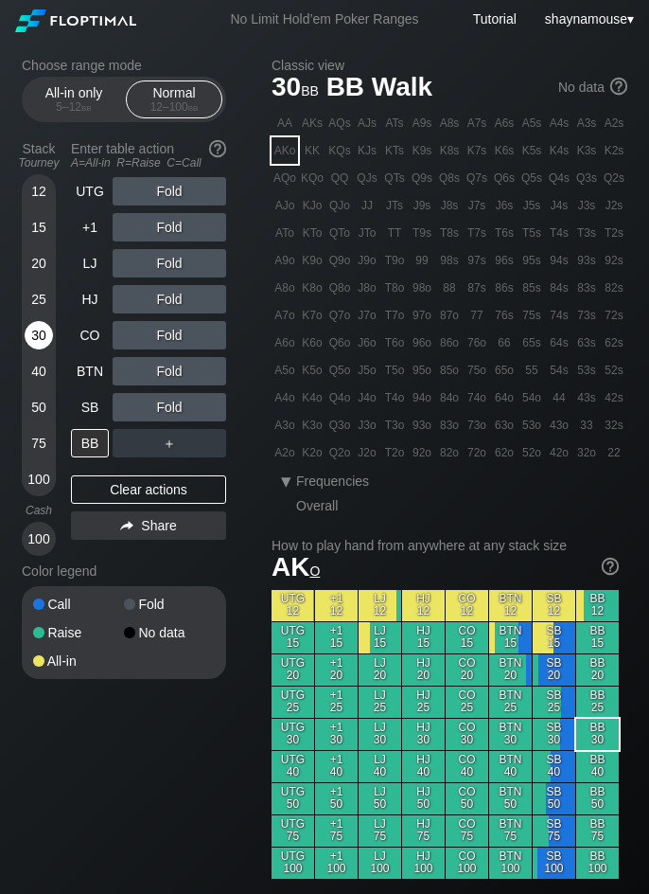
click at [42, 341] on div "30" at bounding box center [39, 335] width 28 height 28
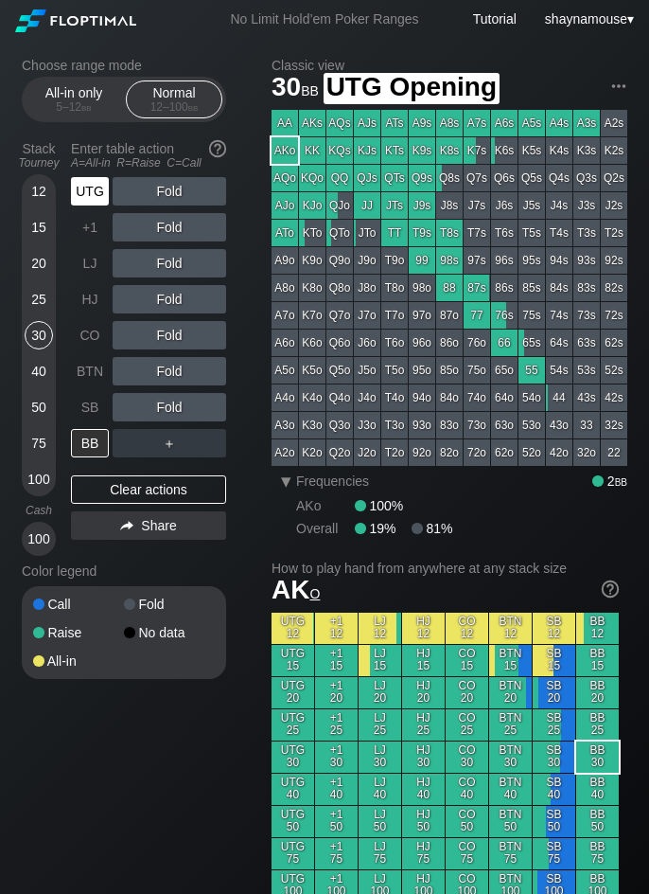
click at [101, 190] on div "UTG" at bounding box center [90, 191] width 38 height 28
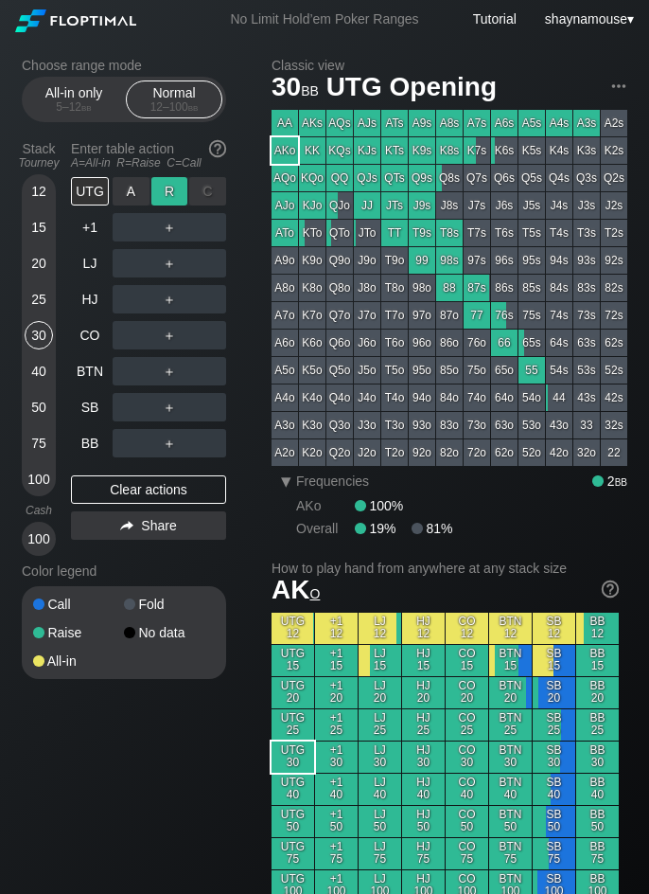
click at [161, 189] on div "R ✕" at bounding box center [169, 191] width 37 height 28
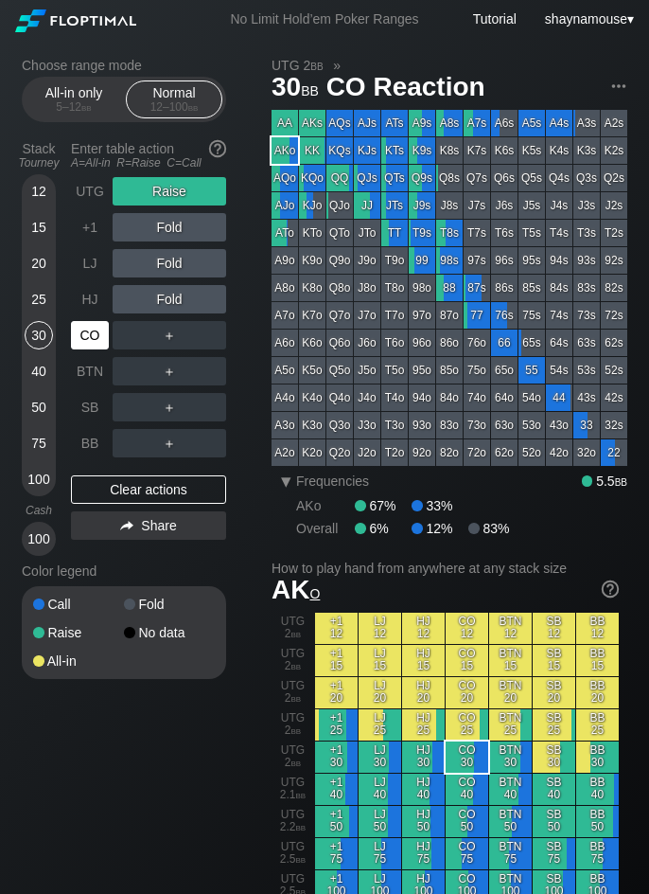
click at [80, 340] on div "CO" at bounding box center [90, 335] width 38 height 28
drag, startPoint x: 114, startPoint y: 340, endPoint x: 162, endPoint y: 336, distance: 48.4
click at [162, 336] on div "R ✕" at bounding box center [169, 335] width 37 height 28
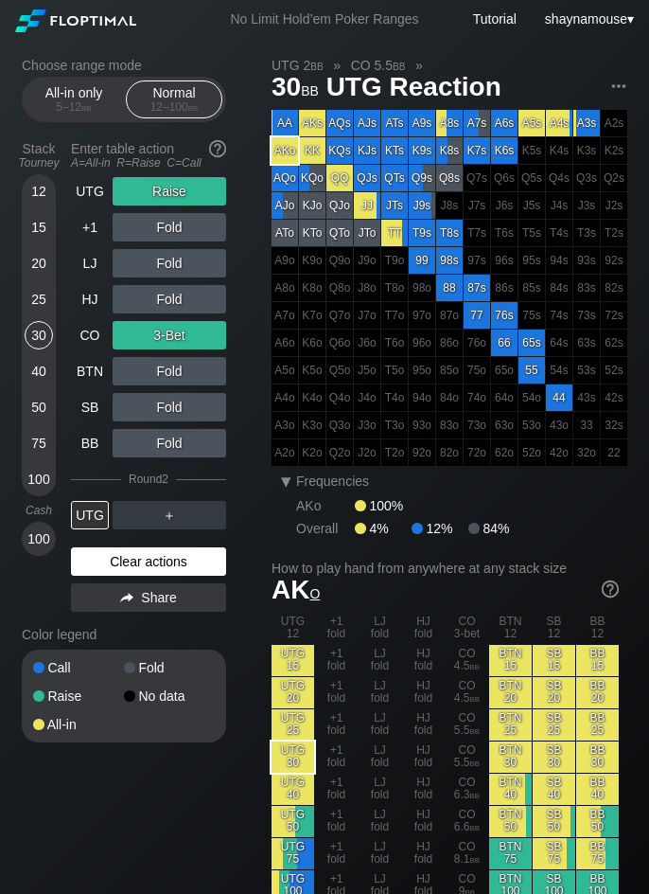
click at [175, 562] on div "Clear actions" at bounding box center [148, 561] width 155 height 28
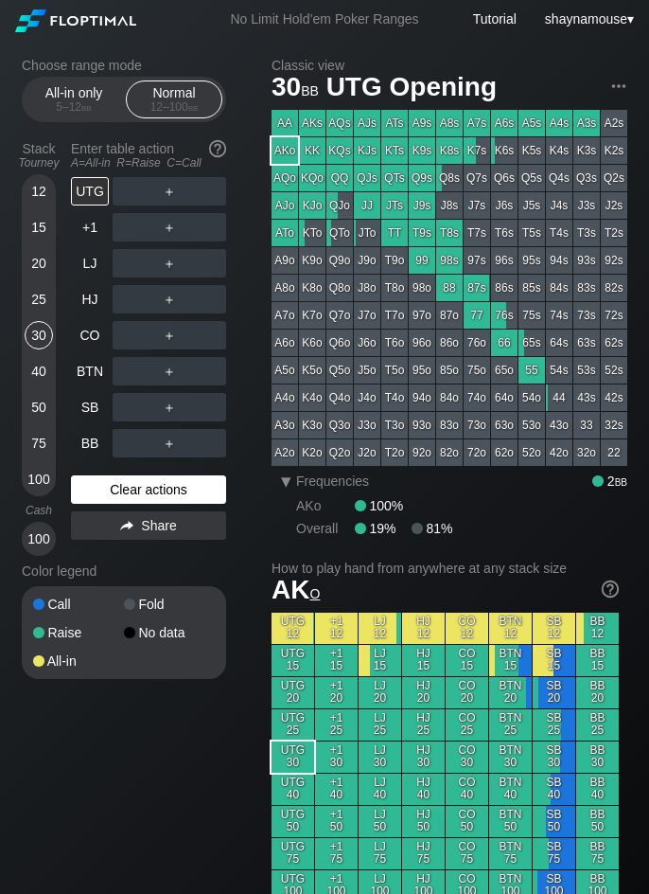
click at [175, 562] on div "Color legend" at bounding box center [124, 571] width 205 height 30
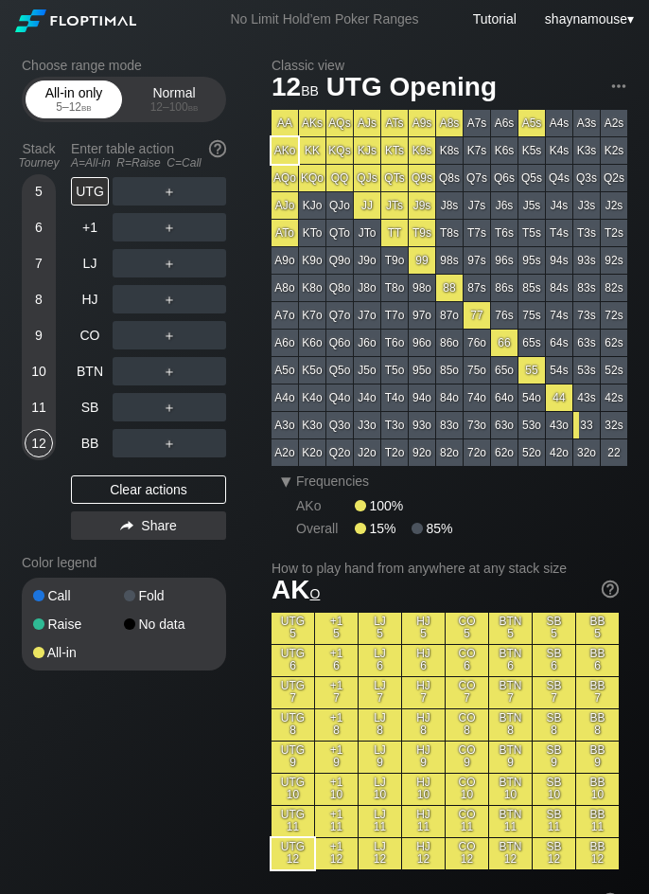
click at [71, 105] on div "5 – 12 bb" at bounding box center [74, 106] width 80 height 13
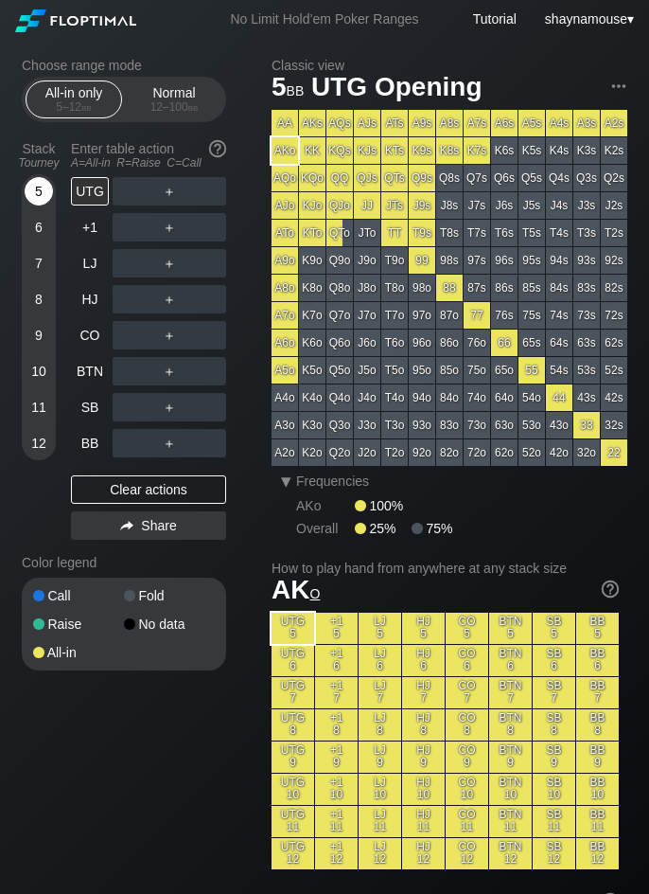
click at [35, 189] on div "5" at bounding box center [39, 191] width 28 height 28
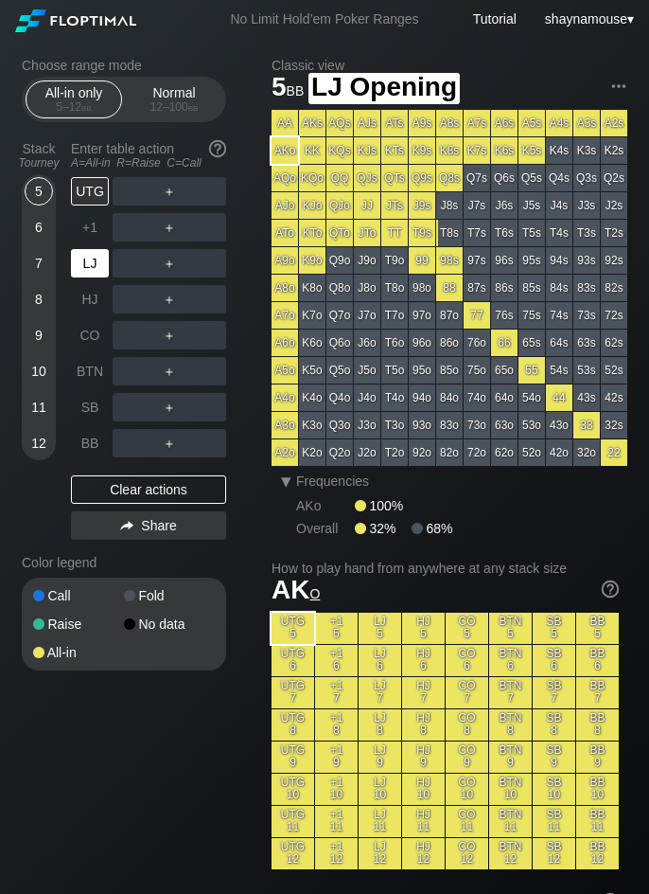
click at [90, 261] on div "LJ" at bounding box center [90, 263] width 38 height 28
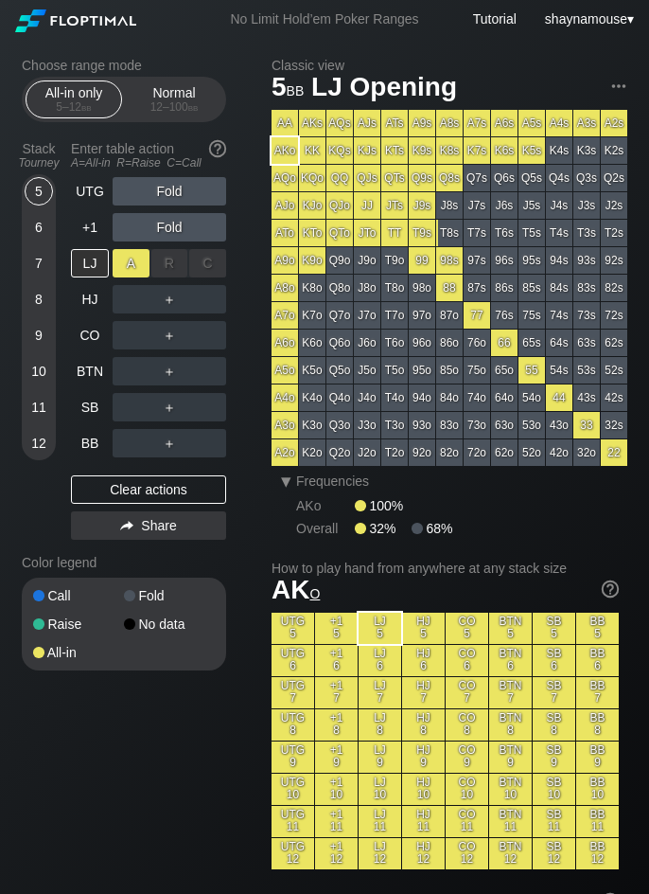
click at [128, 265] on div "A ✕" at bounding box center [131, 263] width 37 height 28
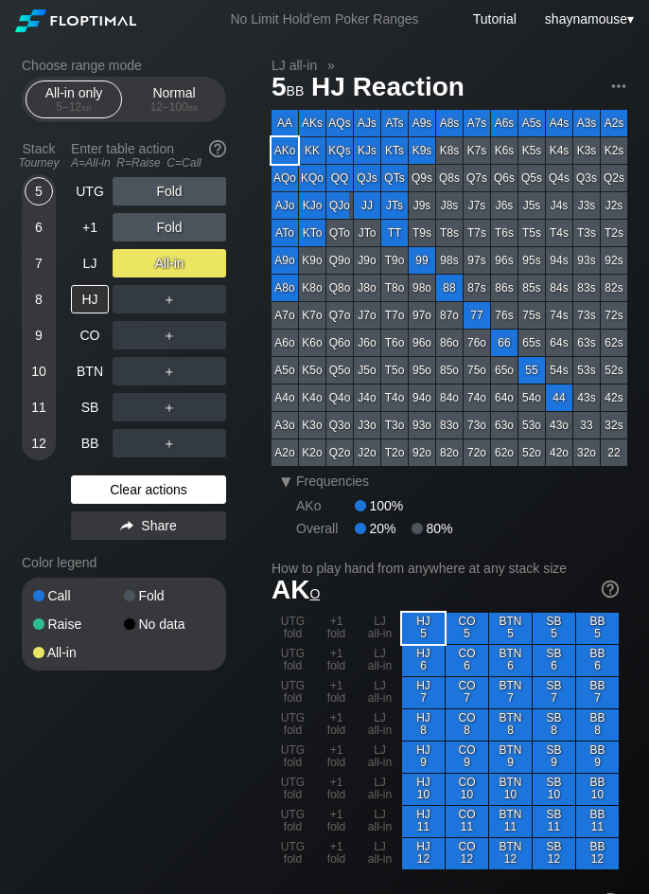
click at [159, 499] on div "Clear actions" at bounding box center [148, 489] width 155 height 28
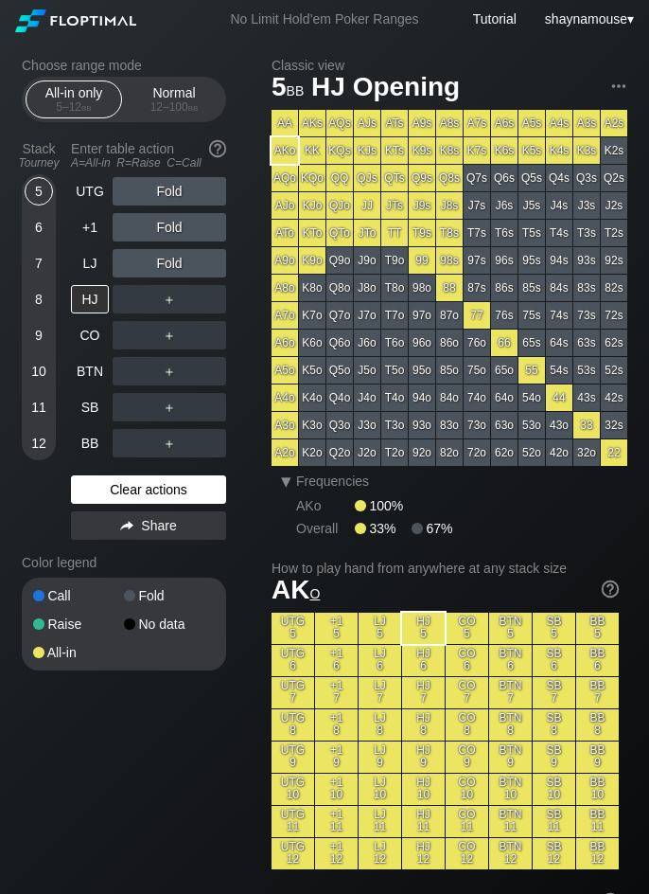
click at [159, 499] on div "Clear actions" at bounding box center [148, 489] width 155 height 28
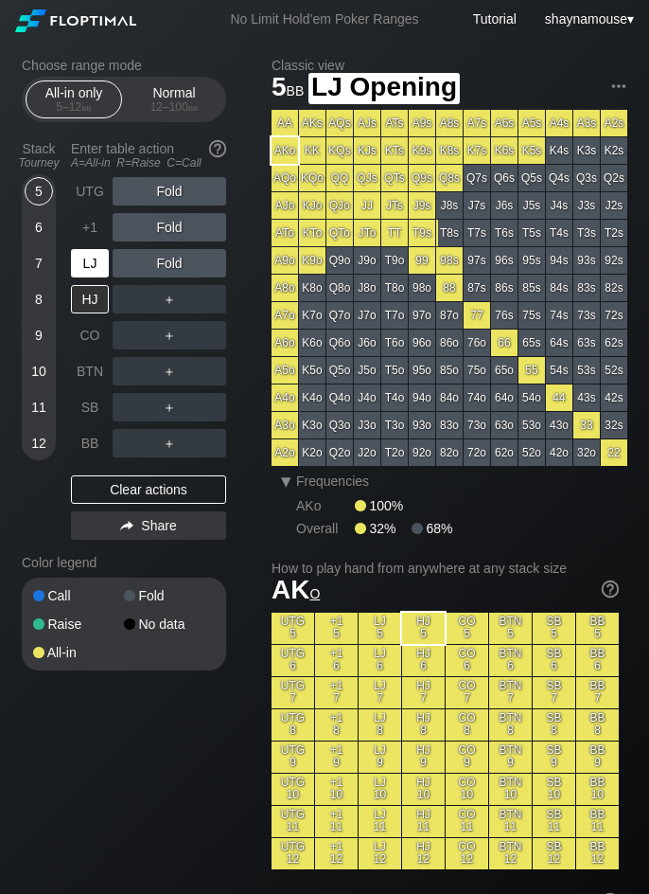
click at [88, 262] on div "LJ" at bounding box center [90, 263] width 38 height 28
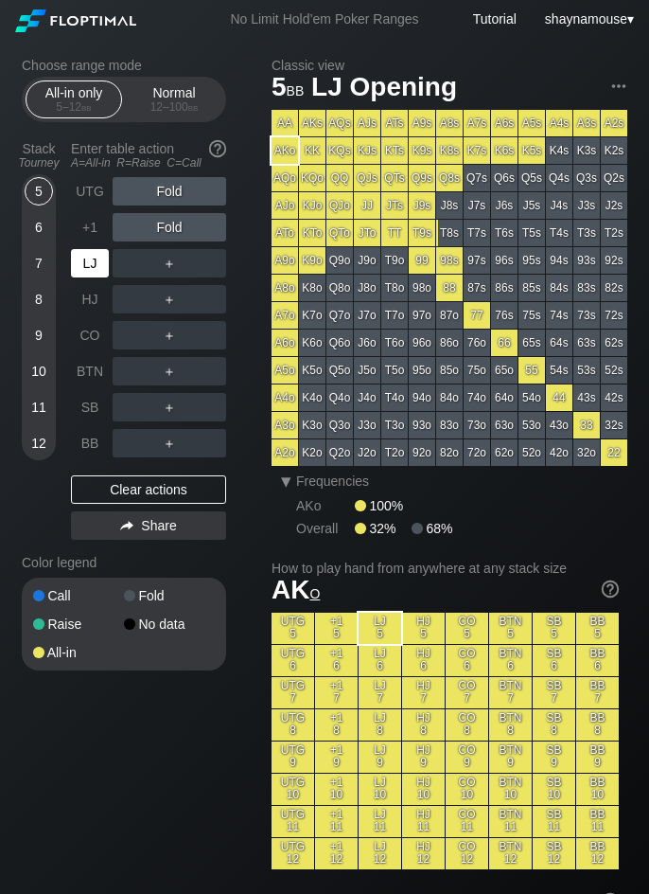
click at [88, 262] on div "LJ" at bounding box center [90, 263] width 38 height 28
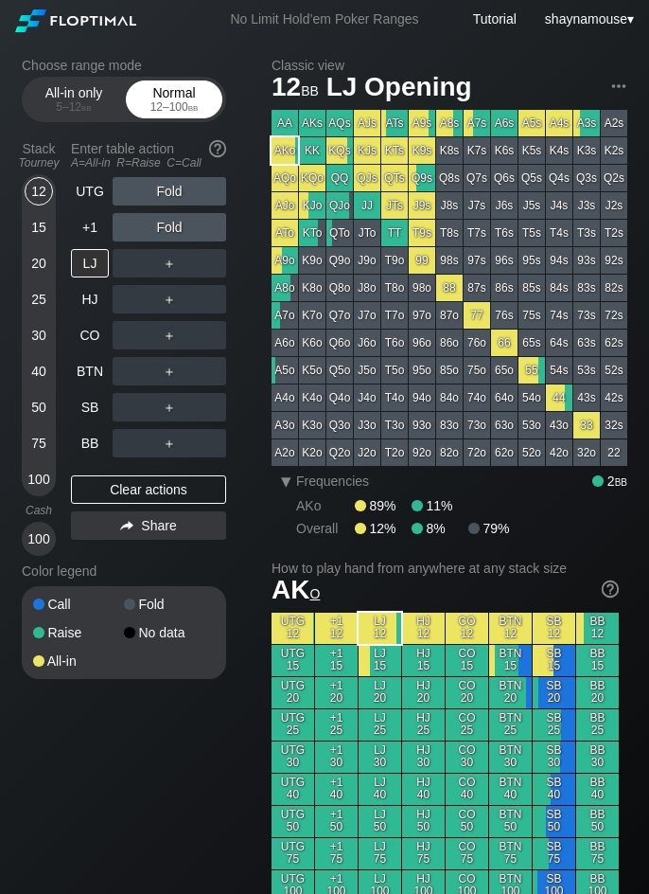
click at [162, 96] on div "Normal 12 – 100 bb" at bounding box center [174, 99] width 87 height 36
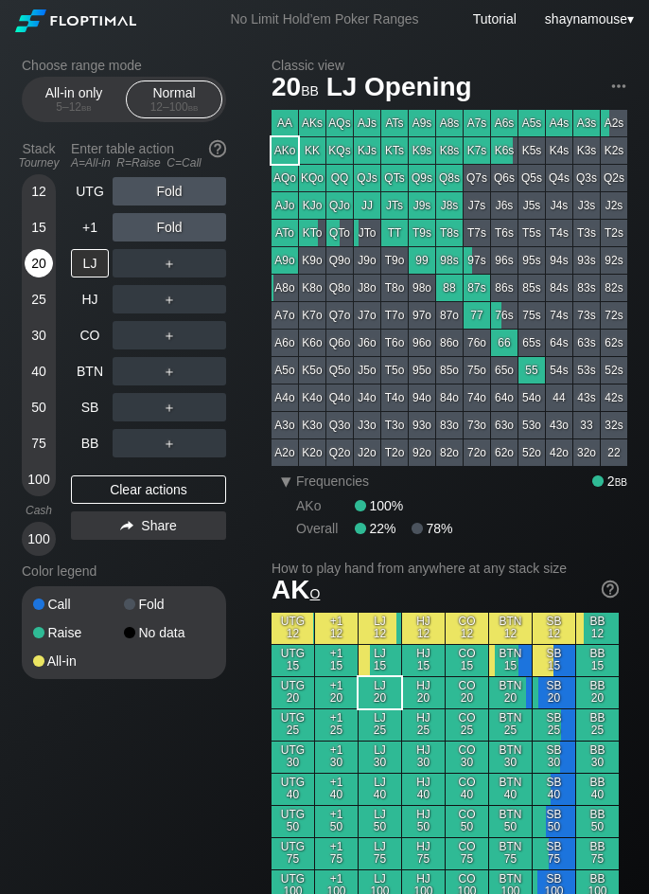
click at [43, 257] on div "20" at bounding box center [39, 263] width 28 height 28
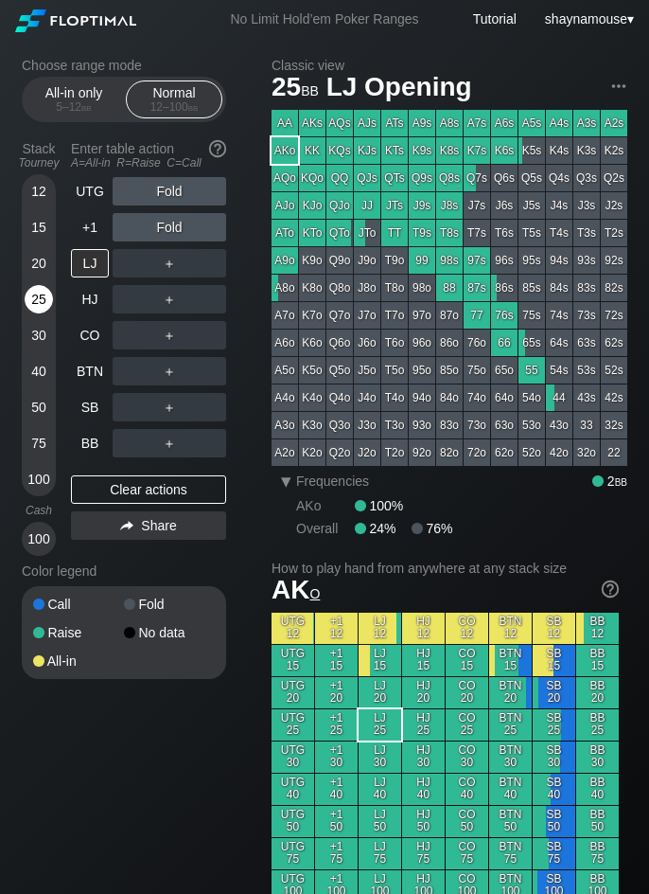
click at [32, 308] on div "25" at bounding box center [39, 299] width 28 height 28
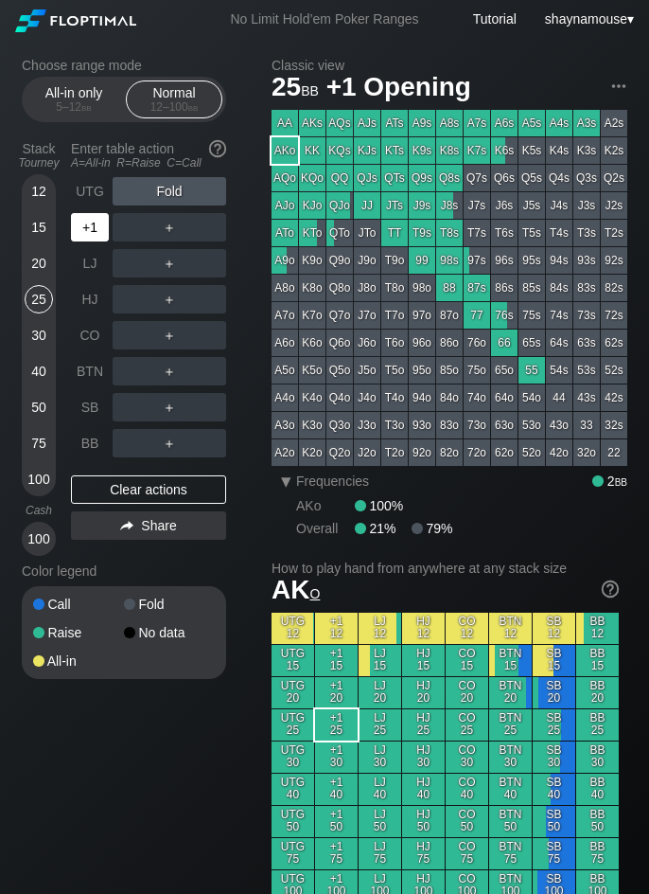
click at [86, 241] on div "+1" at bounding box center [92, 227] width 42 height 36
click at [169, 224] on div "R ✕" at bounding box center [169, 227] width 37 height 28
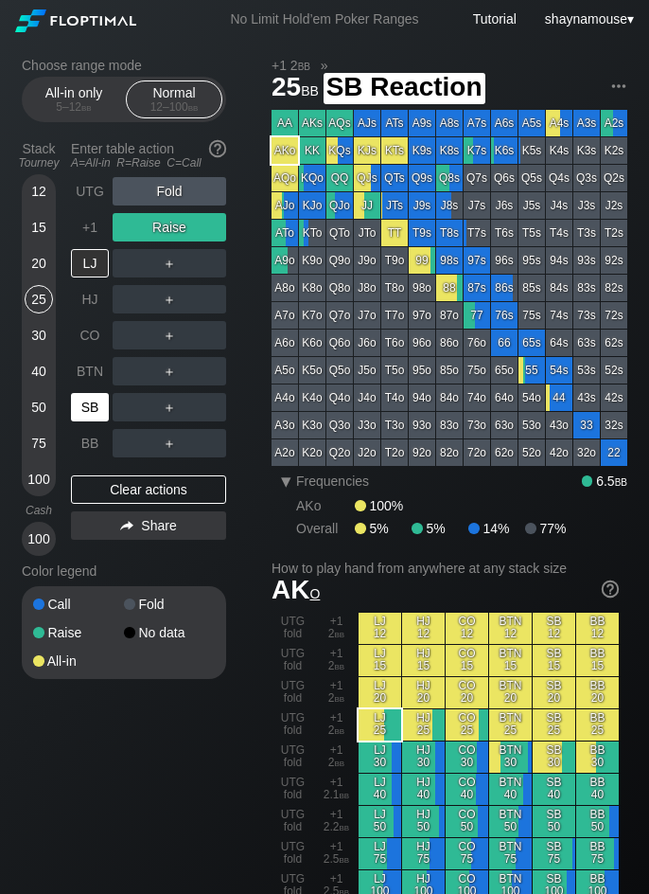
click at [95, 413] on div "SB" at bounding box center [90, 407] width 38 height 28
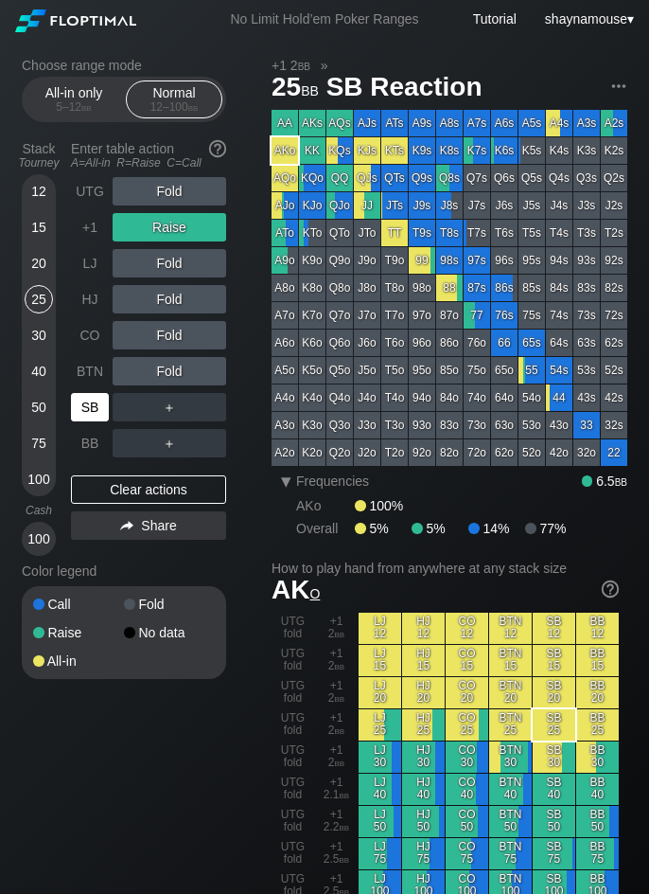
click at [95, 413] on div "SB" at bounding box center [90, 407] width 38 height 28
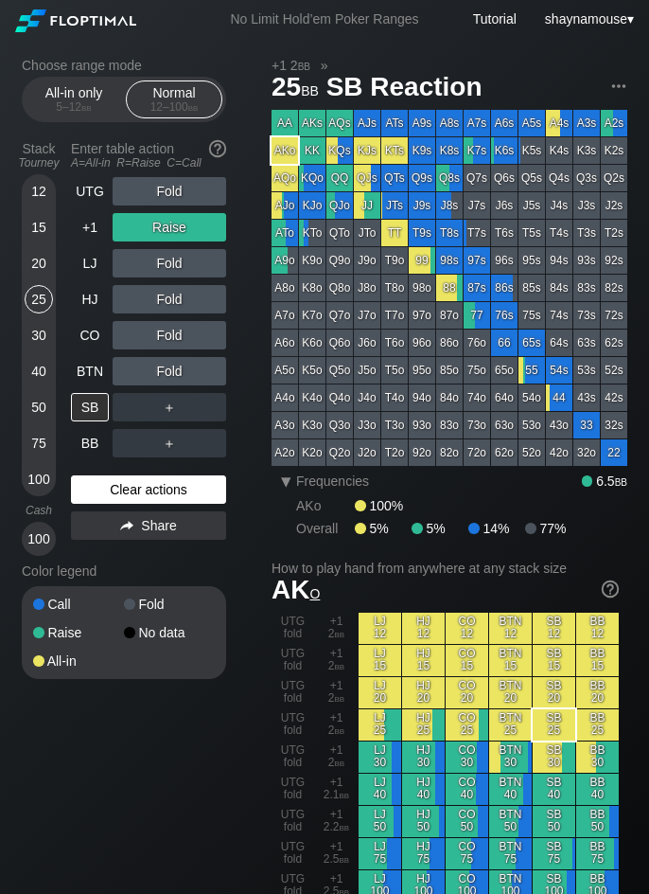
click at [156, 488] on div "Clear actions" at bounding box center [148, 489] width 155 height 28
click at [152, 486] on div "Clear actions" at bounding box center [148, 489] width 155 height 28
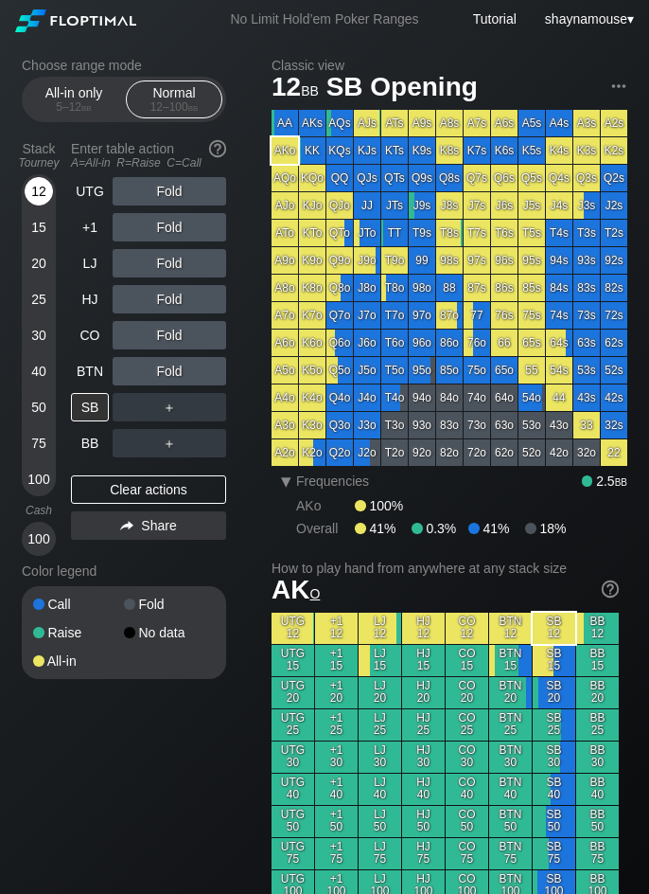
click at [31, 196] on div "12" at bounding box center [39, 191] width 28 height 28
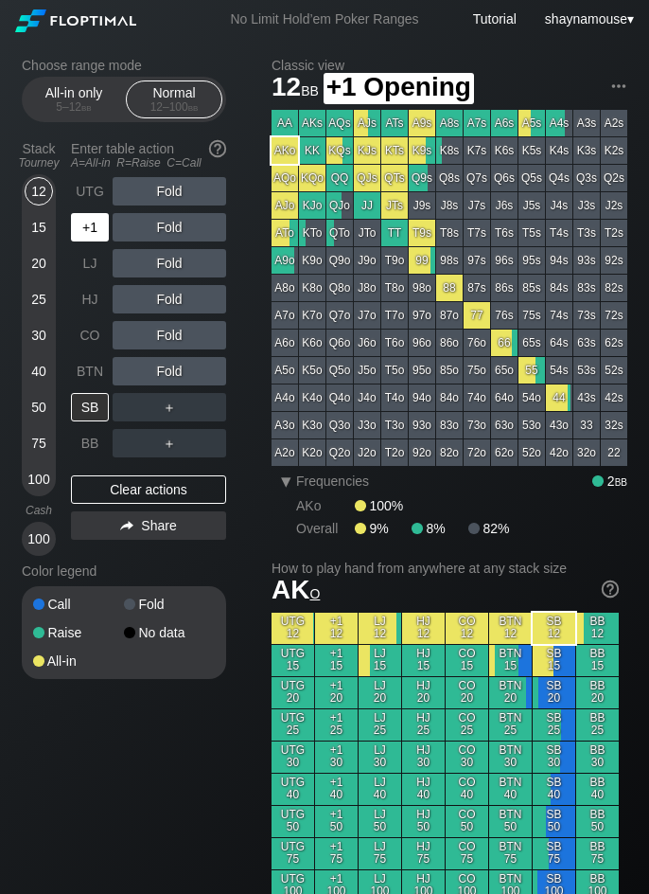
click at [96, 220] on div "+1" at bounding box center [90, 227] width 38 height 28
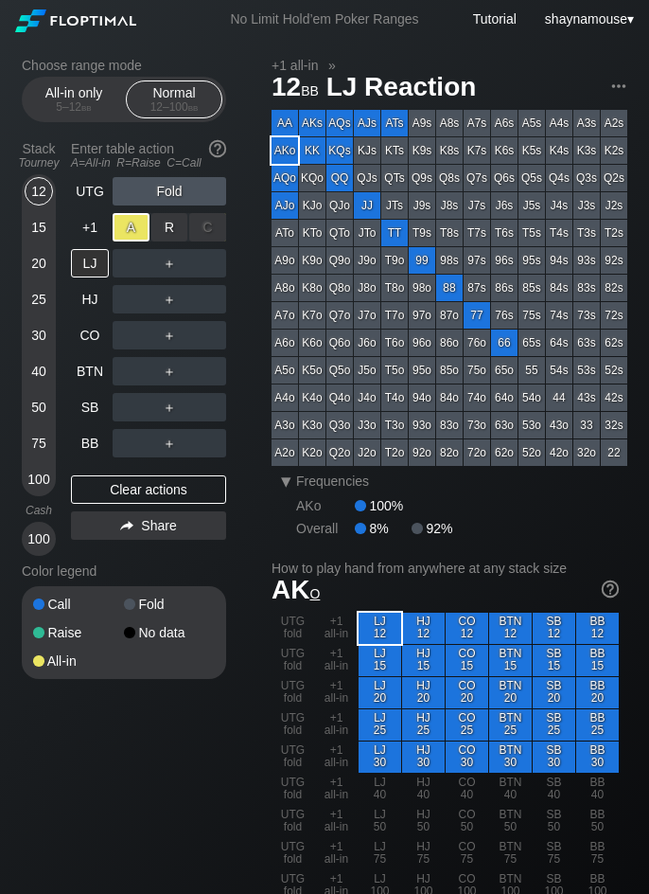
click at [127, 224] on div "A ✕" at bounding box center [131, 227] width 37 height 28
click at [205, 294] on div "C ✕" at bounding box center [207, 299] width 37 height 28
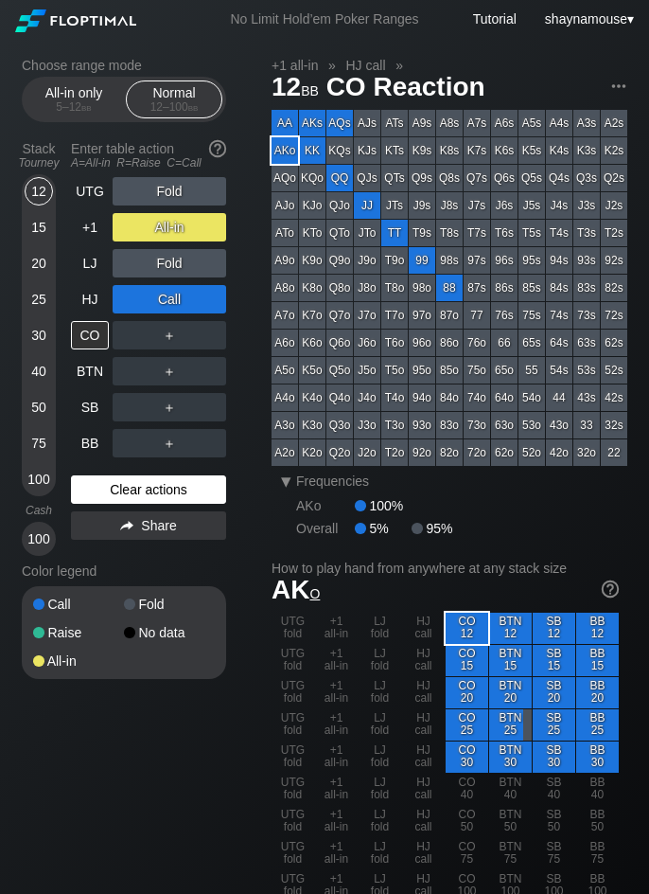
click at [135, 489] on div "Clear actions" at bounding box center [148, 489] width 155 height 28
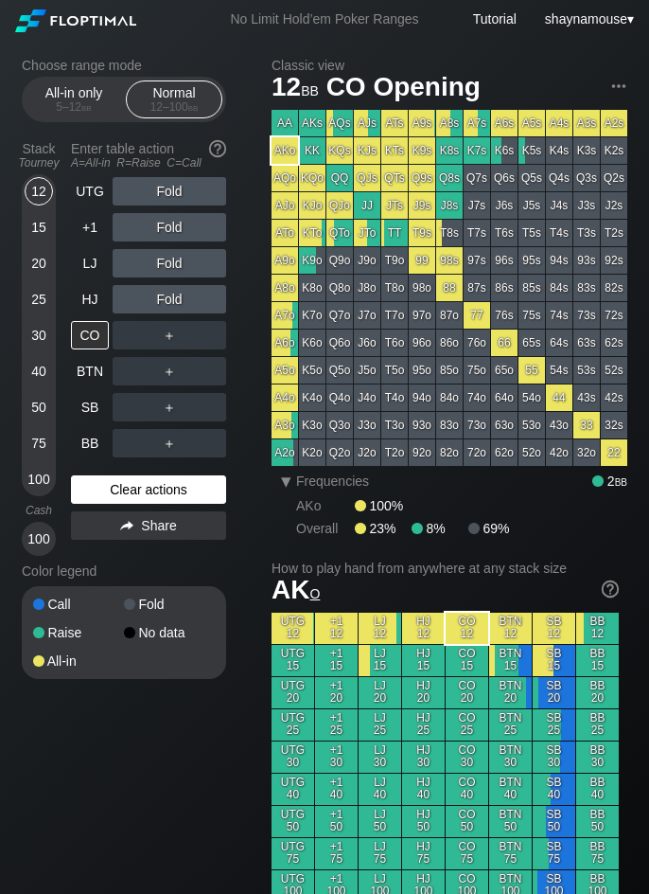
click at [135, 489] on div "Clear actions" at bounding box center [148, 489] width 155 height 28
click at [118, 485] on div "Clear actions" at bounding box center [148, 489] width 155 height 28
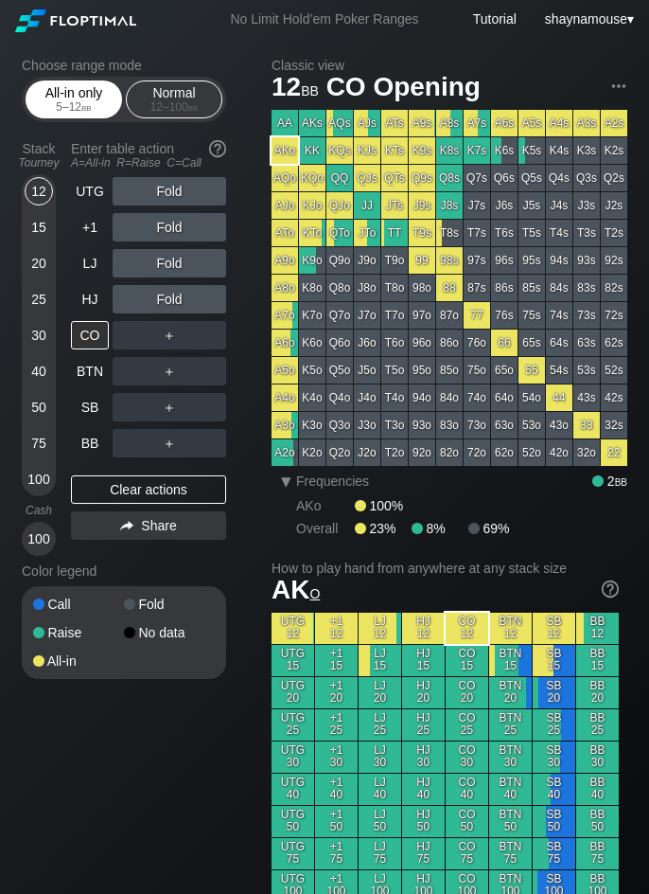
click at [63, 98] on div "All-in only 5 – 12 bb" at bounding box center [73, 99] width 87 height 36
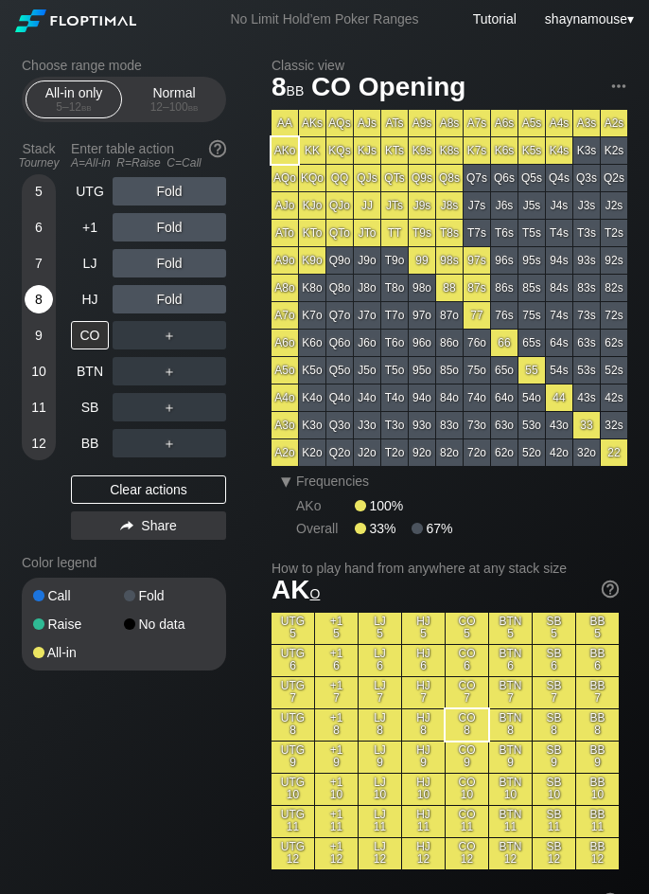
click at [34, 298] on div "8" at bounding box center [39, 299] width 28 height 28
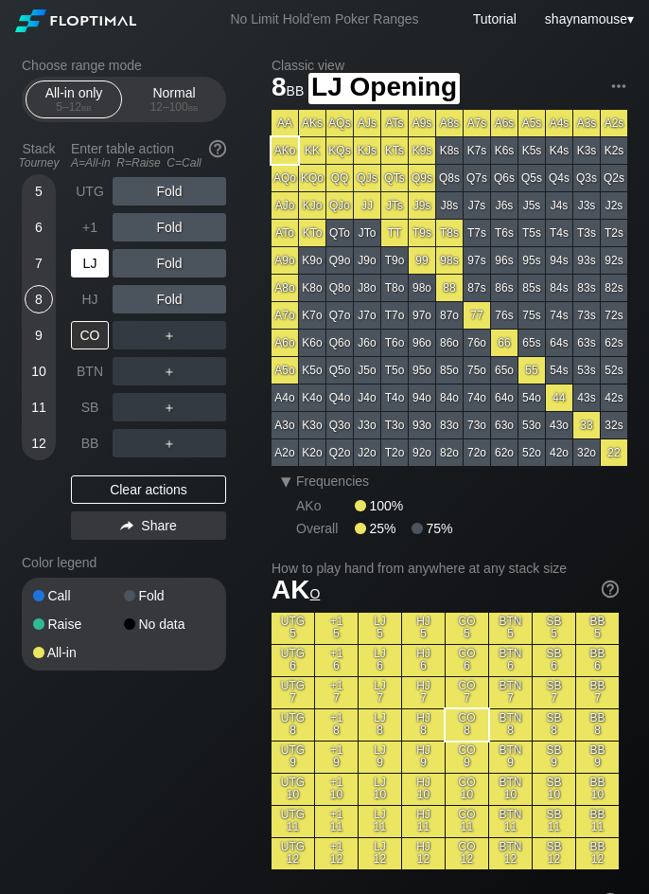
click at [92, 258] on div "LJ" at bounding box center [90, 263] width 38 height 28
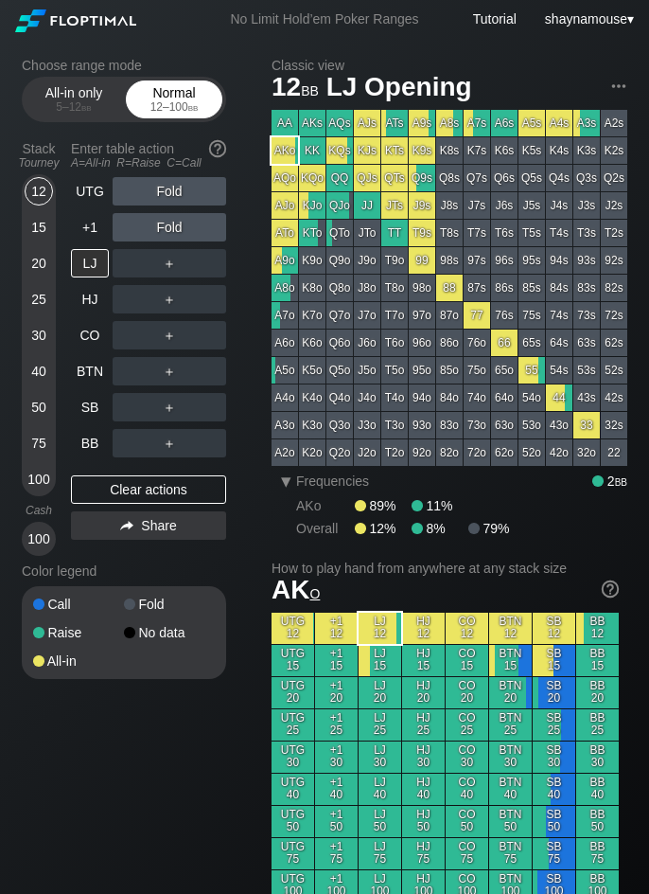
click at [163, 88] on div "Normal 12 – 100 bb" at bounding box center [174, 99] width 87 height 36
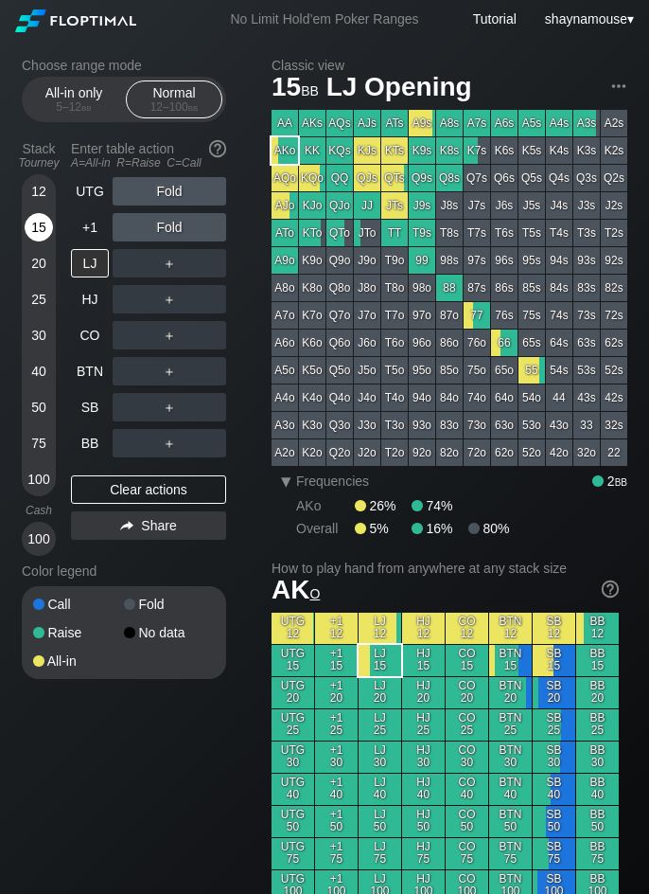
click at [45, 223] on div "15" at bounding box center [39, 227] width 28 height 28
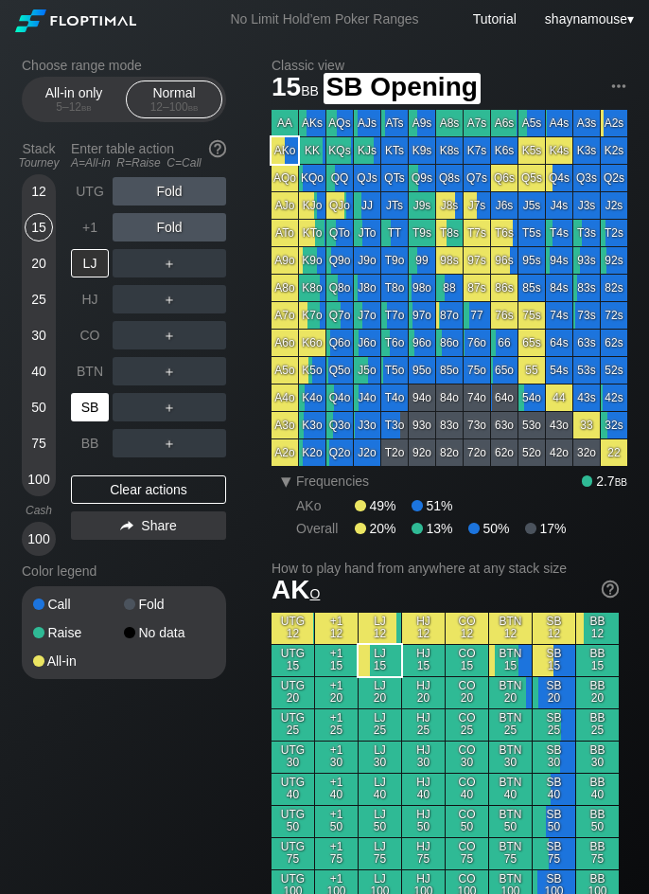
click at [91, 399] on div "SB" at bounding box center [90, 407] width 38 height 28
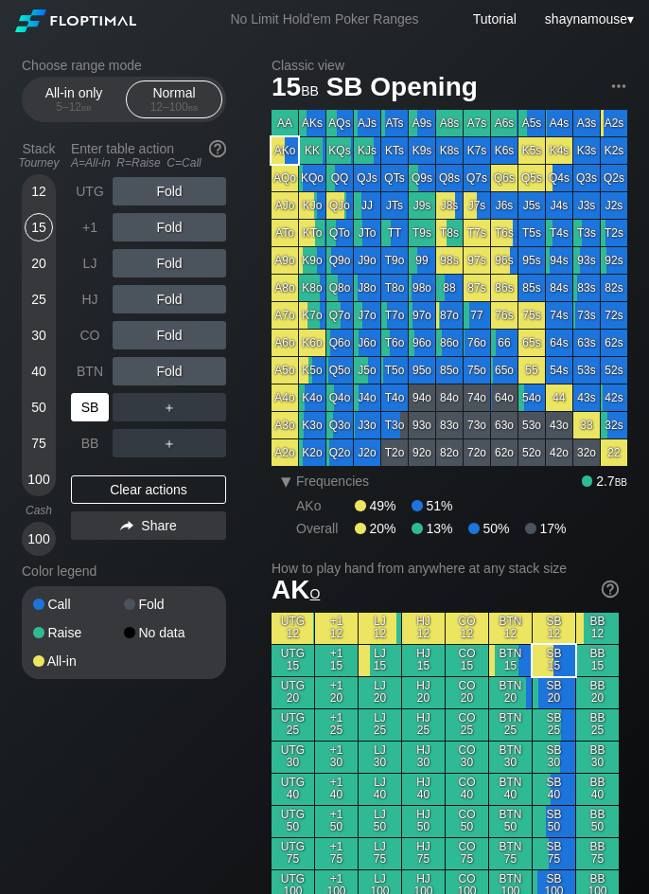
click at [91, 399] on div "SB" at bounding box center [90, 407] width 38 height 28
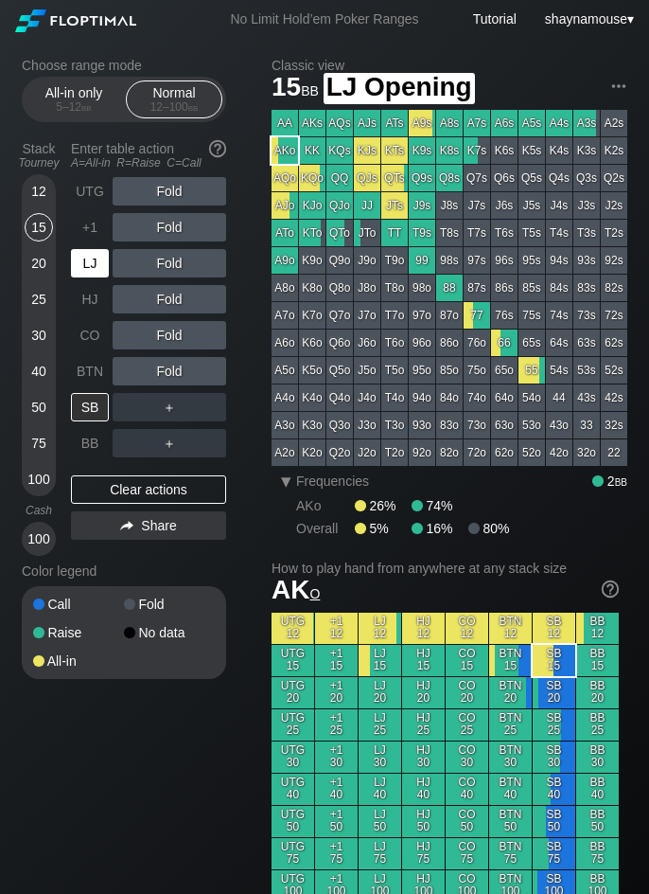
click at [103, 265] on div "LJ" at bounding box center [90, 263] width 38 height 28
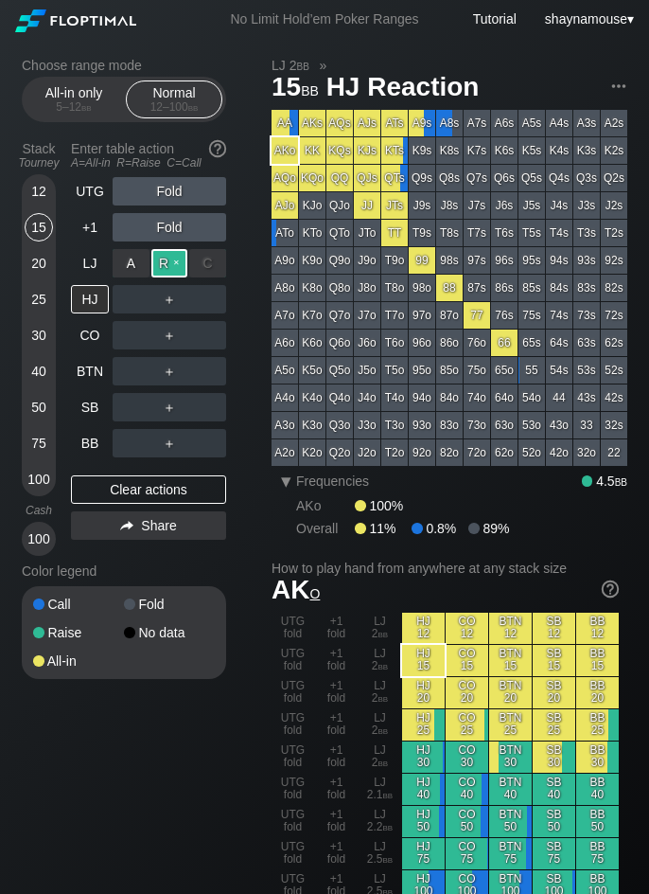
click at [168, 250] on div "R ✕" at bounding box center [169, 263] width 37 height 28
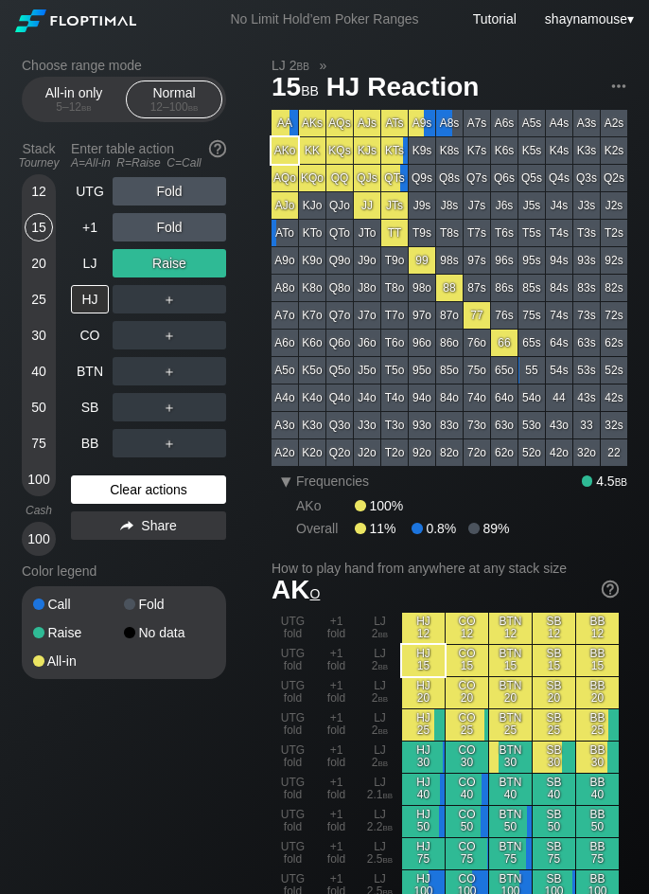
click at [106, 486] on div "Clear actions" at bounding box center [148, 489] width 155 height 28
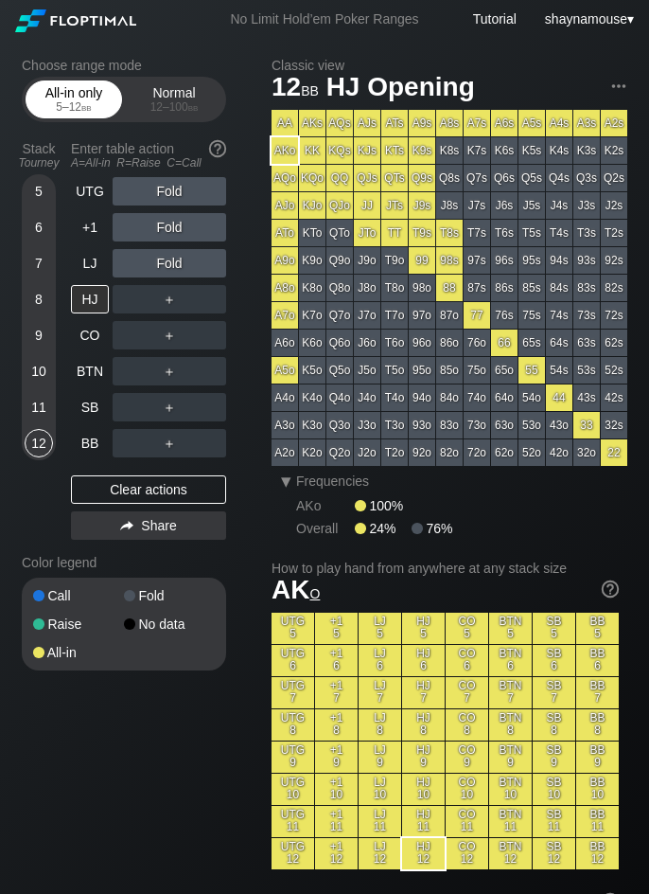
click at [86, 97] on div "All-in only 5 – 12 bb" at bounding box center [73, 99] width 87 height 36
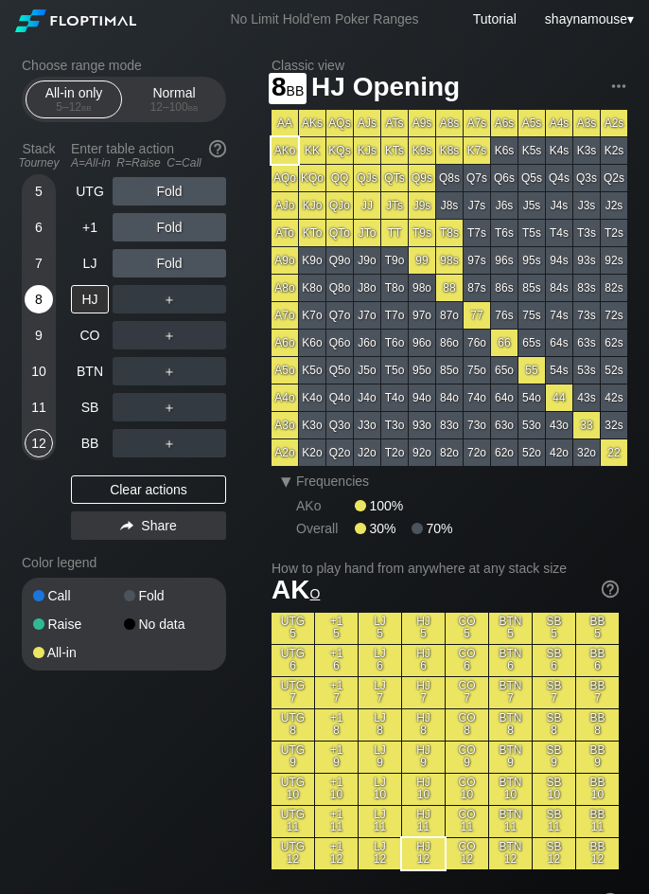
click at [42, 296] on div "8" at bounding box center [39, 299] width 28 height 28
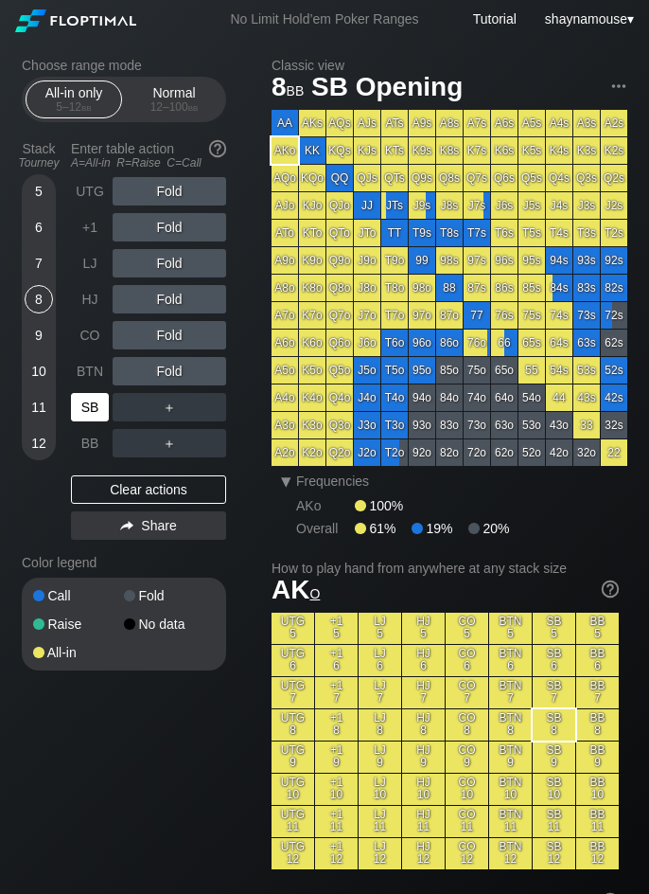
click at [97, 409] on div "SB" at bounding box center [90, 407] width 38 height 28
click at [44, 373] on div "10" at bounding box center [39, 371] width 28 height 28
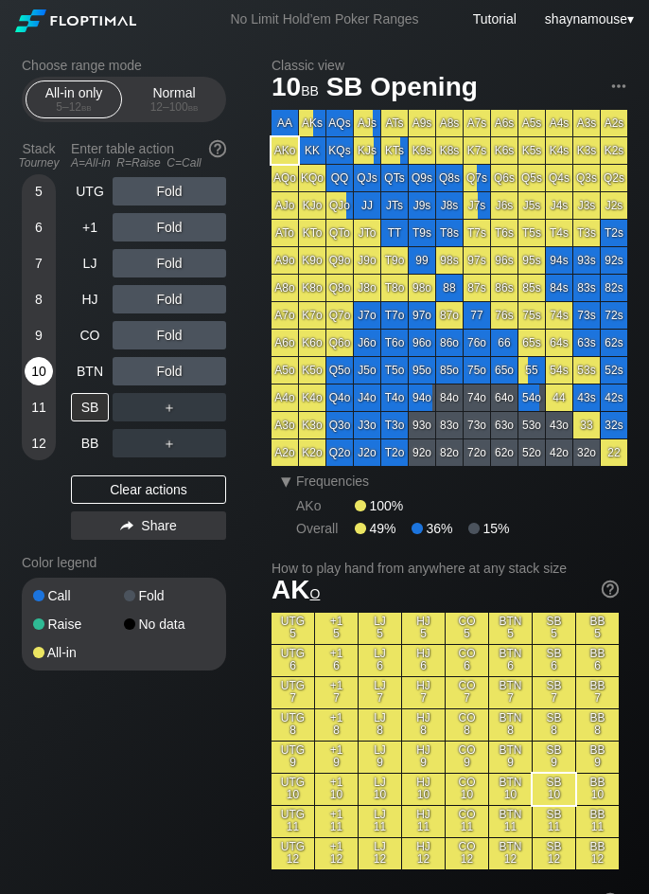
click at [44, 373] on div "10" at bounding box center [39, 371] width 28 height 28
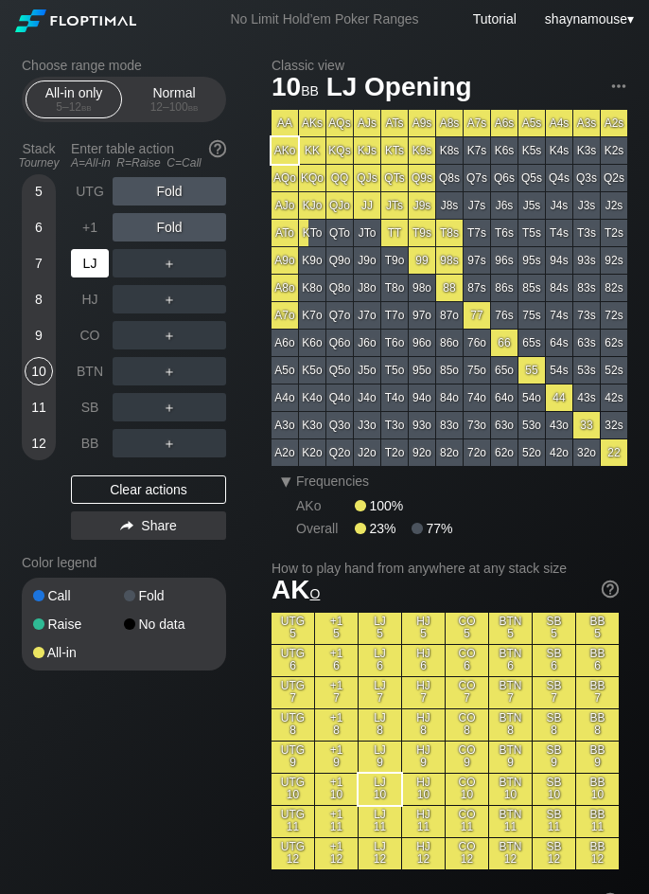
click at [98, 273] on div "LJ" at bounding box center [90, 263] width 38 height 28
click at [144, 273] on div "A ✕" at bounding box center [131, 263] width 37 height 28
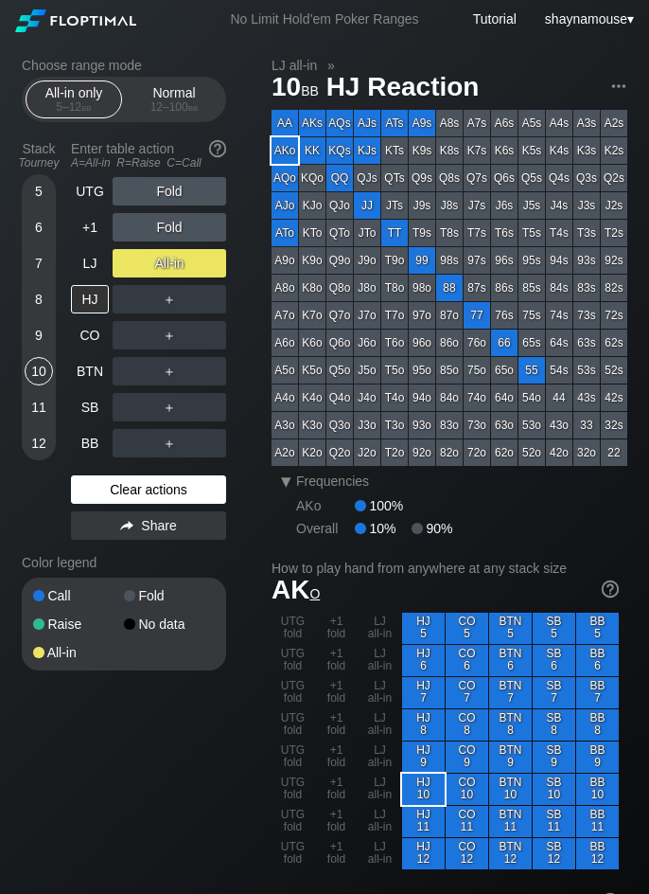
click at [165, 490] on div "Clear actions" at bounding box center [148, 489] width 155 height 28
drag, startPoint x: 165, startPoint y: 490, endPoint x: 210, endPoint y: 458, distance: 55.7
click at [164, 490] on div "Clear actions" at bounding box center [148, 489] width 155 height 28
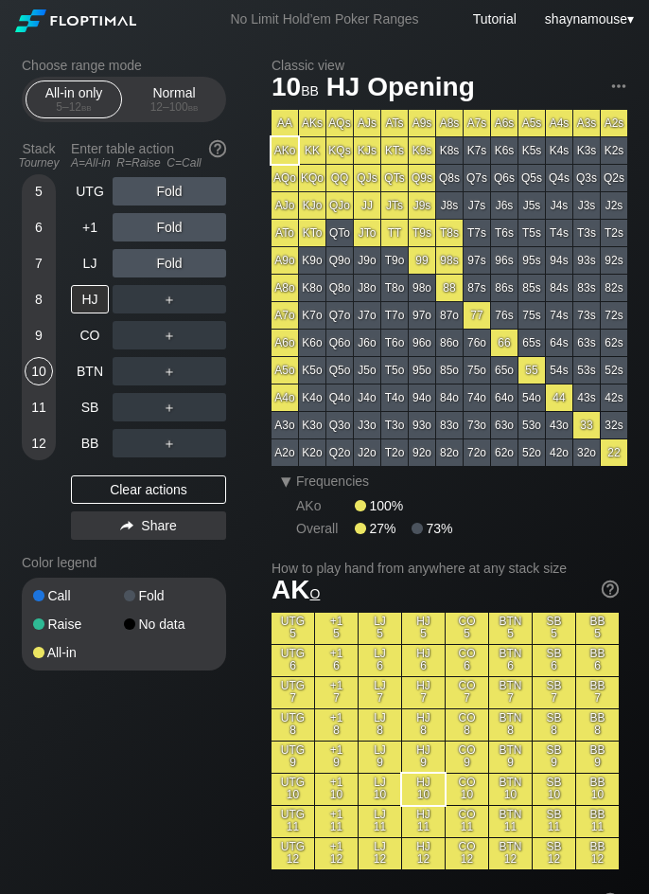
drag, startPoint x: 39, startPoint y: 187, endPoint x: 40, endPoint y: 200, distance: 13.3
click at [39, 187] on div "5" at bounding box center [39, 191] width 28 height 28
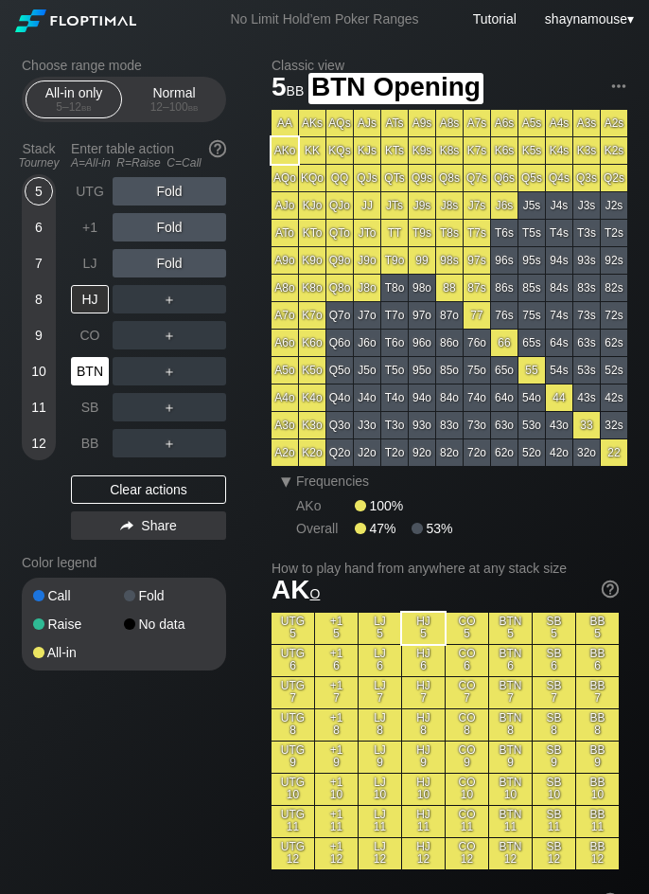
click at [96, 373] on div "BTN" at bounding box center [90, 371] width 38 height 28
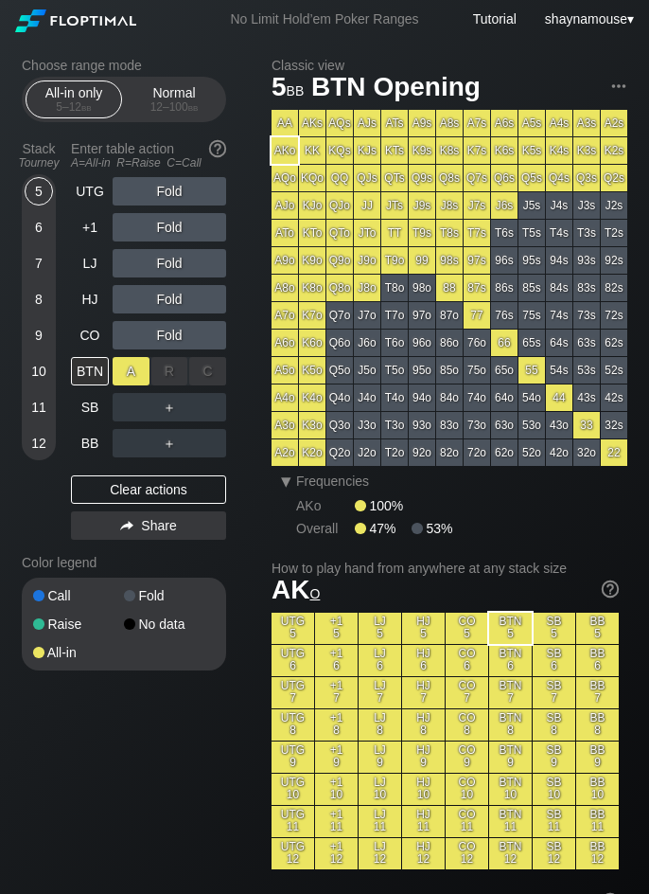
click at [127, 374] on div "A ✕" at bounding box center [131, 371] width 37 height 28
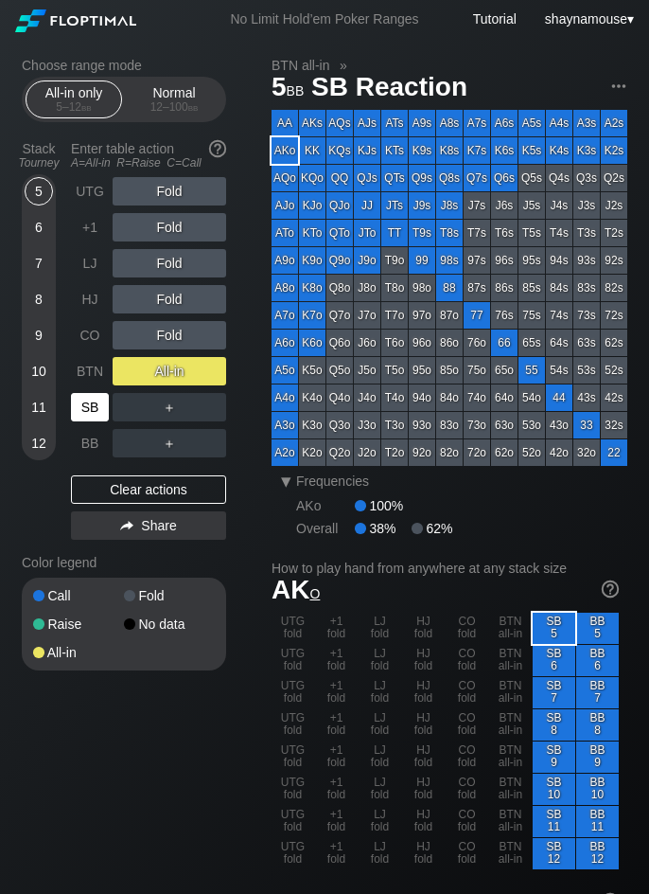
click at [98, 408] on div "SB" at bounding box center [90, 407] width 38 height 28
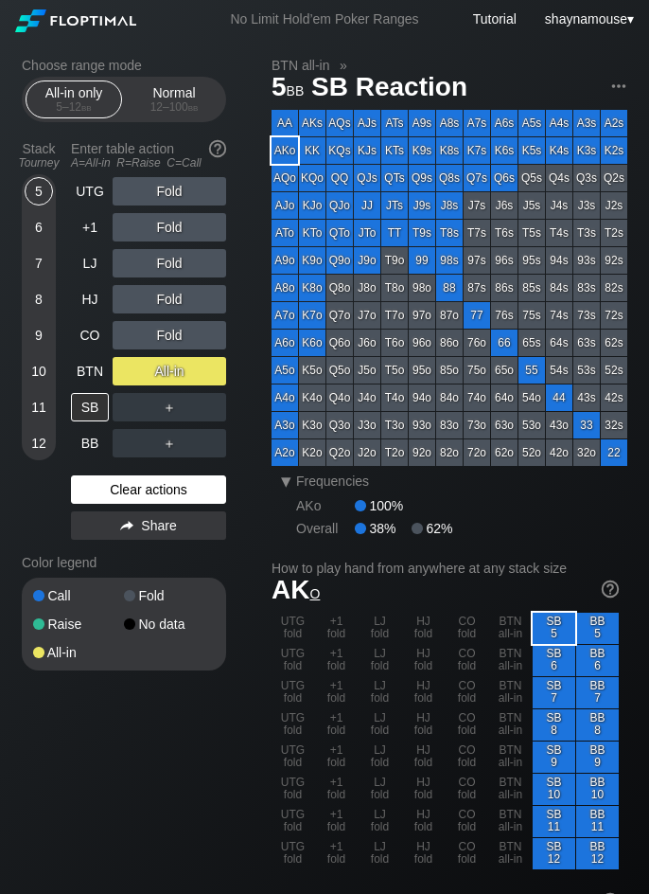
click at [189, 480] on div "Clear actions" at bounding box center [148, 489] width 155 height 28
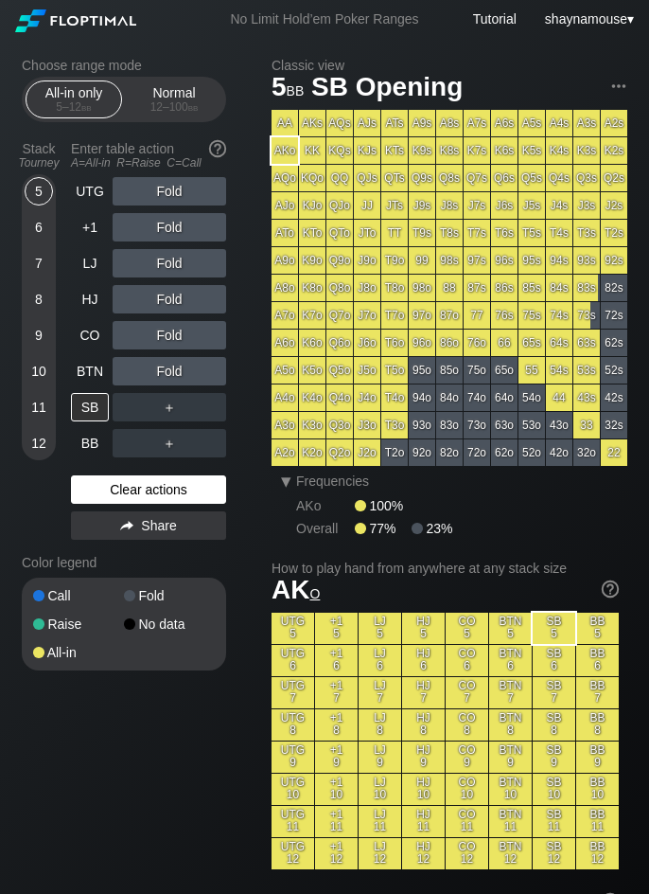
click at [189, 480] on div "Clear actions" at bounding box center [148, 489] width 155 height 28
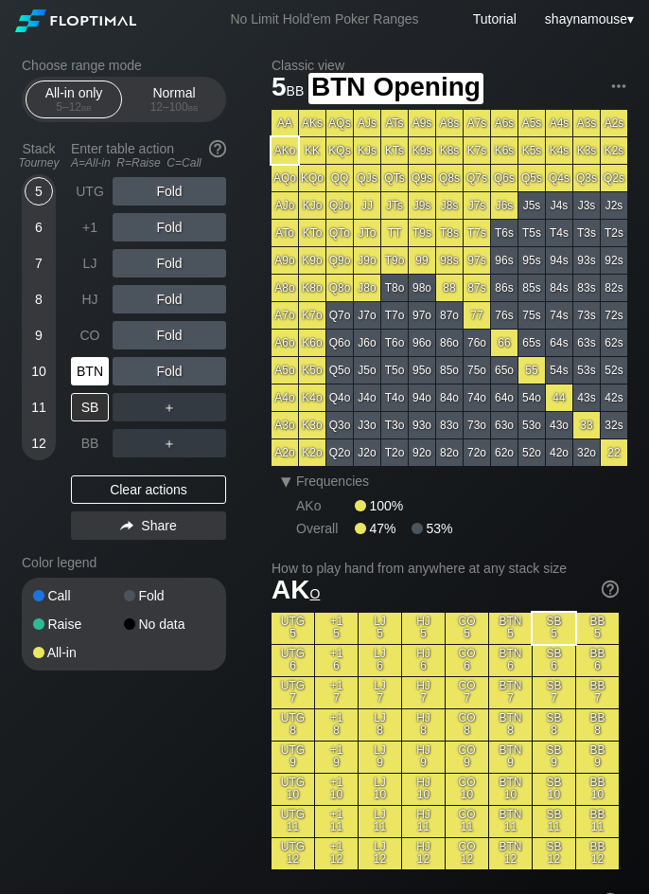
drag, startPoint x: 88, startPoint y: 365, endPoint x: 107, endPoint y: 363, distance: 19.1
click at [89, 365] on div "BTN" at bounding box center [90, 371] width 38 height 28
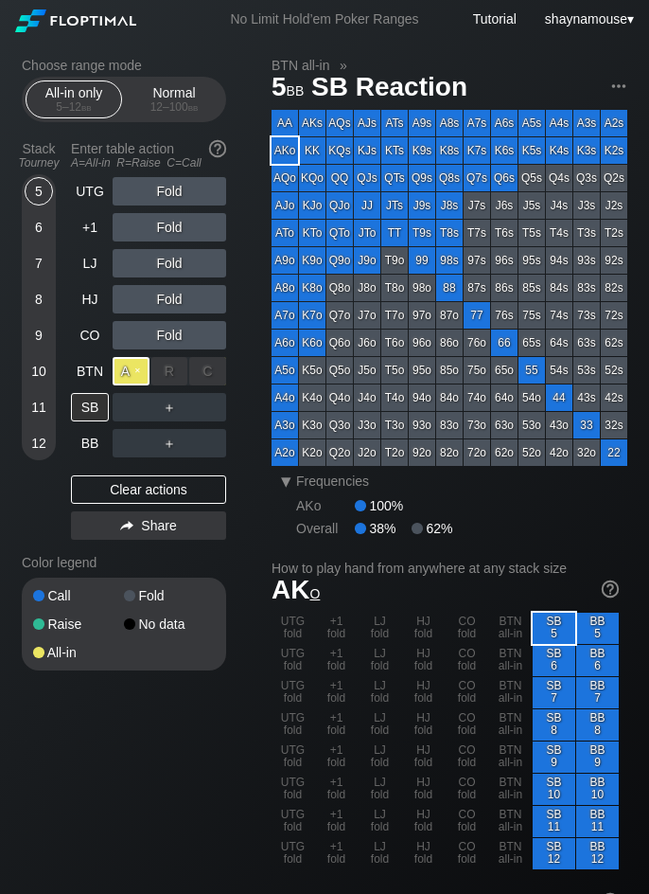
click at [130, 363] on div "A ✕" at bounding box center [131, 371] width 37 height 28
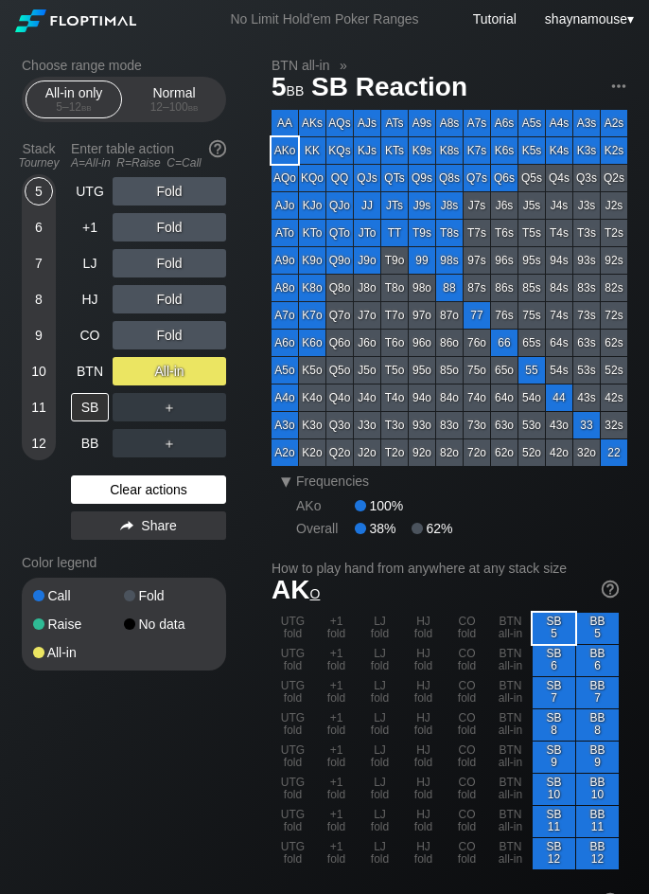
click at [130, 490] on div "Clear actions" at bounding box center [148, 489] width 155 height 28
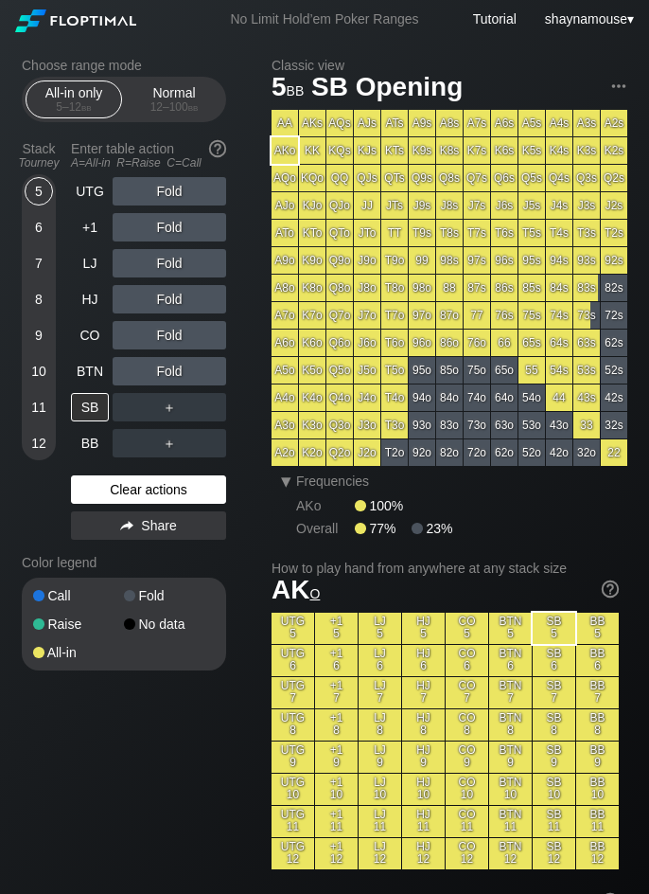
click at [130, 490] on div "Clear actions" at bounding box center [148, 489] width 155 height 28
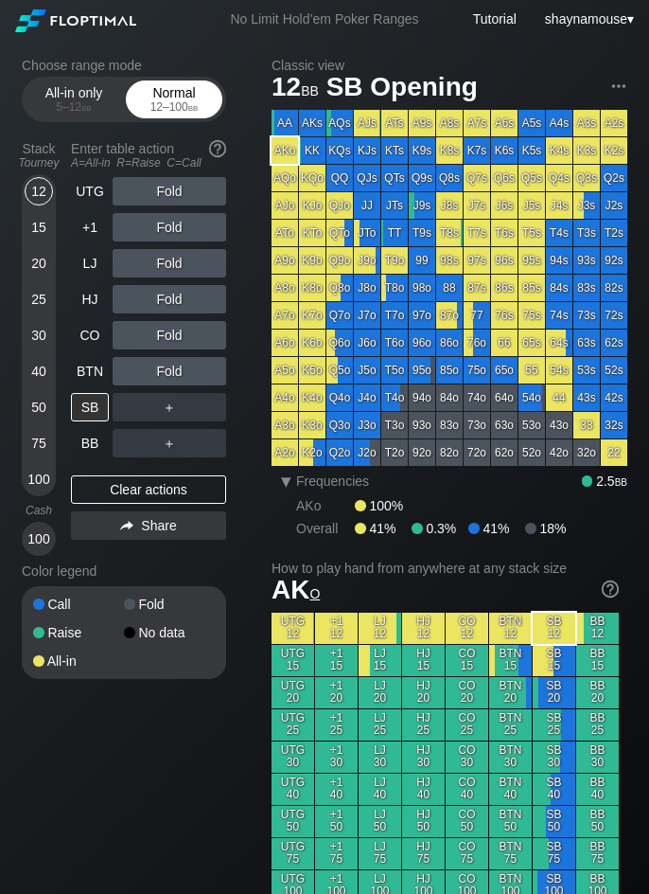
click at [205, 98] on div "Normal 12 – 100 bb" at bounding box center [174, 99] width 87 height 36
click at [45, 196] on div "12" at bounding box center [39, 191] width 28 height 28
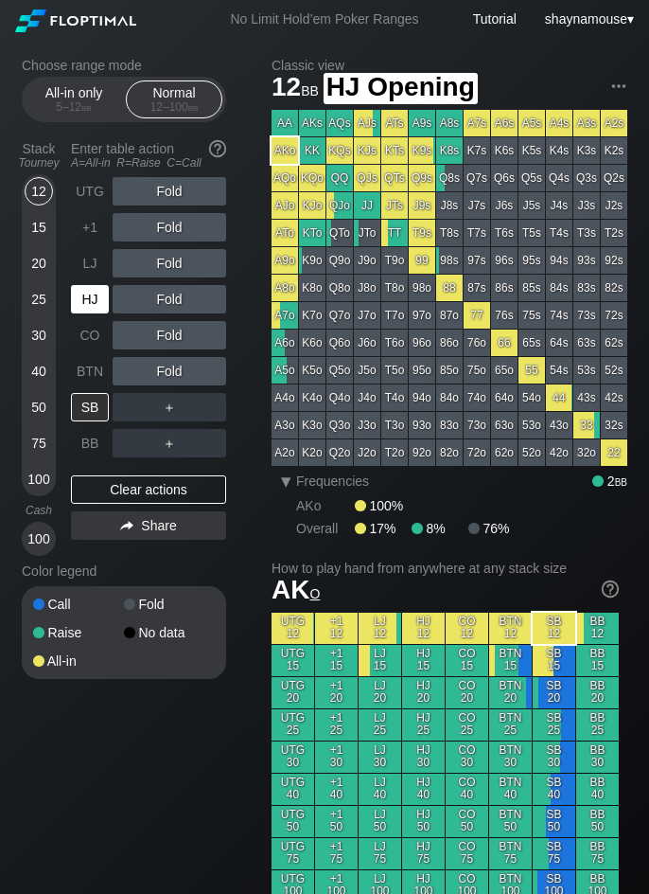
click at [102, 298] on div "HJ" at bounding box center [90, 299] width 38 height 28
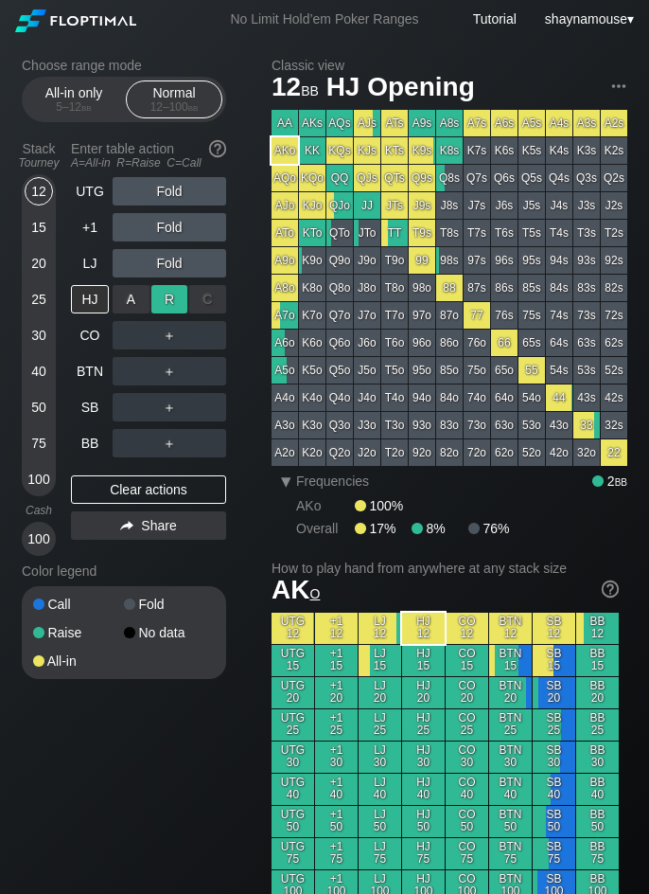
click at [169, 302] on div "R ✕" at bounding box center [169, 299] width 37 height 28
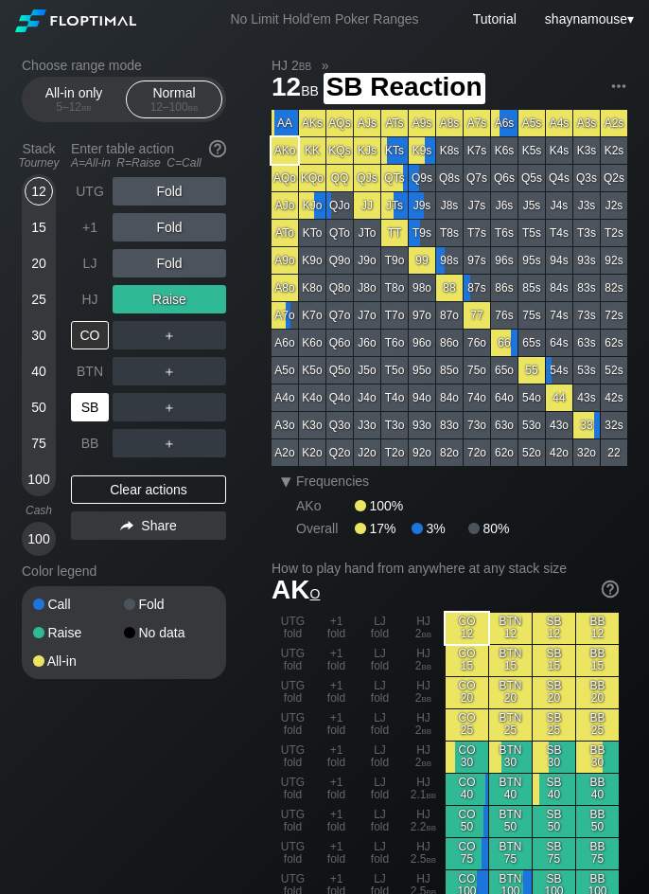
click at [97, 415] on div "SB" at bounding box center [90, 407] width 38 height 28
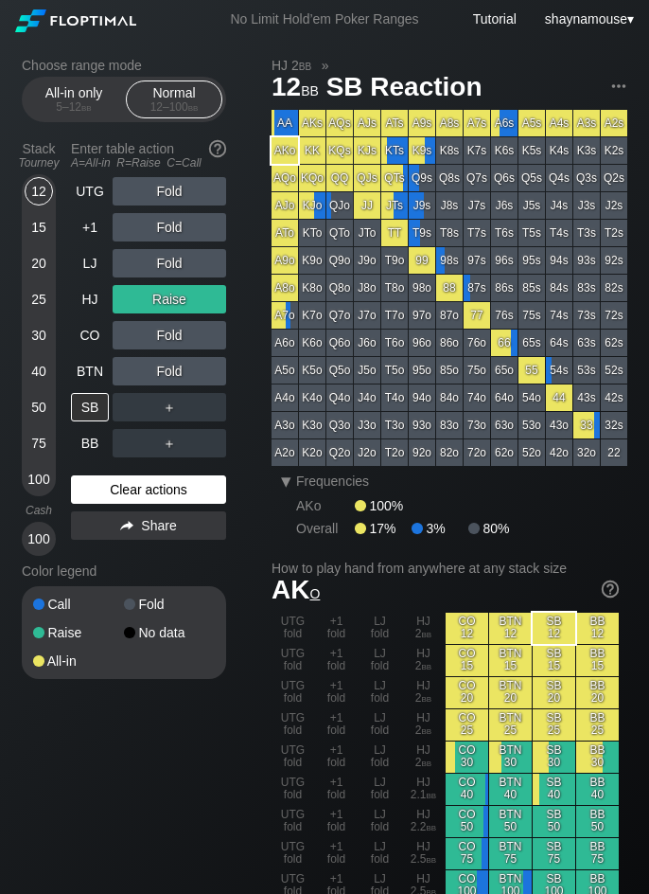
click at [183, 483] on div "Clear actions" at bounding box center [148, 489] width 155 height 28
click at [181, 482] on div "Clear actions" at bounding box center [148, 489] width 155 height 28
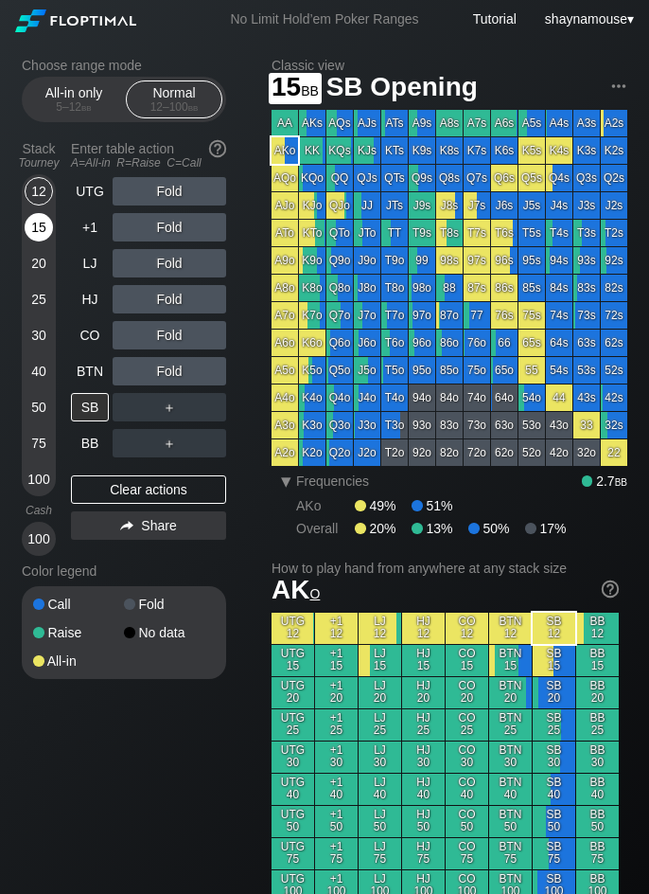
click at [34, 227] on div "15" at bounding box center [39, 227] width 28 height 28
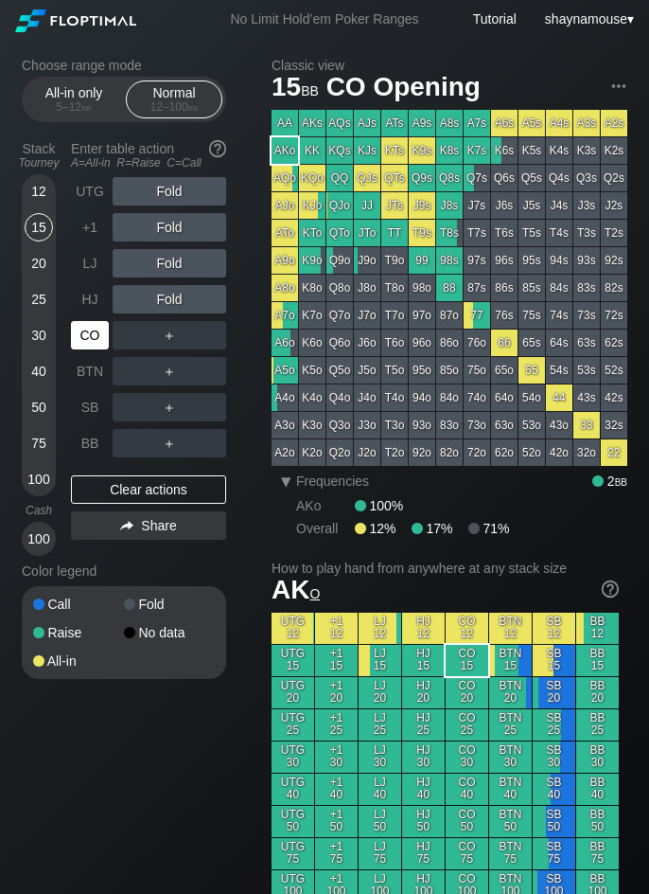
click at [92, 340] on div "CO" at bounding box center [90, 335] width 38 height 28
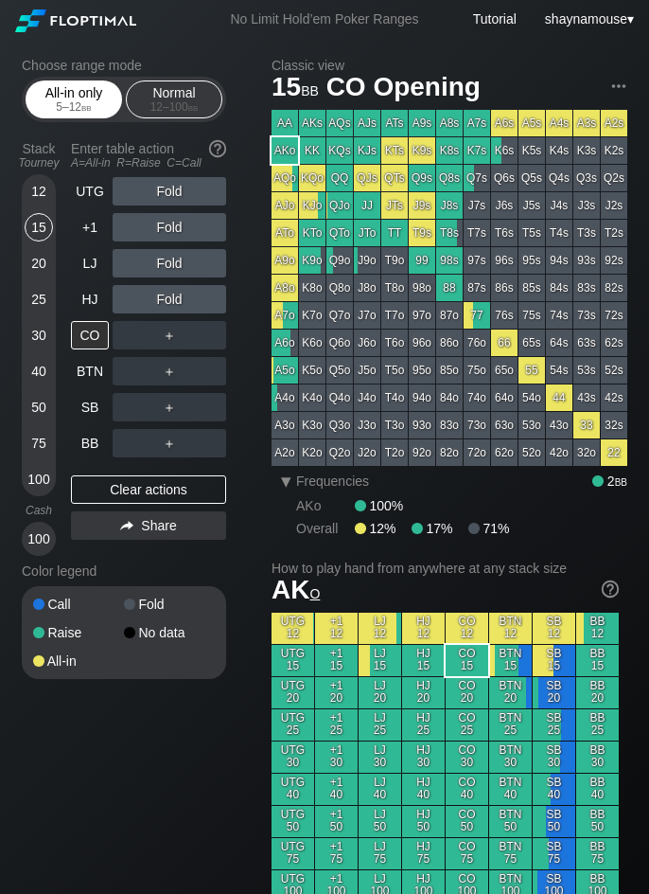
click at [106, 111] on div "5 – 12 bb" at bounding box center [74, 106] width 80 height 13
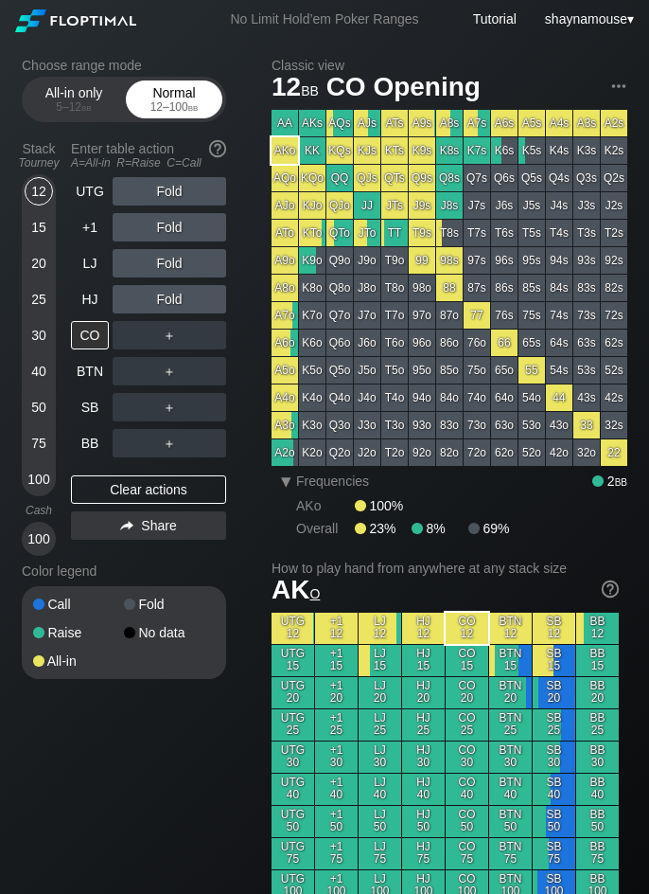
click at [169, 95] on div "Normal 12 – 100 bb" at bounding box center [174, 99] width 87 height 36
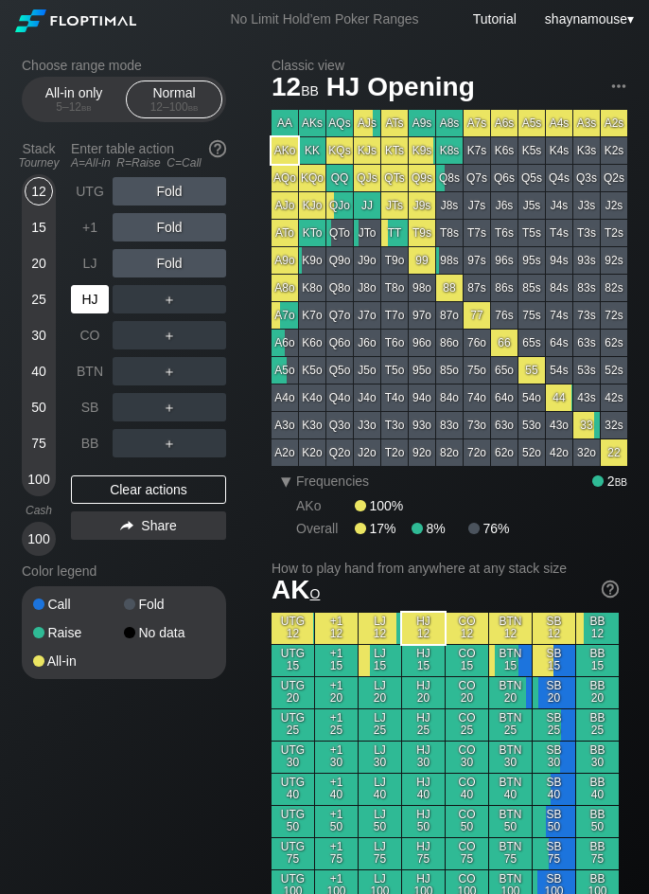
click at [96, 293] on div "HJ" at bounding box center [90, 299] width 38 height 28
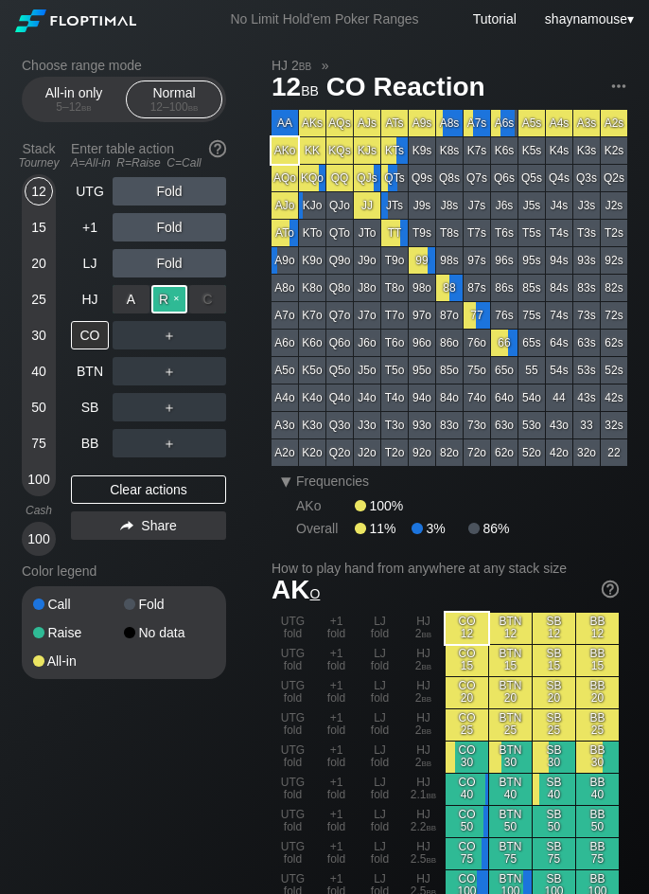
click at [154, 298] on div "R ✕" at bounding box center [169, 299] width 37 height 28
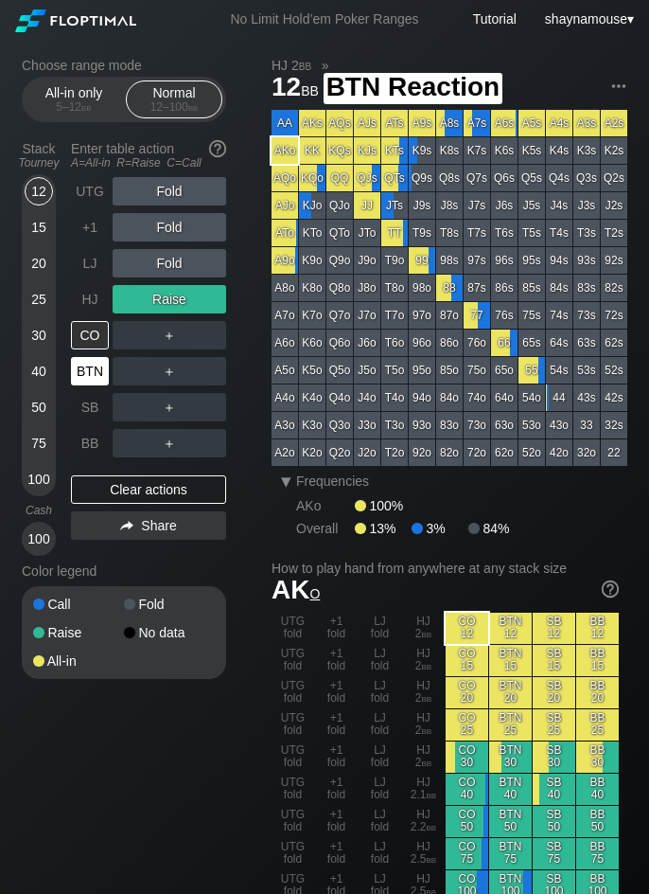
click at [93, 371] on div "BTN" at bounding box center [90, 371] width 38 height 28
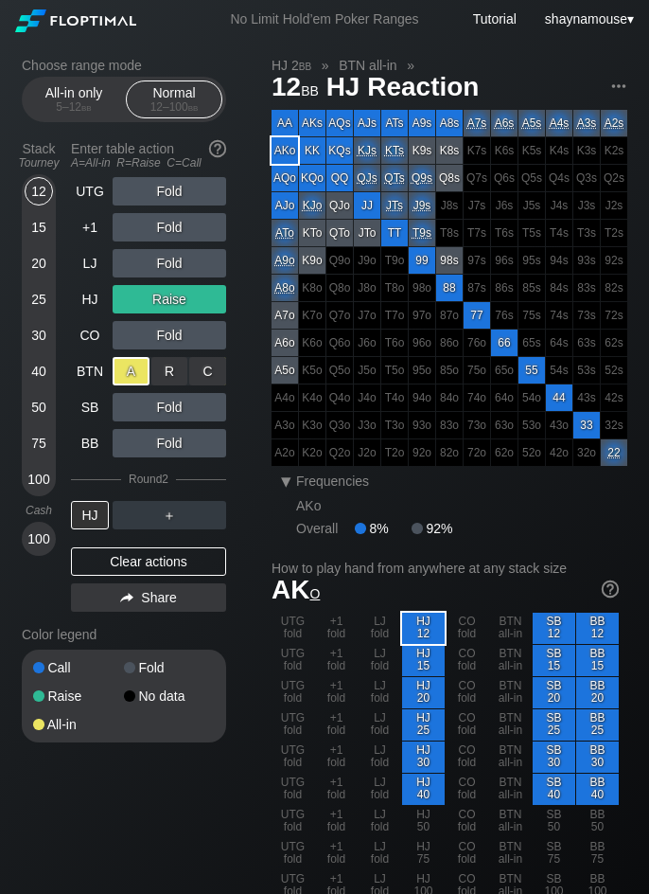
click at [120, 371] on div "A ✕" at bounding box center [131, 371] width 37 height 28
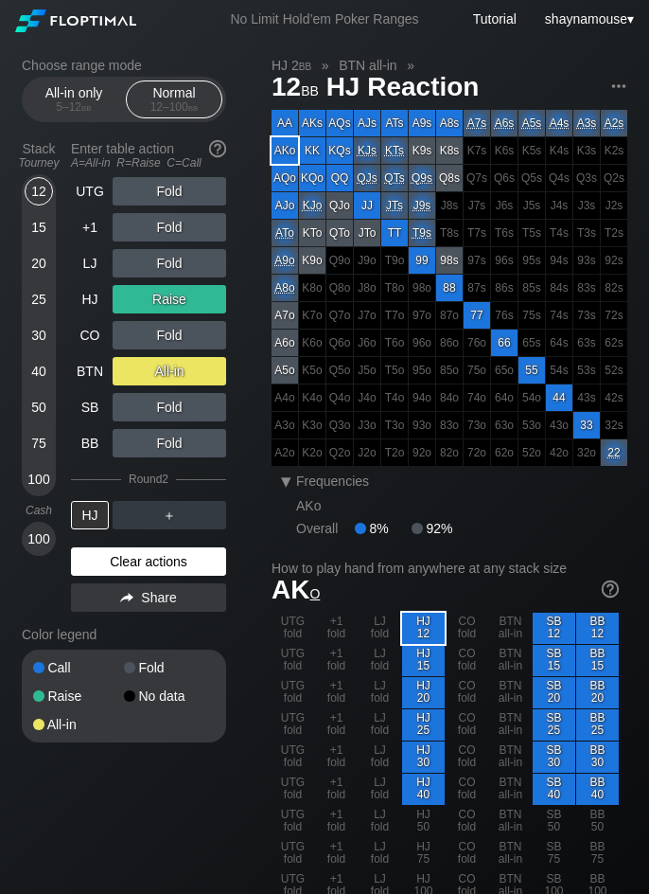
click at [139, 562] on div "Clear actions" at bounding box center [148, 561] width 155 height 28
click at [139, 619] on div "Color legend" at bounding box center [124, 634] width 205 height 30
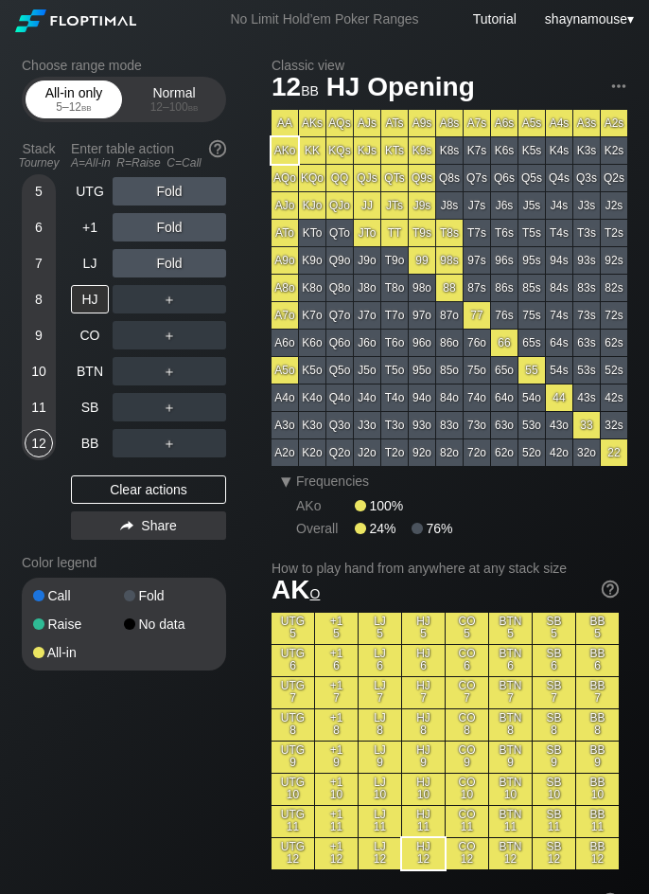
click at [66, 111] on div "5 – 12 bb" at bounding box center [74, 106] width 80 height 13
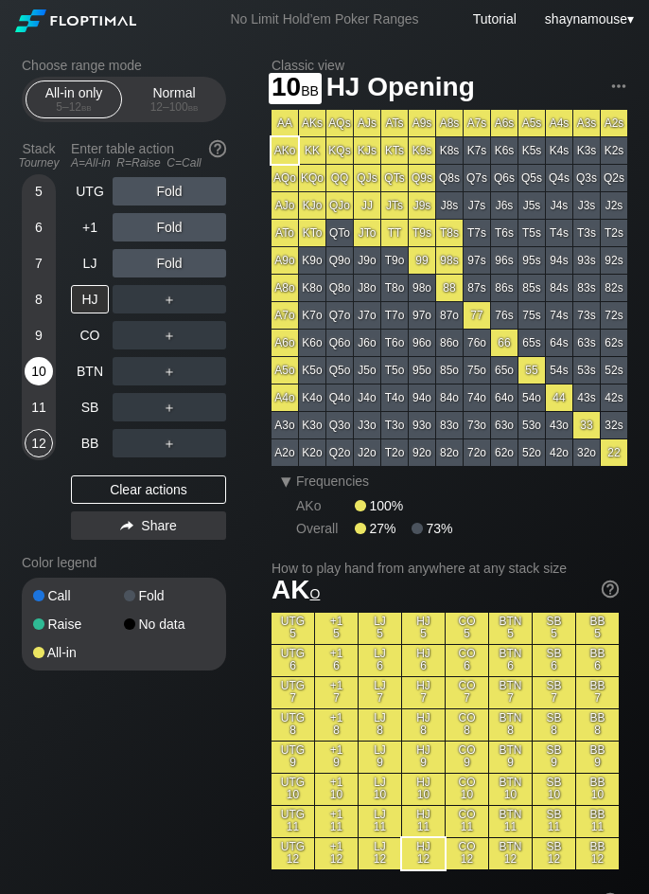
click at [42, 376] on div "10" at bounding box center [39, 371] width 28 height 28
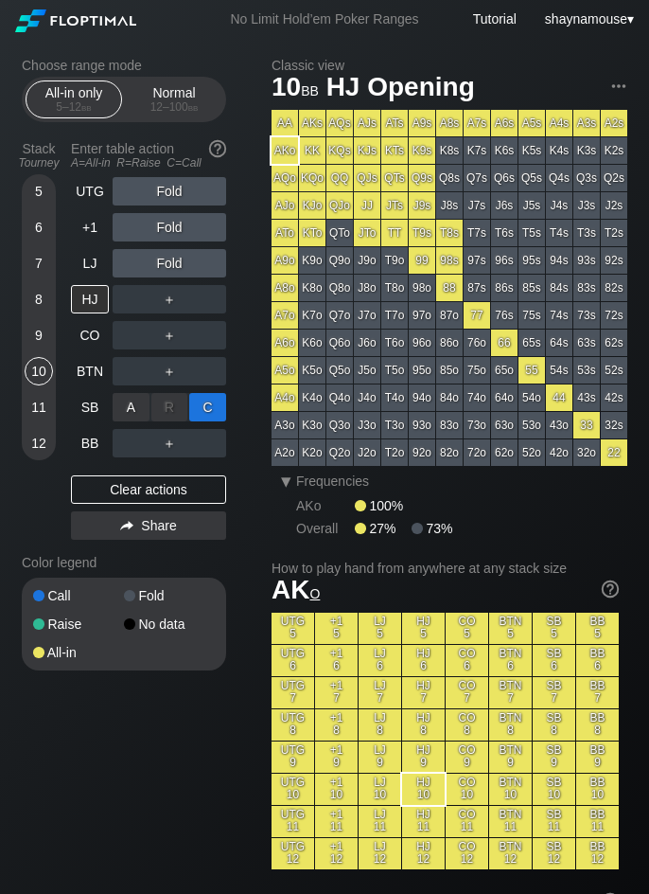
click at [214, 410] on div "C ✕" at bounding box center [207, 407] width 37 height 28
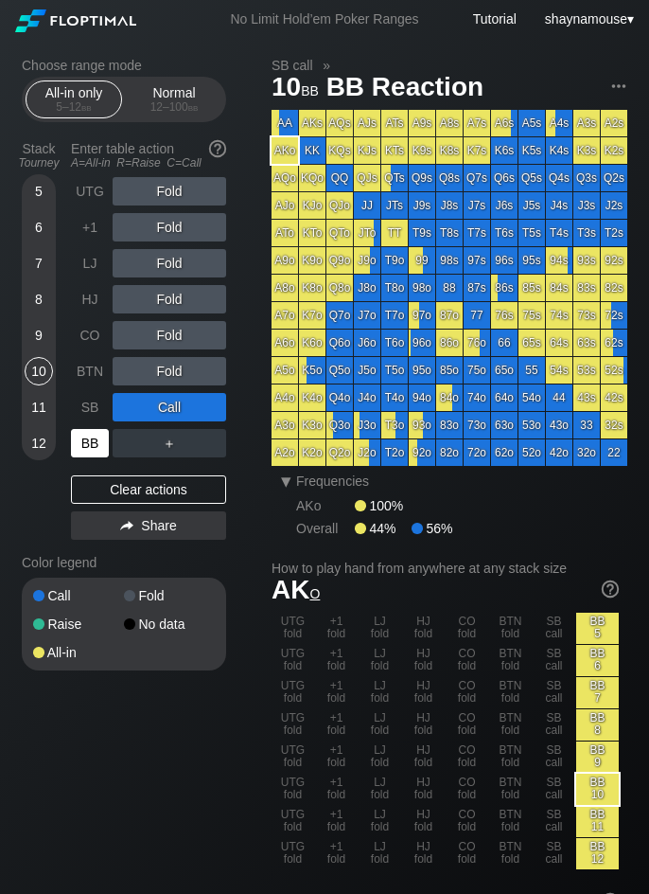
click at [105, 451] on div "BB" at bounding box center [90, 443] width 38 height 28
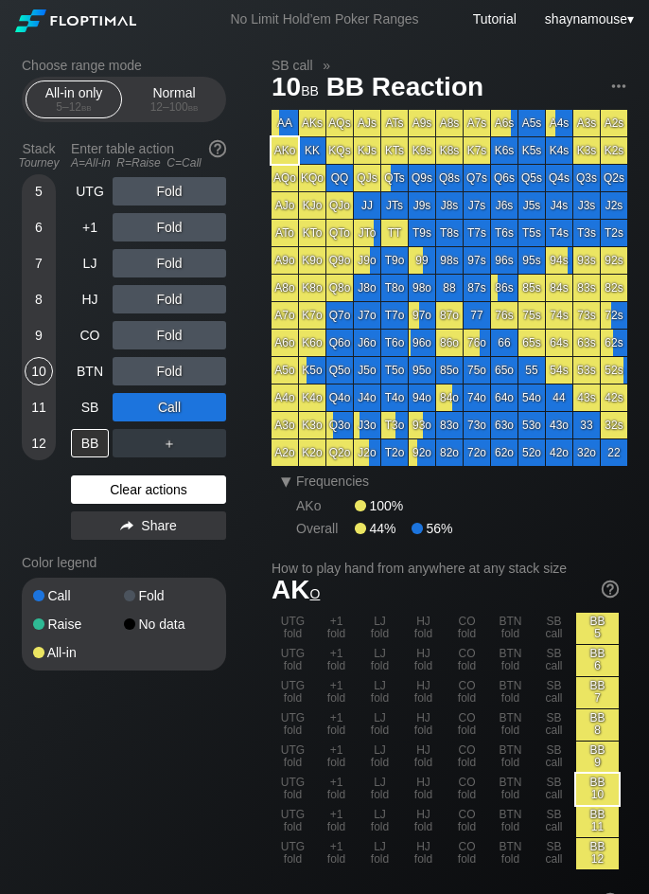
click at [156, 488] on div "Clear actions" at bounding box center [148, 489] width 155 height 28
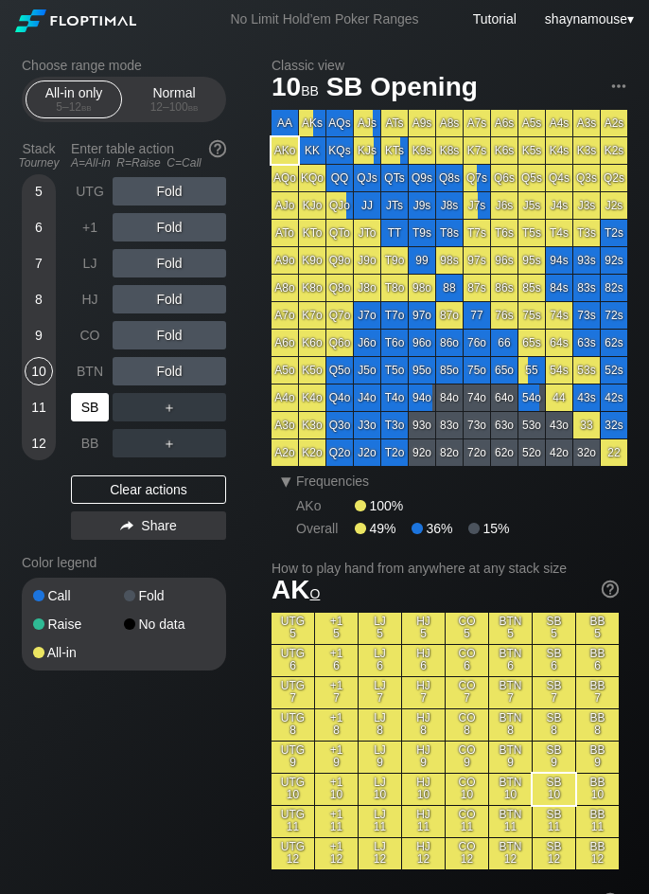
click at [95, 418] on div "SB" at bounding box center [90, 407] width 38 height 28
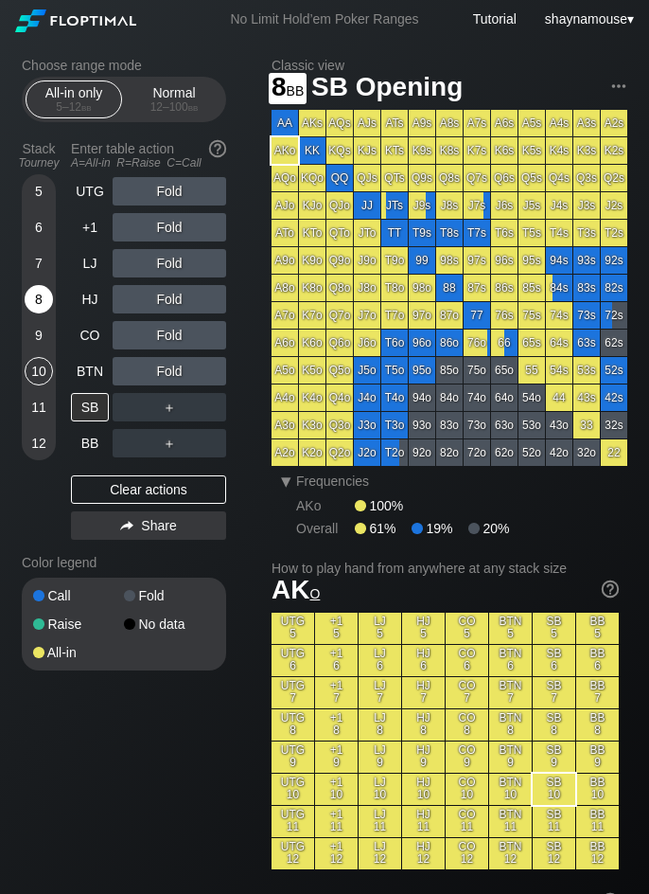
click at [42, 292] on div "8" at bounding box center [39, 299] width 28 height 28
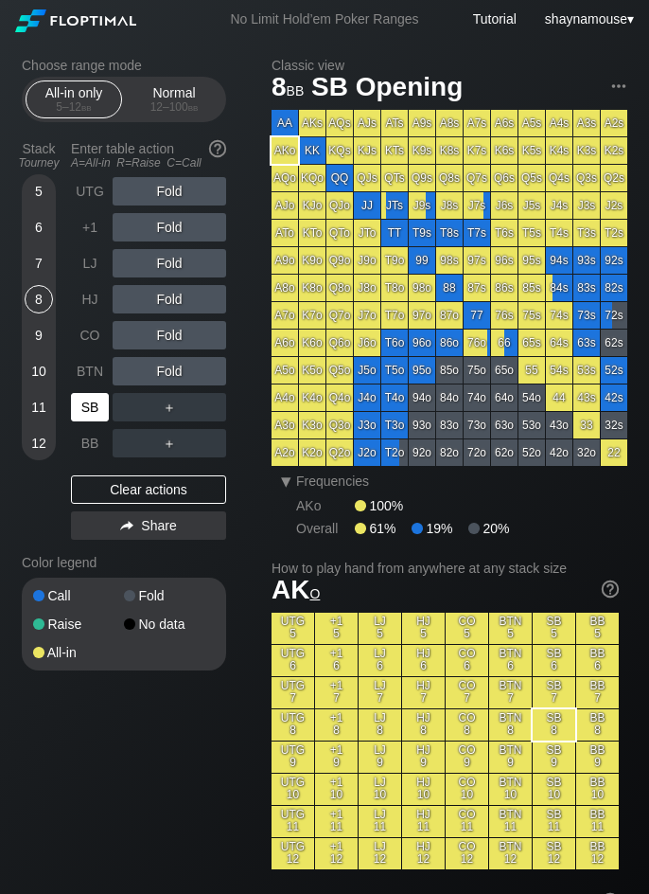
click at [86, 410] on div "SB" at bounding box center [90, 407] width 38 height 28
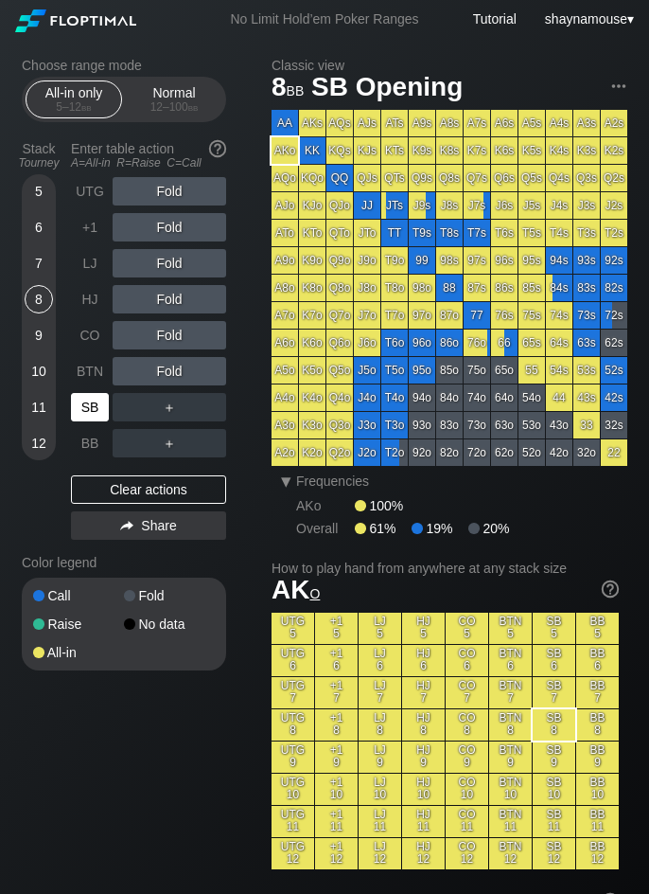
click at [86, 410] on div "SB" at bounding box center [90, 407] width 38 height 28
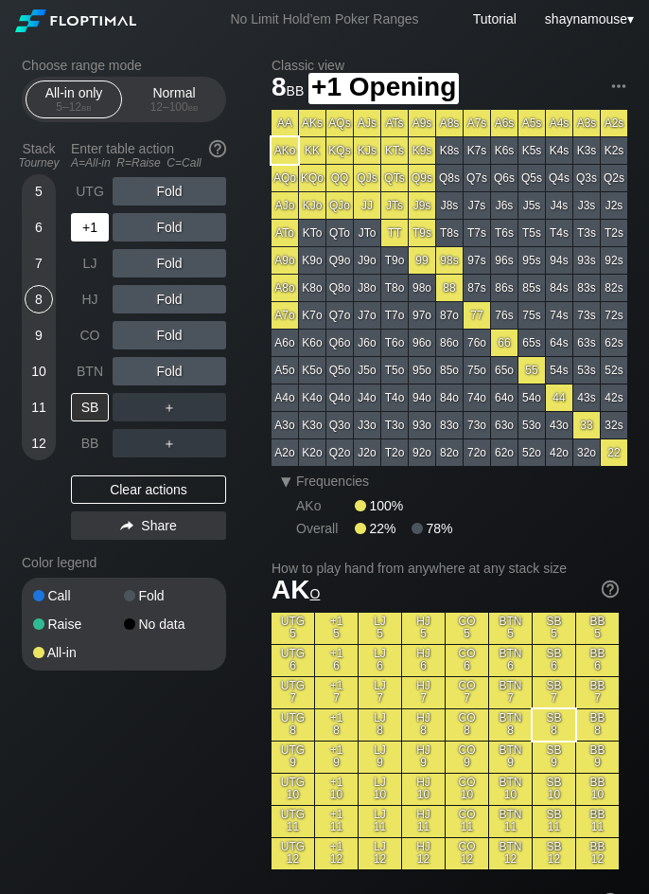
drag, startPoint x: 98, startPoint y: 241, endPoint x: 114, endPoint y: 240, distance: 16.2
click at [98, 242] on div "+1" at bounding box center [92, 227] width 42 height 36
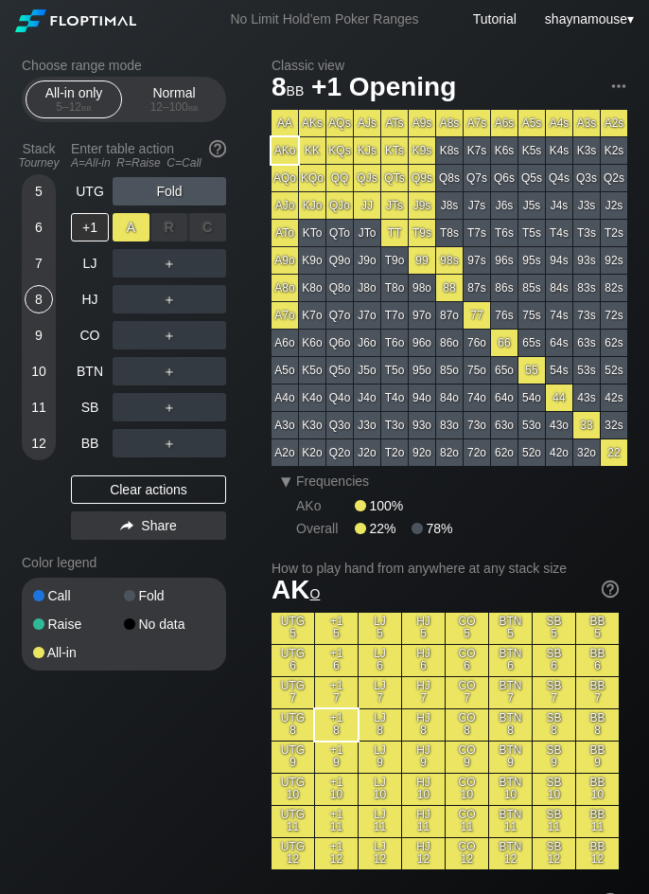
click at [135, 234] on div "A ✕" at bounding box center [131, 227] width 37 height 28
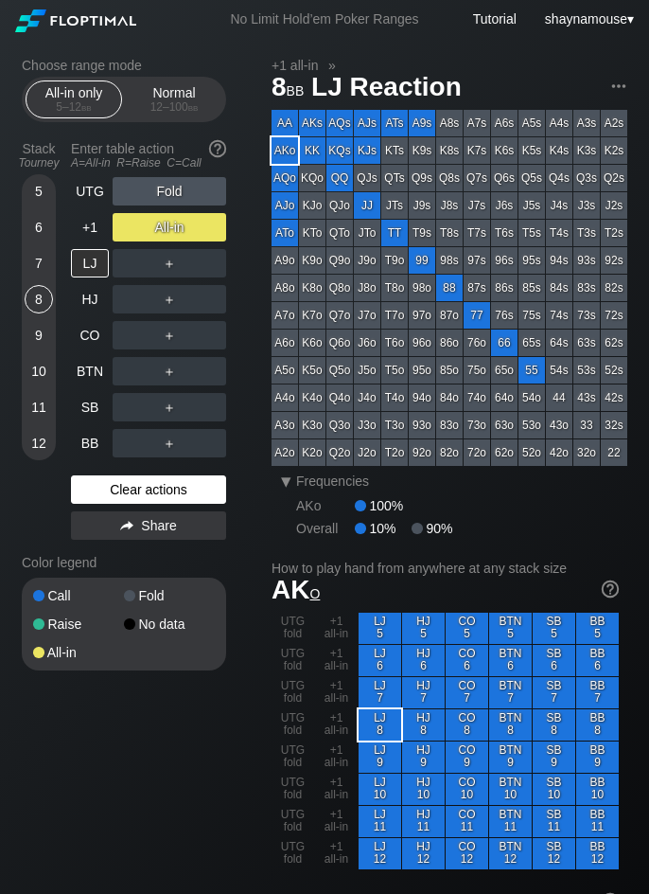
click at [171, 486] on div "Clear actions" at bounding box center [148, 489] width 155 height 28
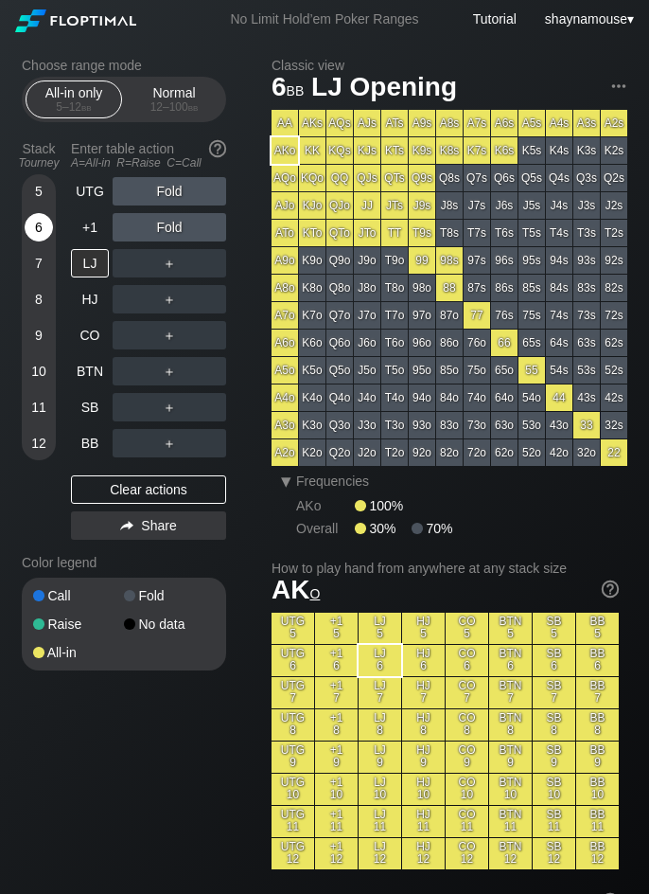
click at [27, 223] on div "6" at bounding box center [39, 227] width 28 height 28
click at [83, 261] on div "LJ" at bounding box center [90, 263] width 38 height 28
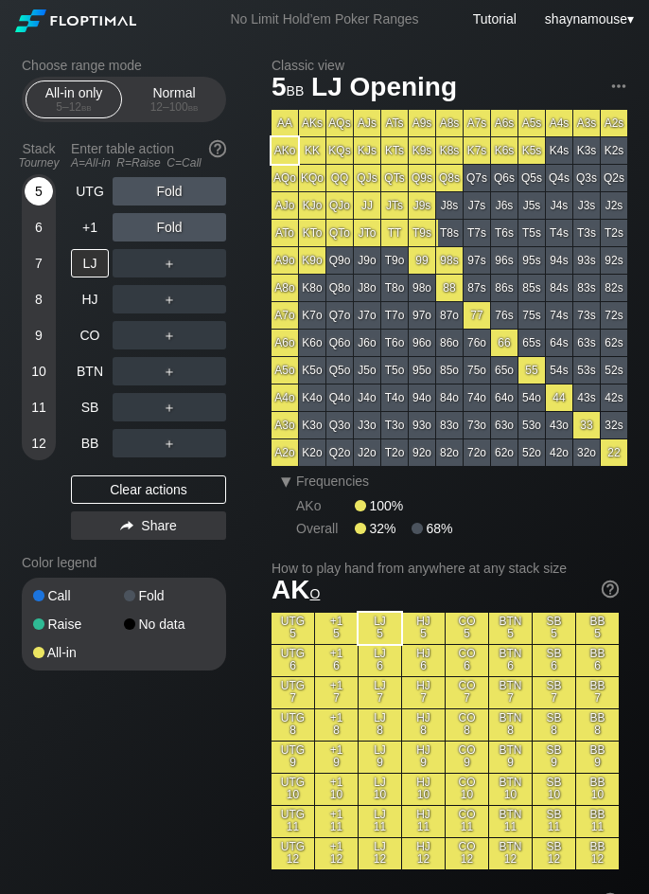
click at [33, 181] on div "5" at bounding box center [39, 191] width 28 height 28
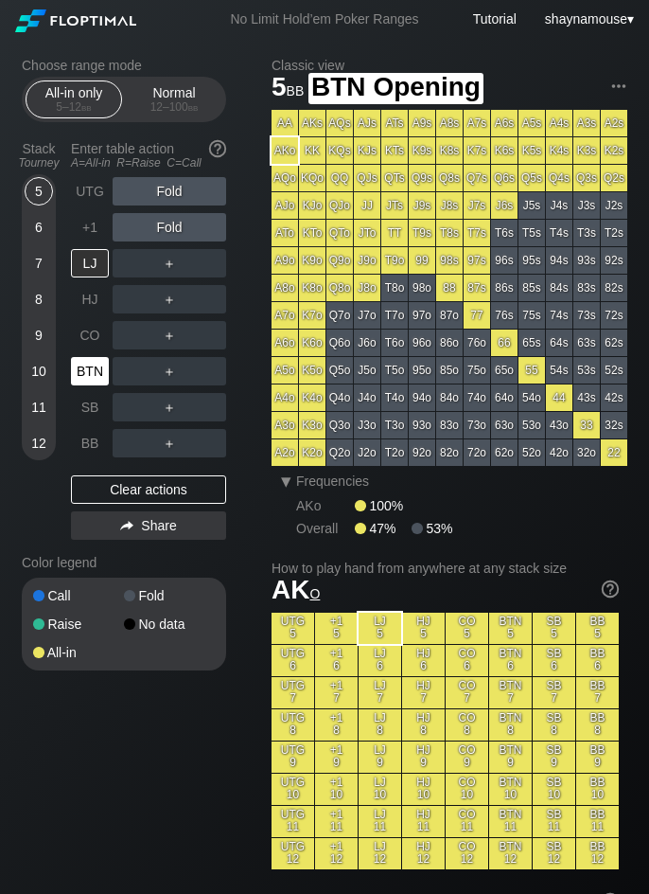
click at [86, 358] on div "BTN" at bounding box center [90, 371] width 38 height 28
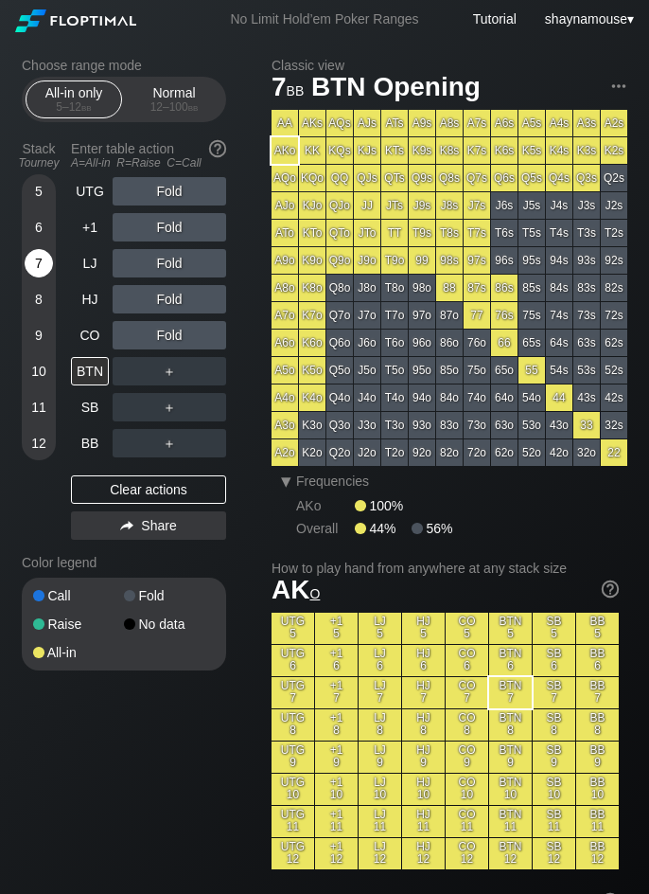
click at [48, 267] on div "7" at bounding box center [39, 263] width 28 height 28
click at [43, 225] on div "6" at bounding box center [39, 227] width 28 height 28
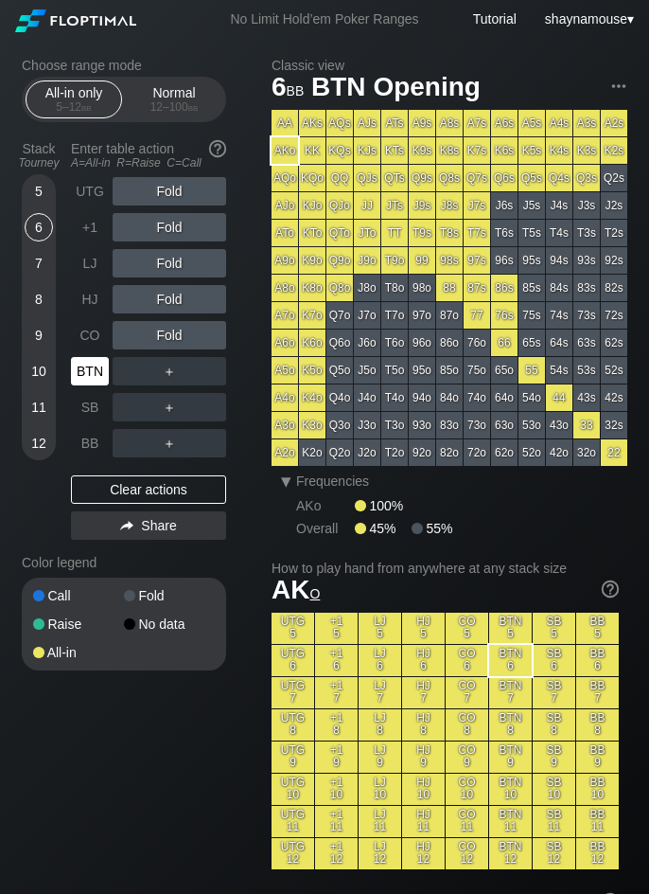
click at [91, 358] on div "BTN" at bounding box center [90, 371] width 38 height 28
click at [188, 98] on div "Normal 12 – 100 bb" at bounding box center [174, 99] width 87 height 36
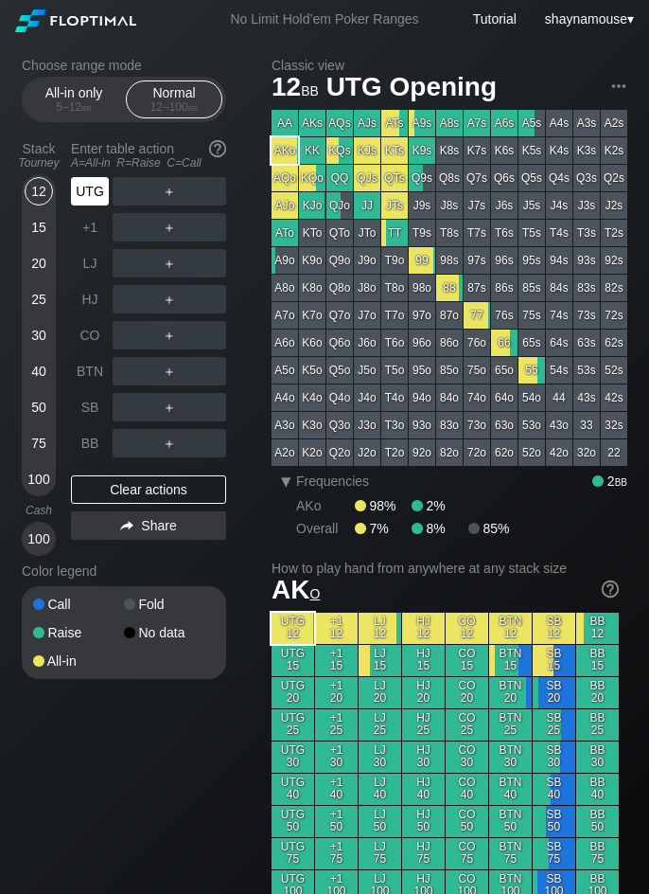
click at [83, 193] on div "UTG" at bounding box center [90, 191] width 38 height 28
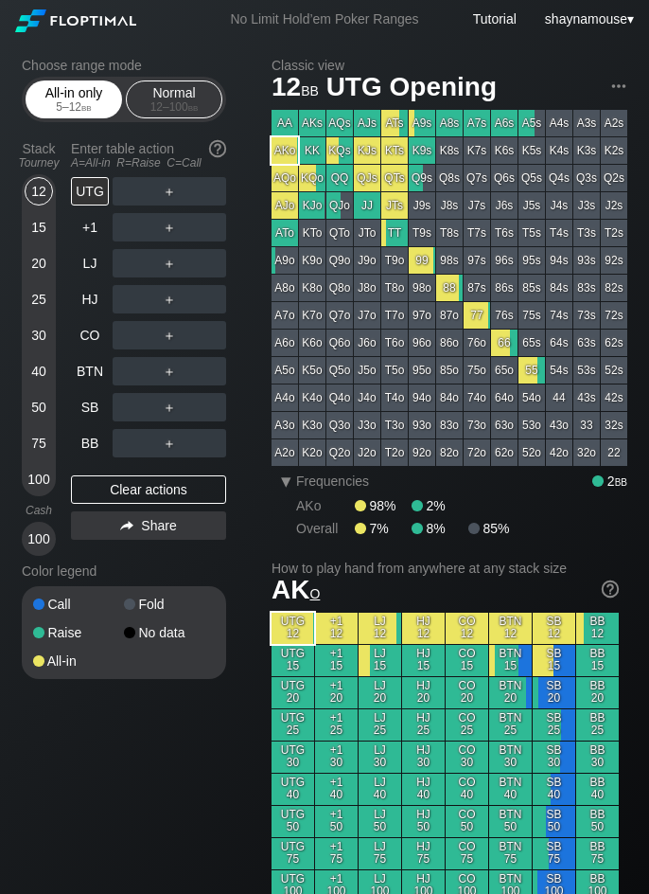
click at [62, 103] on div "5 – 12 bb" at bounding box center [74, 106] width 80 height 13
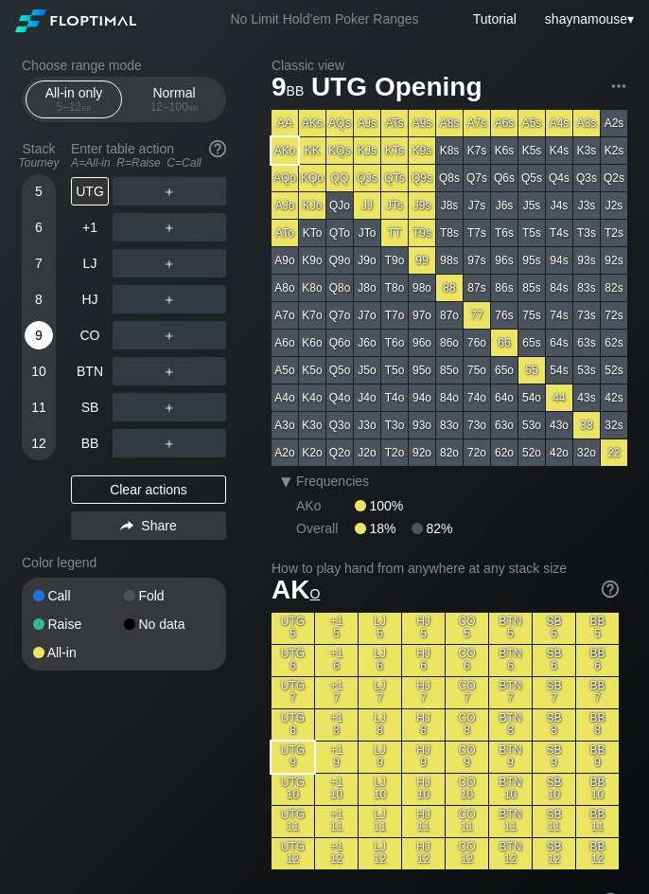
click at [32, 352] on div "9" at bounding box center [39, 339] width 28 height 36
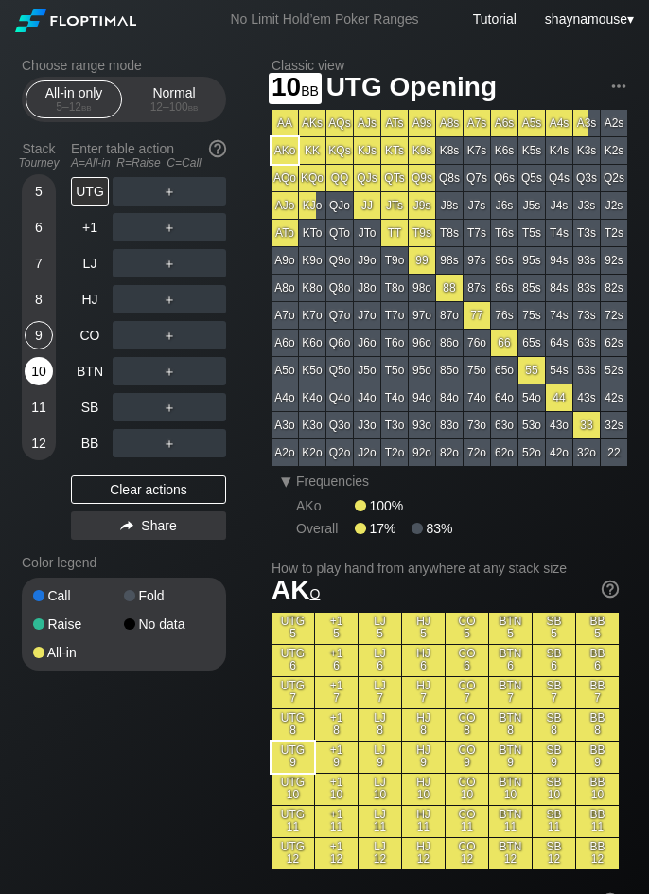
click at [31, 366] on div "10" at bounding box center [39, 371] width 28 height 28
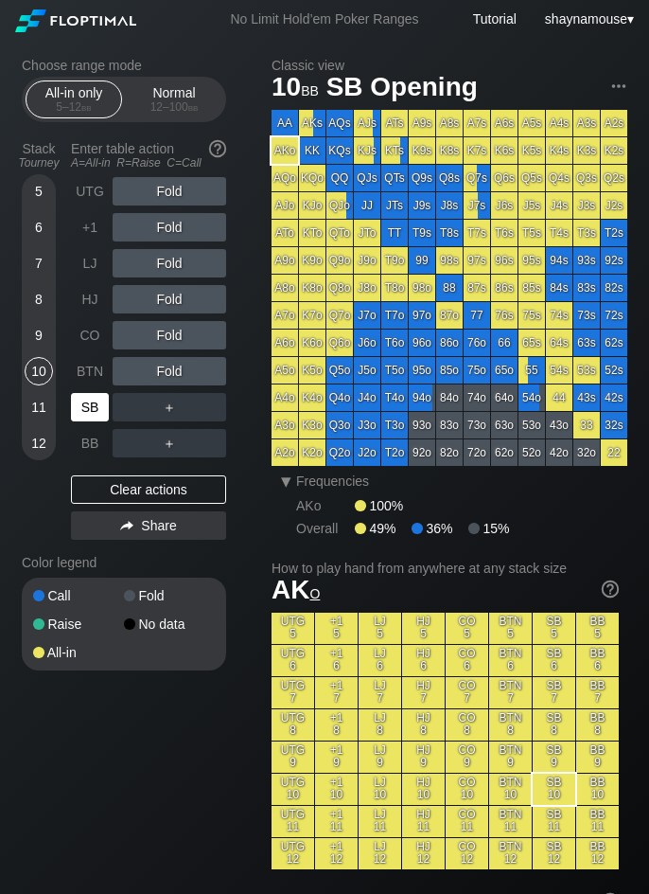
click at [86, 416] on div "SB" at bounding box center [90, 407] width 38 height 28
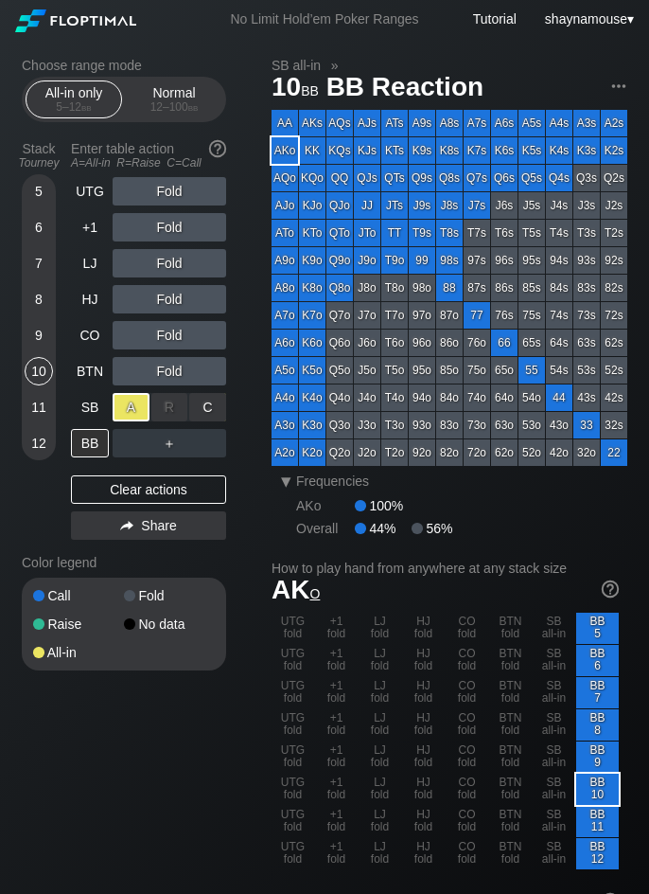
click at [128, 406] on div "A ✕" at bounding box center [131, 407] width 37 height 28
click at [88, 435] on div "BB" at bounding box center [90, 443] width 38 height 28
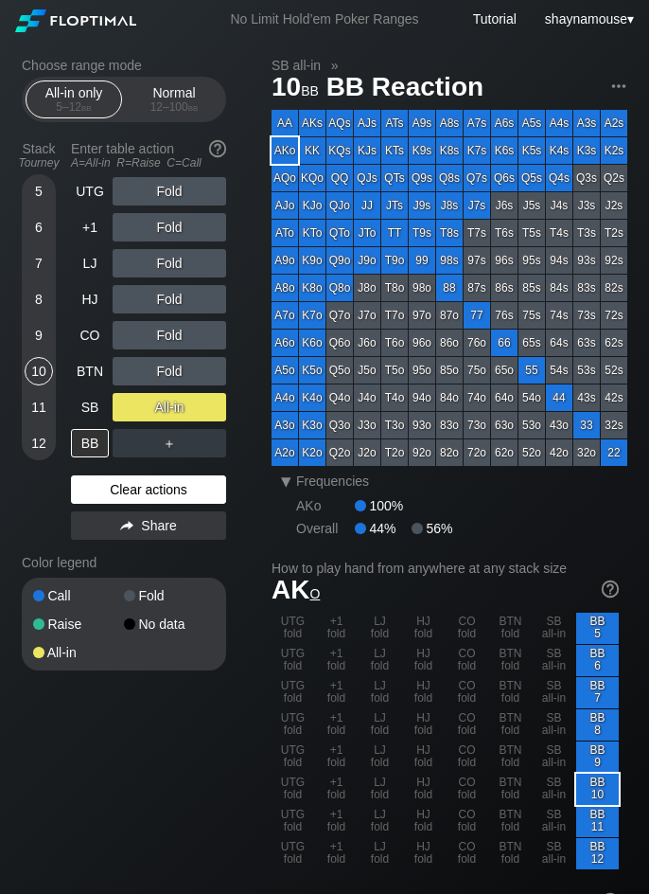
click at [187, 485] on div "Clear actions" at bounding box center [148, 489] width 155 height 28
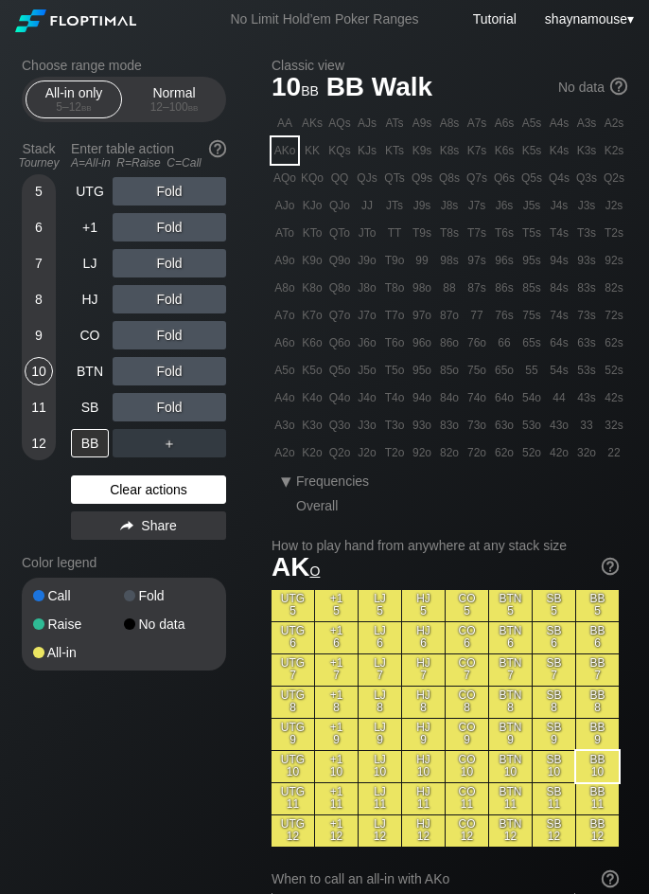
click at [187, 485] on div "Clear actions" at bounding box center [148, 489] width 155 height 28
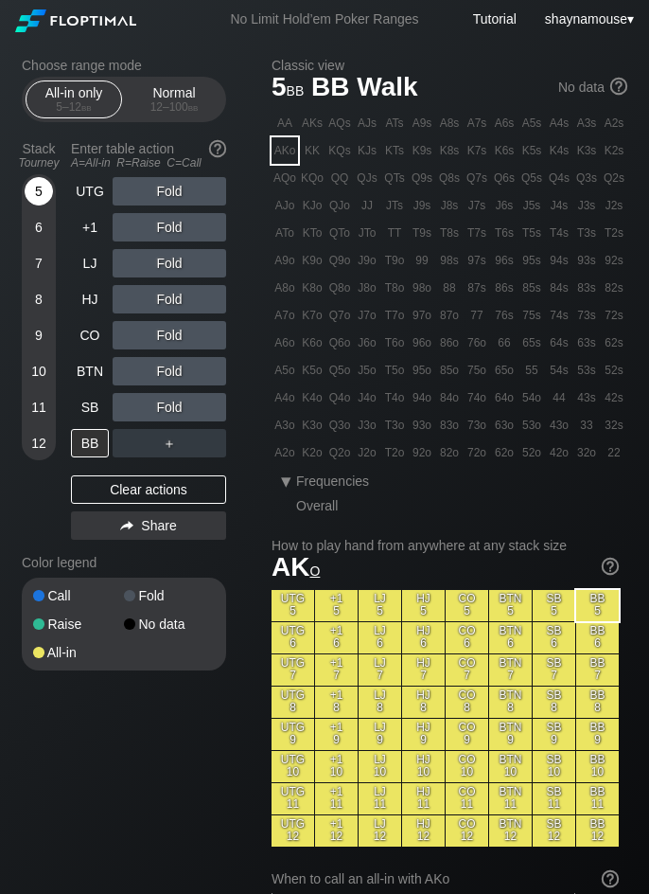
click at [29, 184] on div "5" at bounding box center [39, 191] width 28 height 28
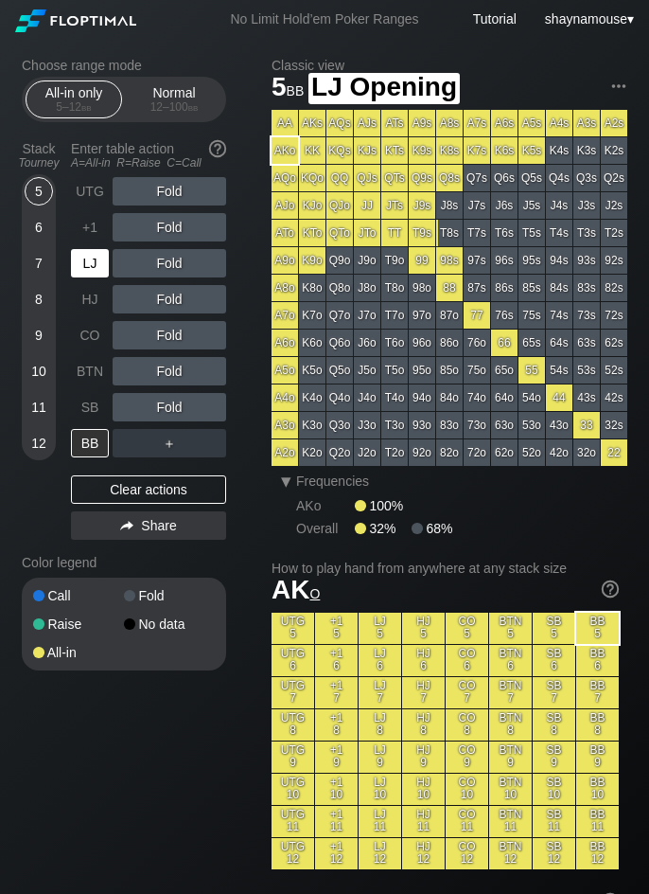
drag, startPoint x: 95, startPoint y: 264, endPoint x: 93, endPoint y: 255, distance: 9.7
click at [95, 262] on div "LJ" at bounding box center [90, 263] width 38 height 28
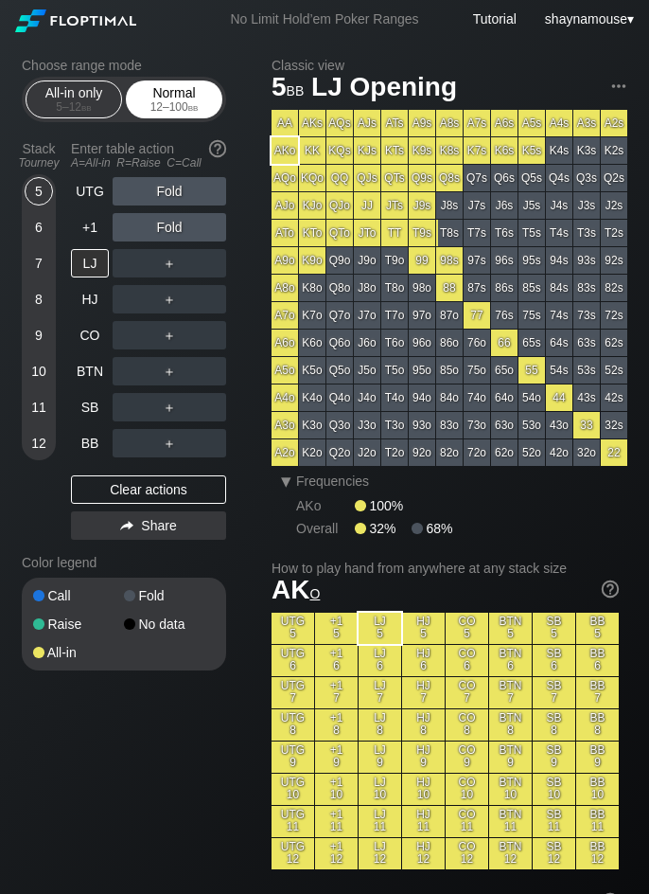
click at [184, 94] on div "Normal 12 – 100 bb" at bounding box center [174, 99] width 87 height 36
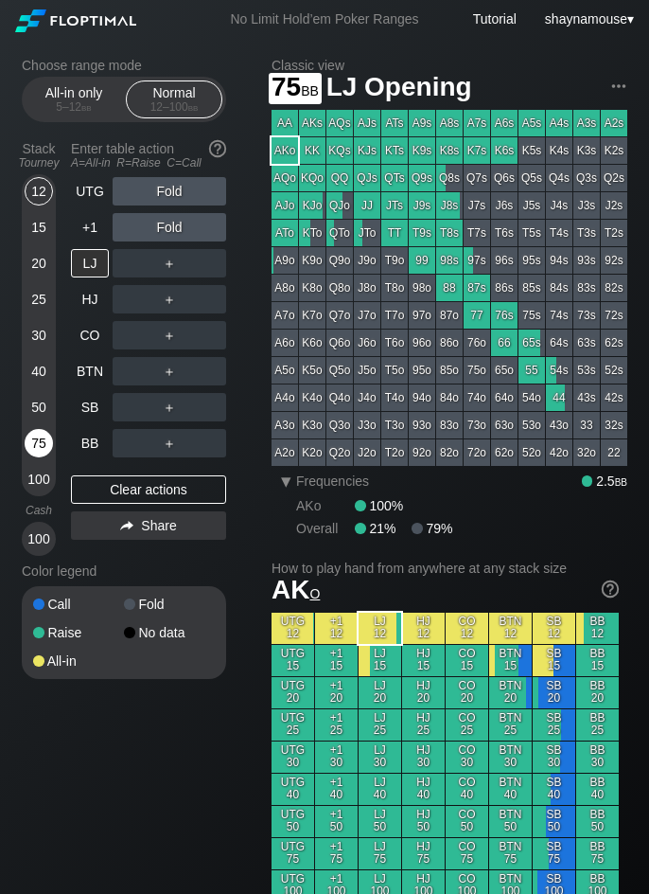
click at [44, 431] on div "75" at bounding box center [39, 443] width 28 height 28
